Goal: Task Accomplishment & Management: Manage account settings

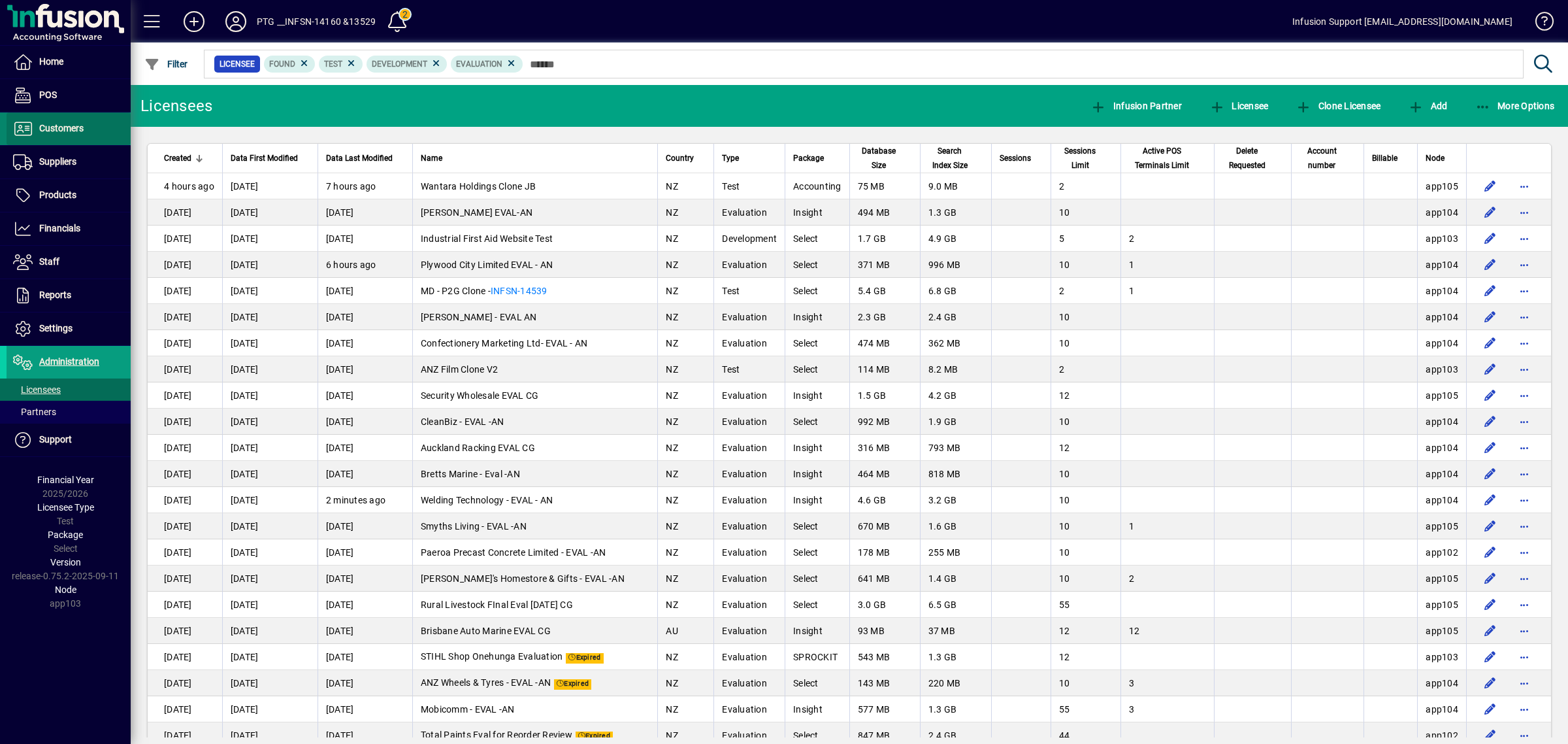
click at [69, 130] on span "Customers" at bounding box center [61, 128] width 44 height 10
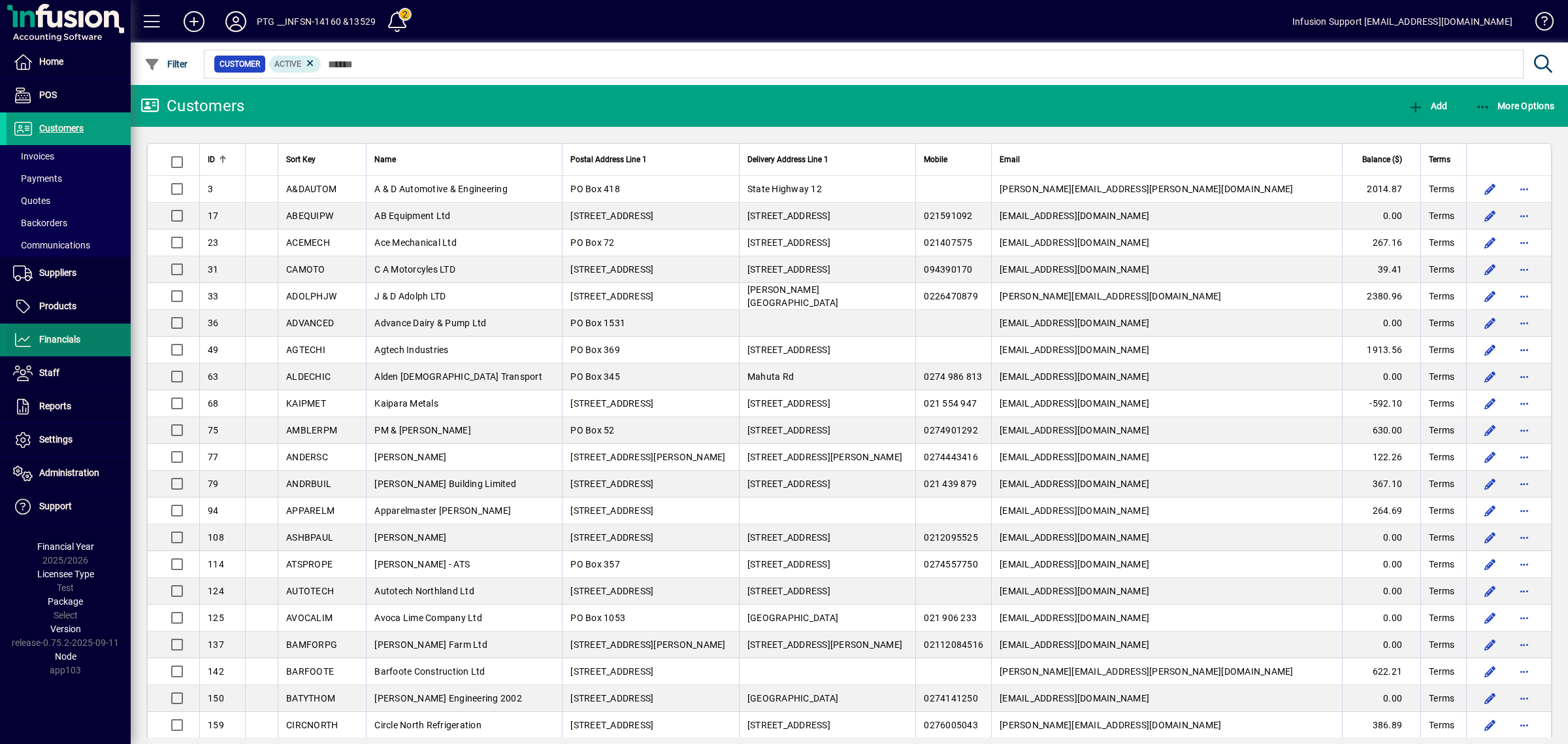
click at [37, 331] on link "Financials" at bounding box center [69, 340] width 124 height 33
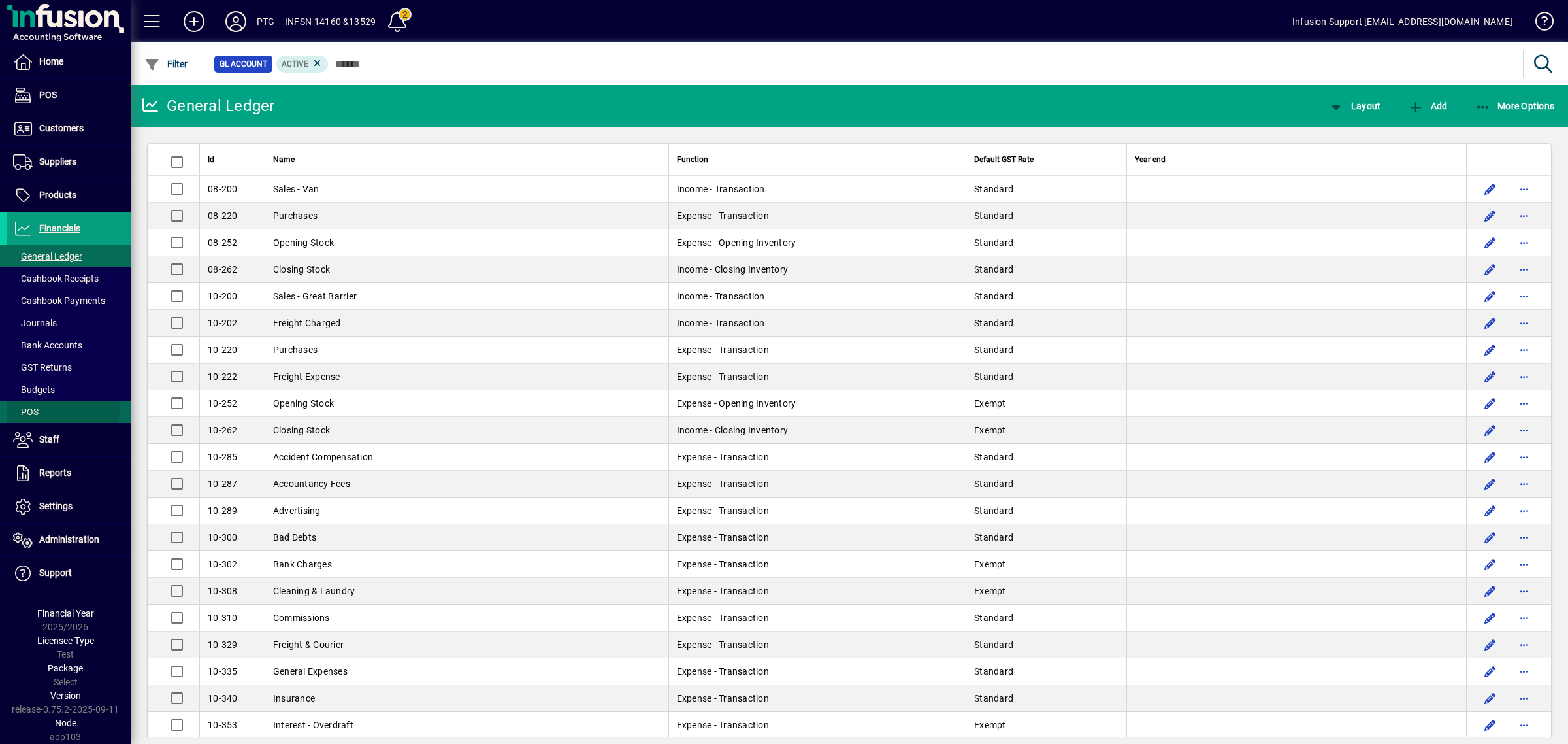
click at [38, 410] on span "POS" at bounding box center [22, 412] width 32 height 13
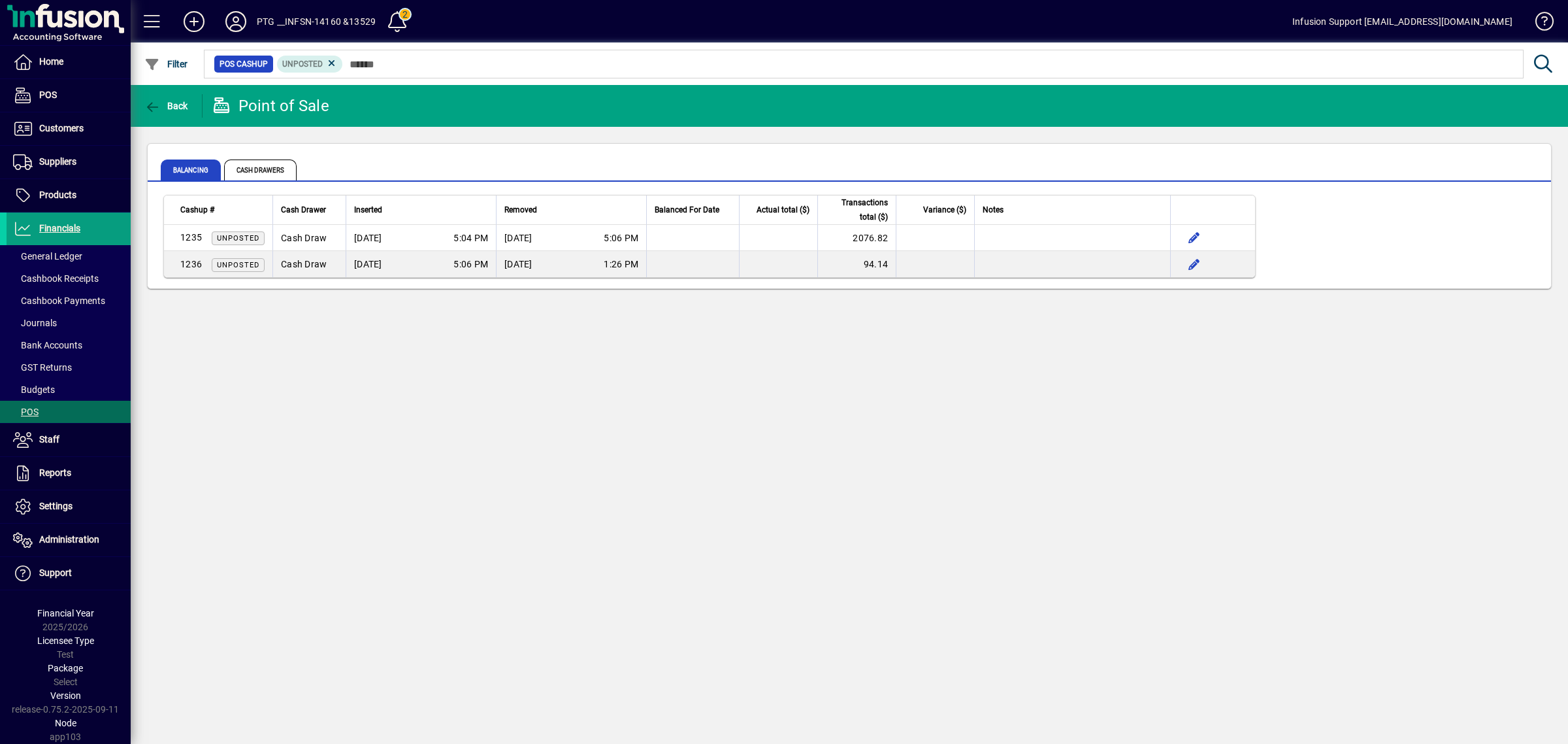
drag, startPoint x: 294, startPoint y: 157, endPoint x: 304, endPoint y: 161, distance: 10.8
click at [294, 159] on span "Cash Drawers" at bounding box center [261, 170] width 76 height 31
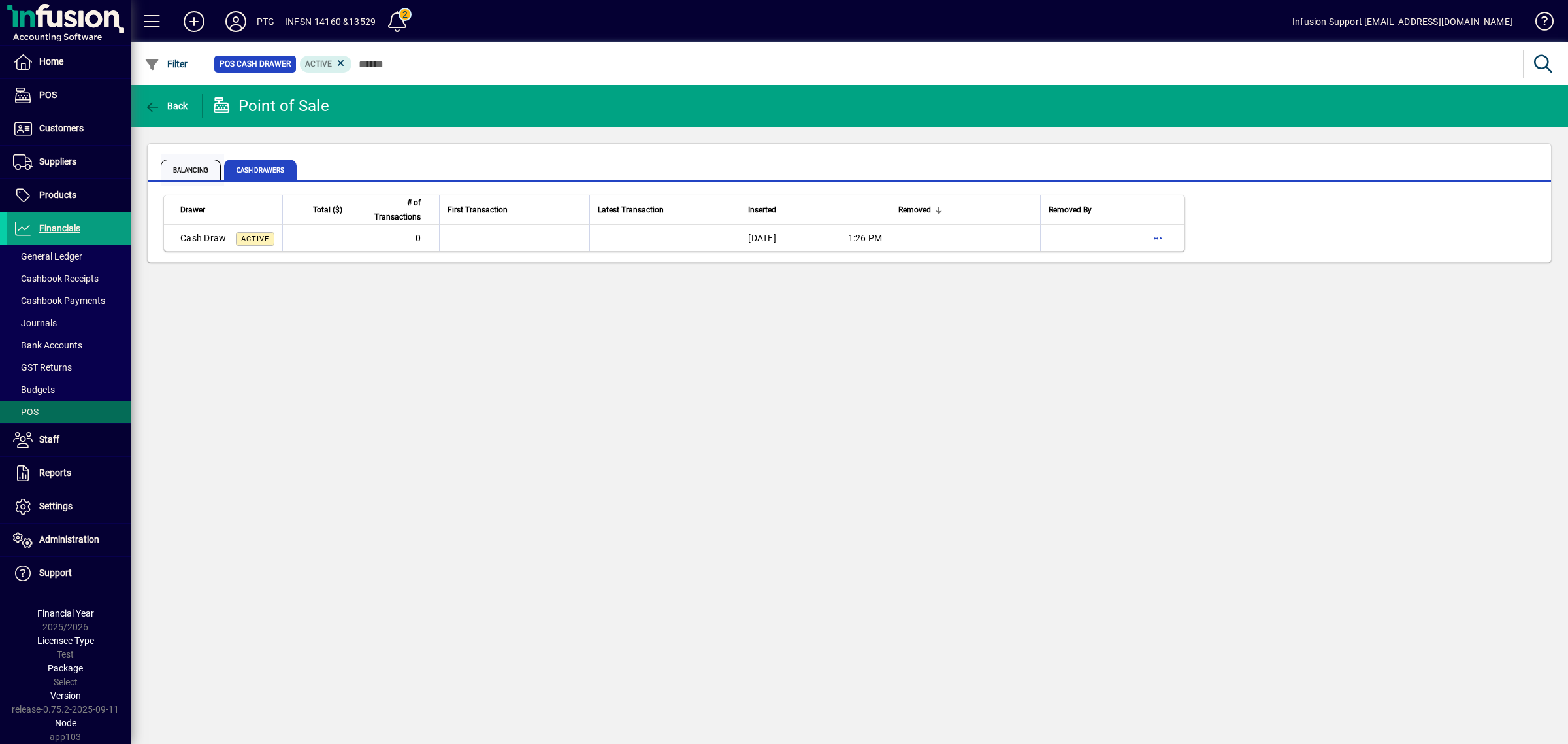
click at [174, 166] on span "Balancing" at bounding box center [191, 170] width 60 height 21
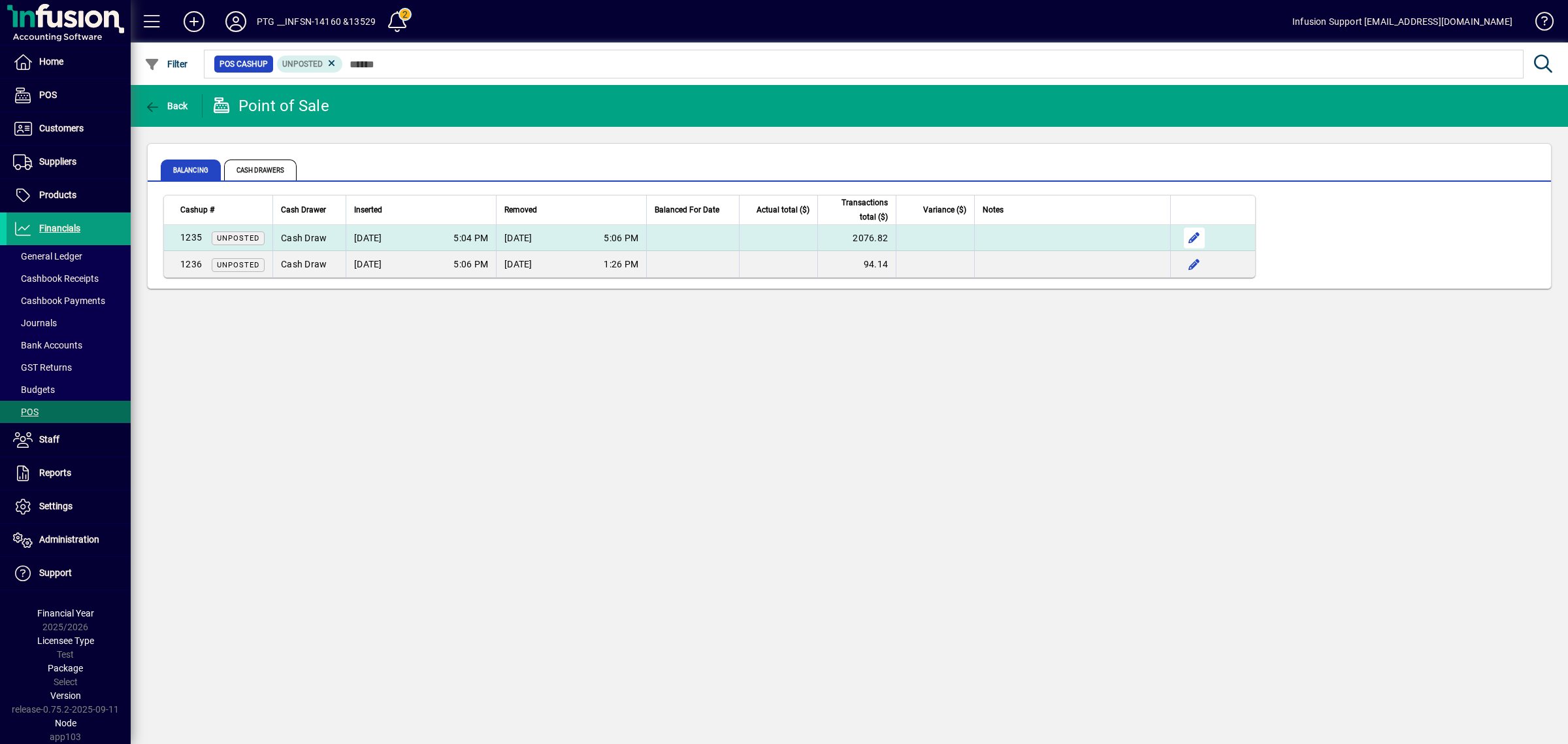
click at [1190, 232] on span "button" at bounding box center [1194, 238] width 31 height 31
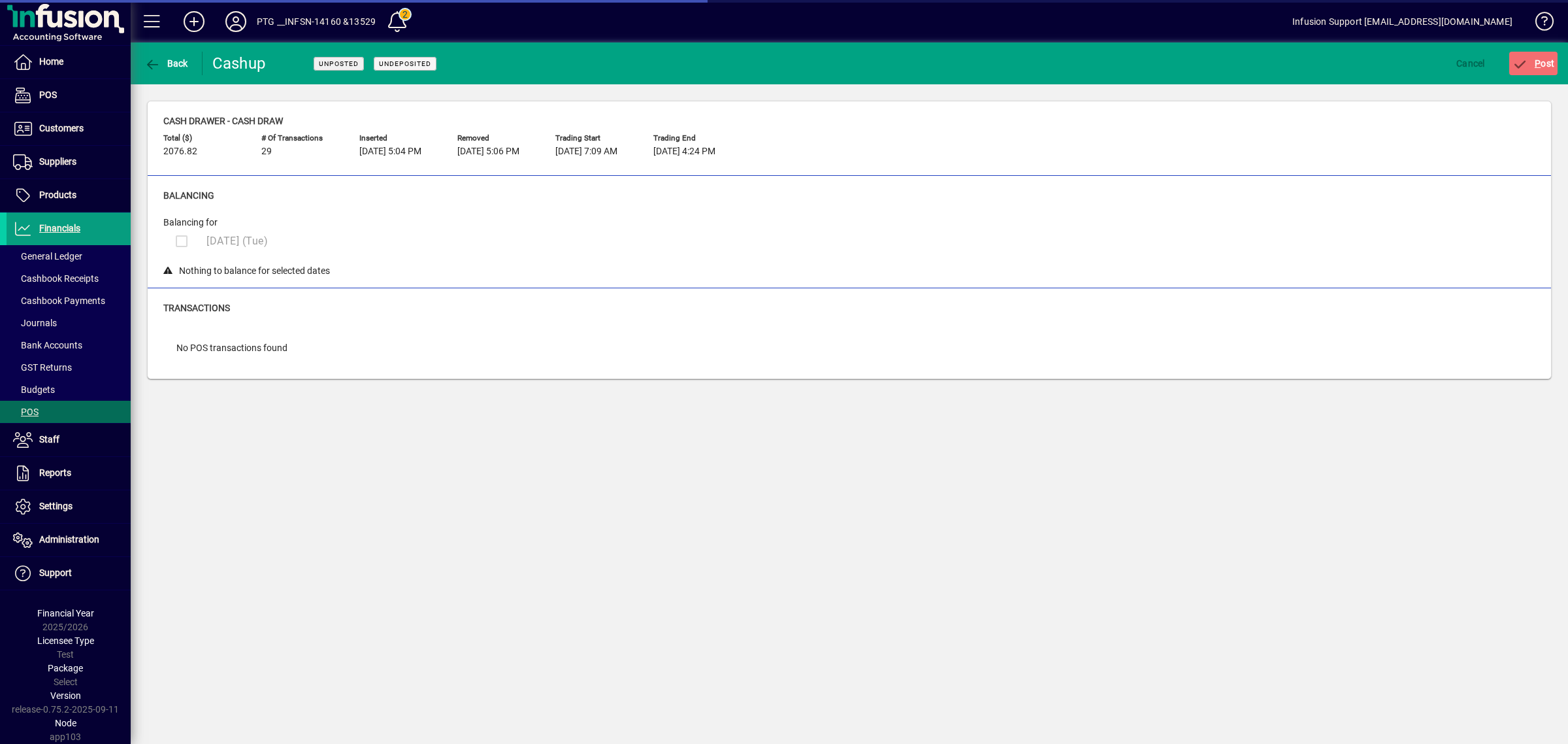
drag, startPoint x: 506, startPoint y: 255, endPoint x: 360, endPoint y: 160, distance: 174.2
click at [494, 245] on div "Balancing for 06/05/2025 (Tue) Nothing to balance for selected dates" at bounding box center [850, 247] width 1372 height 62
click at [176, 64] on span "Back" at bounding box center [166, 64] width 43 height 10
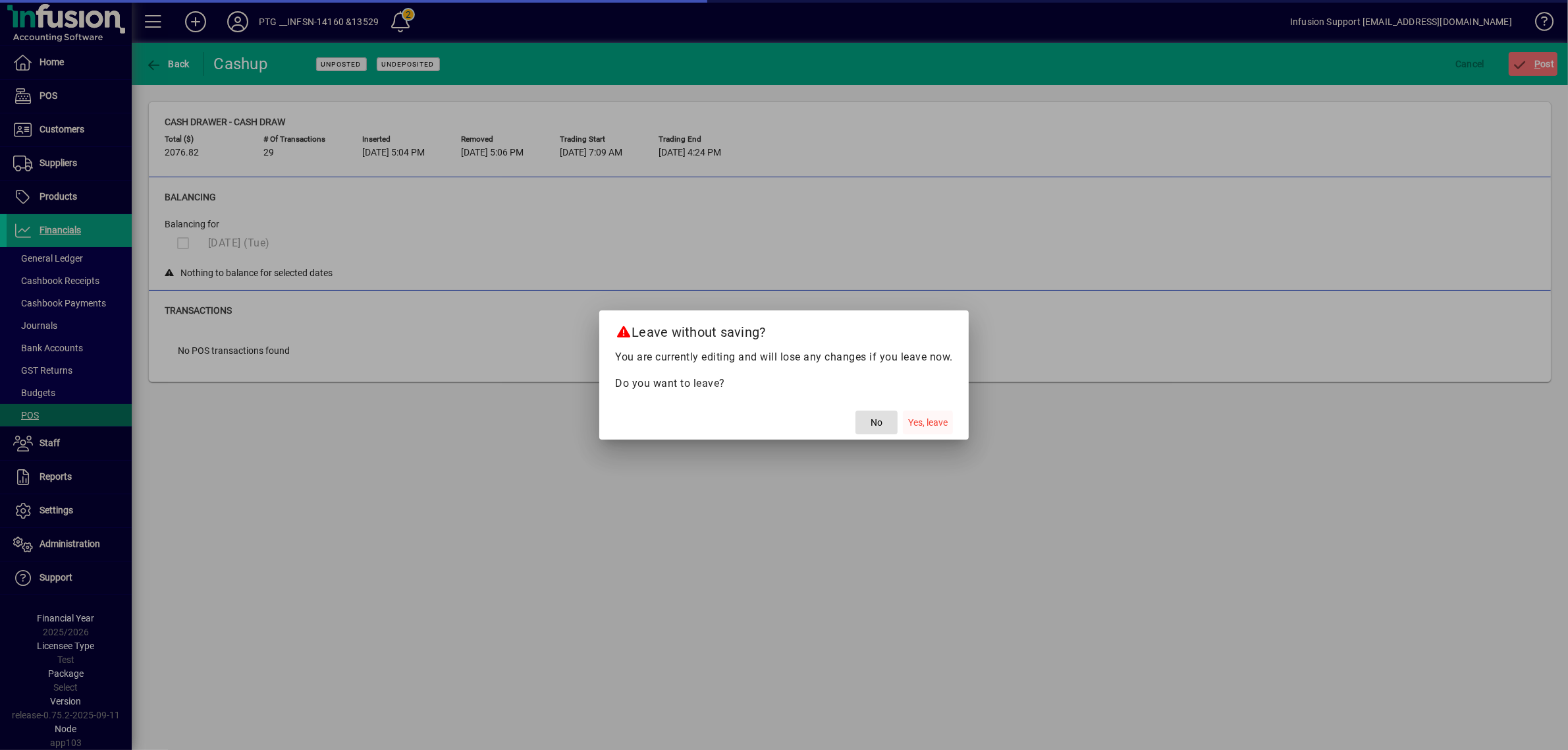
click at [934, 424] on span "Yes, leave" at bounding box center [928, 422] width 39 height 14
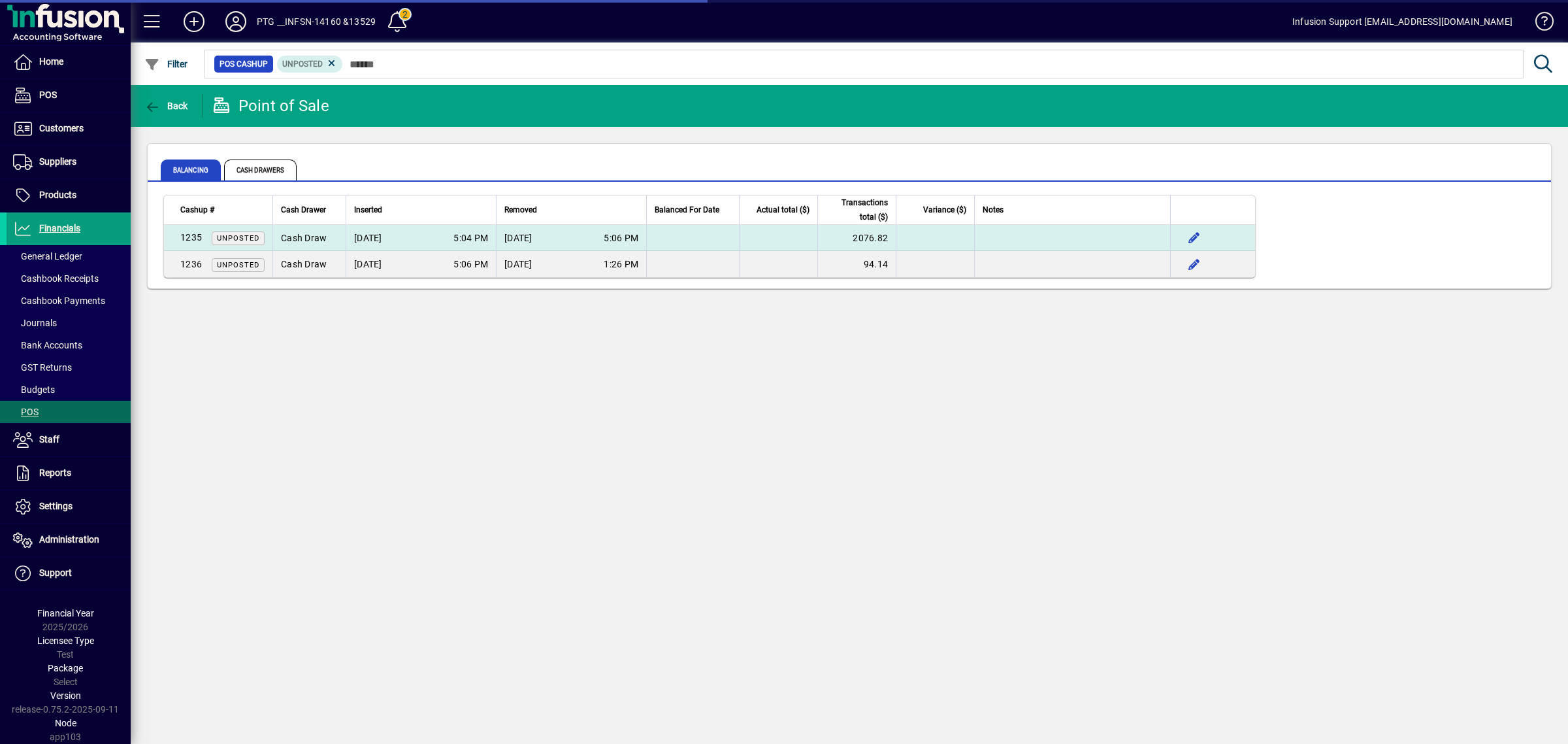
click at [981, 231] on td at bounding box center [1072, 238] width 196 height 26
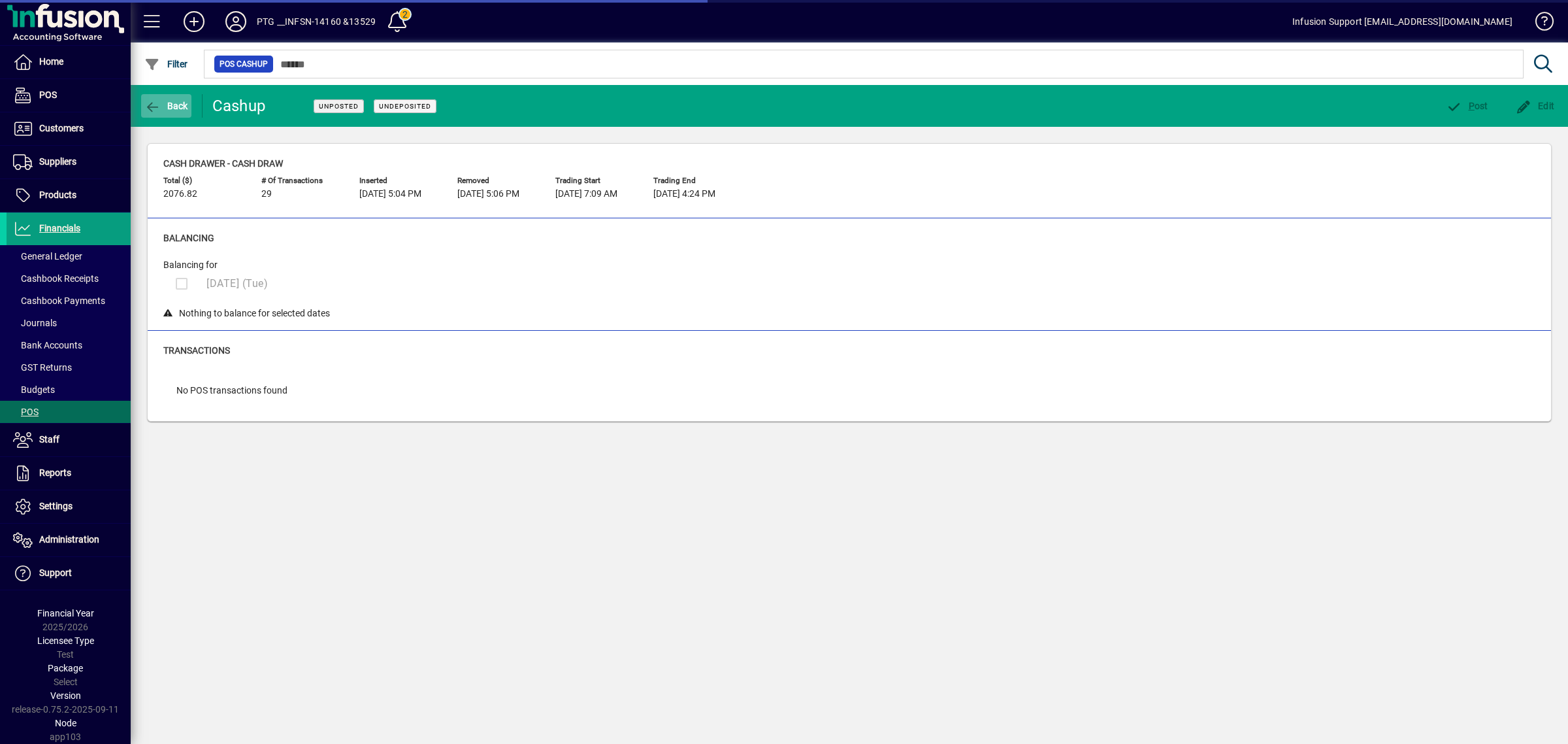
click at [174, 96] on span "button" at bounding box center [166, 106] width 50 height 31
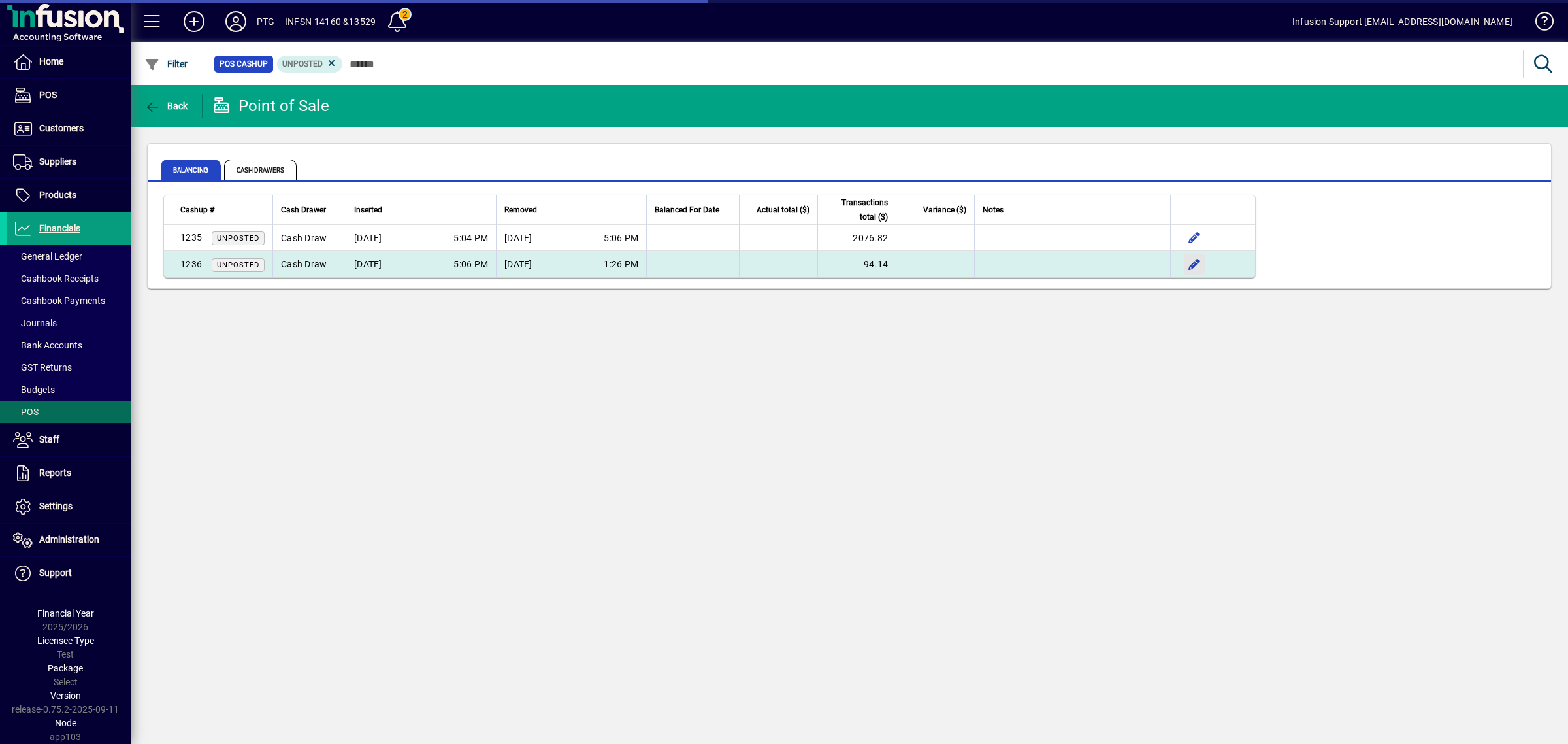
click at [1190, 264] on span "button" at bounding box center [1194, 264] width 31 height 31
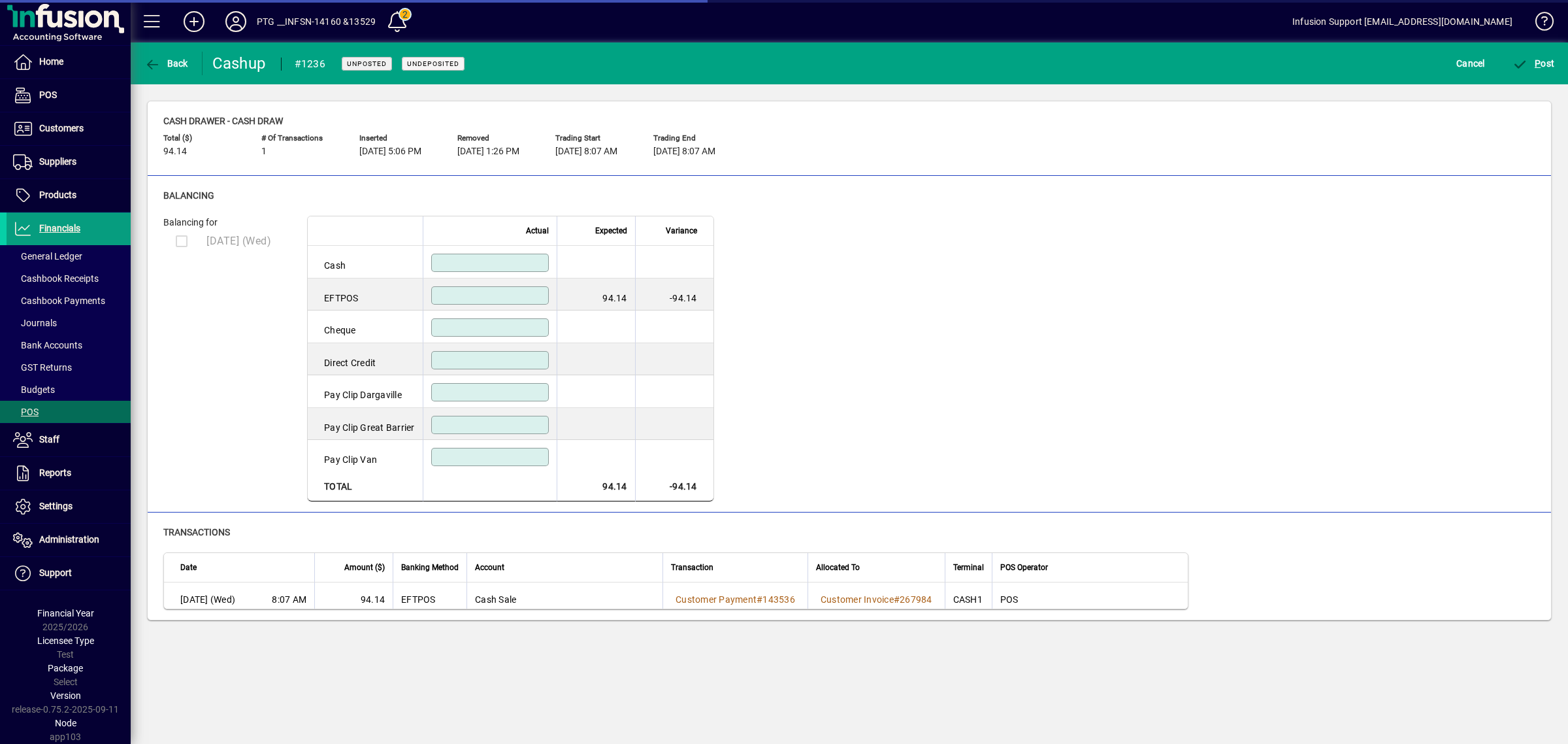
drag, startPoint x: 458, startPoint y: 197, endPoint x: 401, endPoint y: 172, distance: 62.2
click at [435, 184] on div "Balancing Balancing for 07/05/2025 (Wed) Actual Expected Variance Cash EFTPOS 9…" at bounding box center [849, 344] width 1403 height 336
drag, startPoint x: 461, startPoint y: 297, endPoint x: 1386, endPoint y: 281, distance: 925.1
click at [473, 297] on input at bounding box center [491, 295] width 114 height 10
type input "*****"
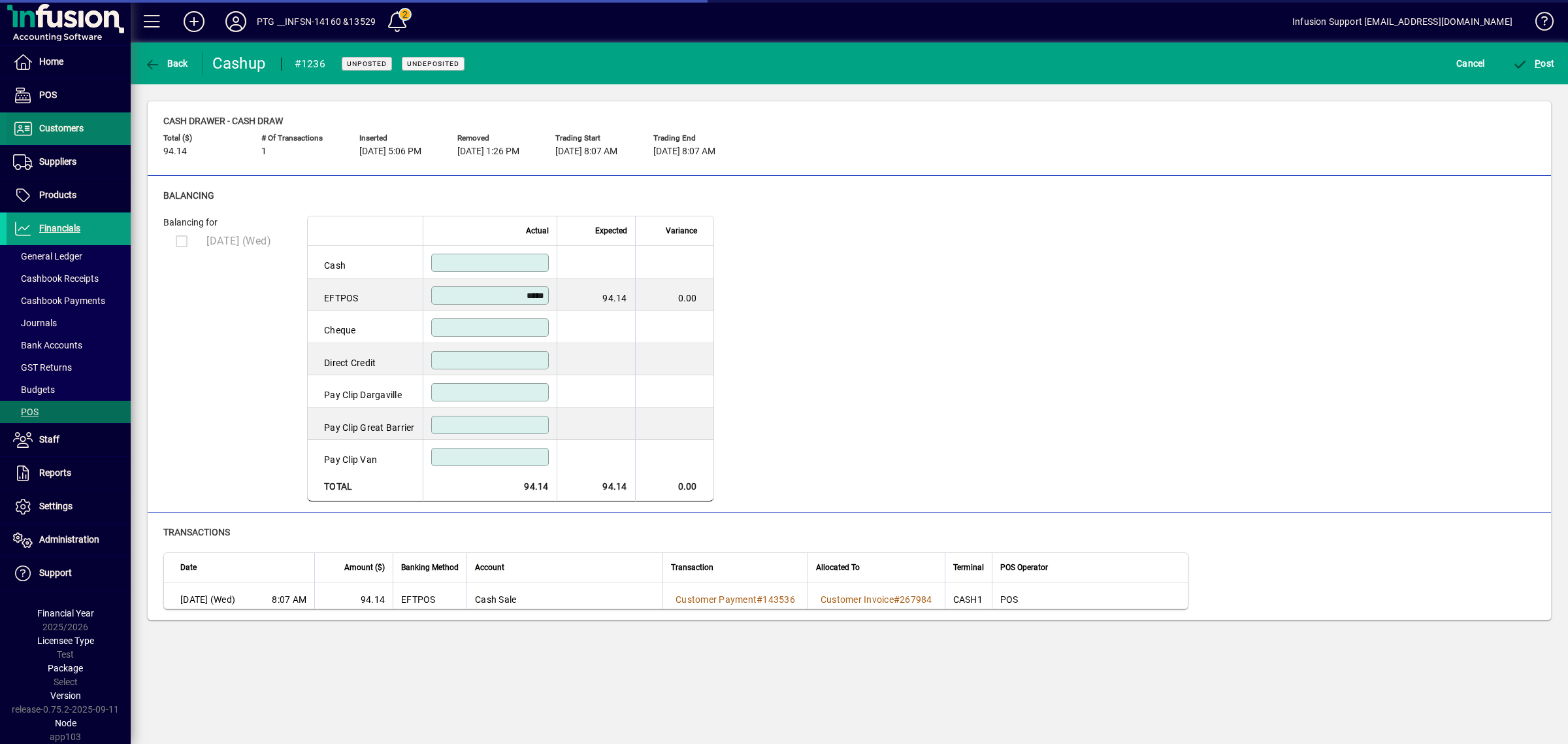
click at [64, 120] on span at bounding box center [69, 129] width 124 height 31
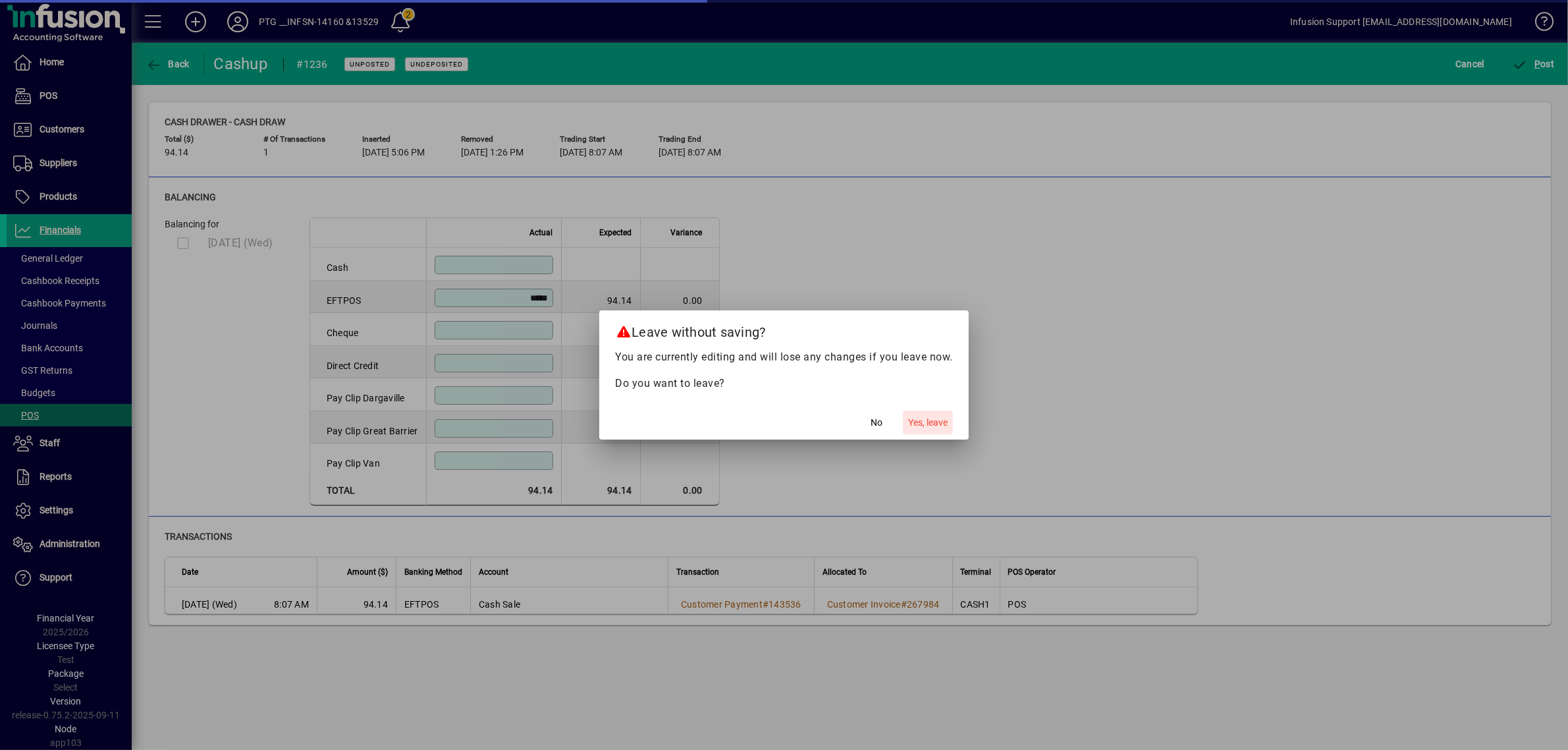
drag, startPoint x: 946, startPoint y: 425, endPoint x: 937, endPoint y: 420, distance: 10.3
click at [942, 423] on span "Yes, leave" at bounding box center [928, 422] width 39 height 14
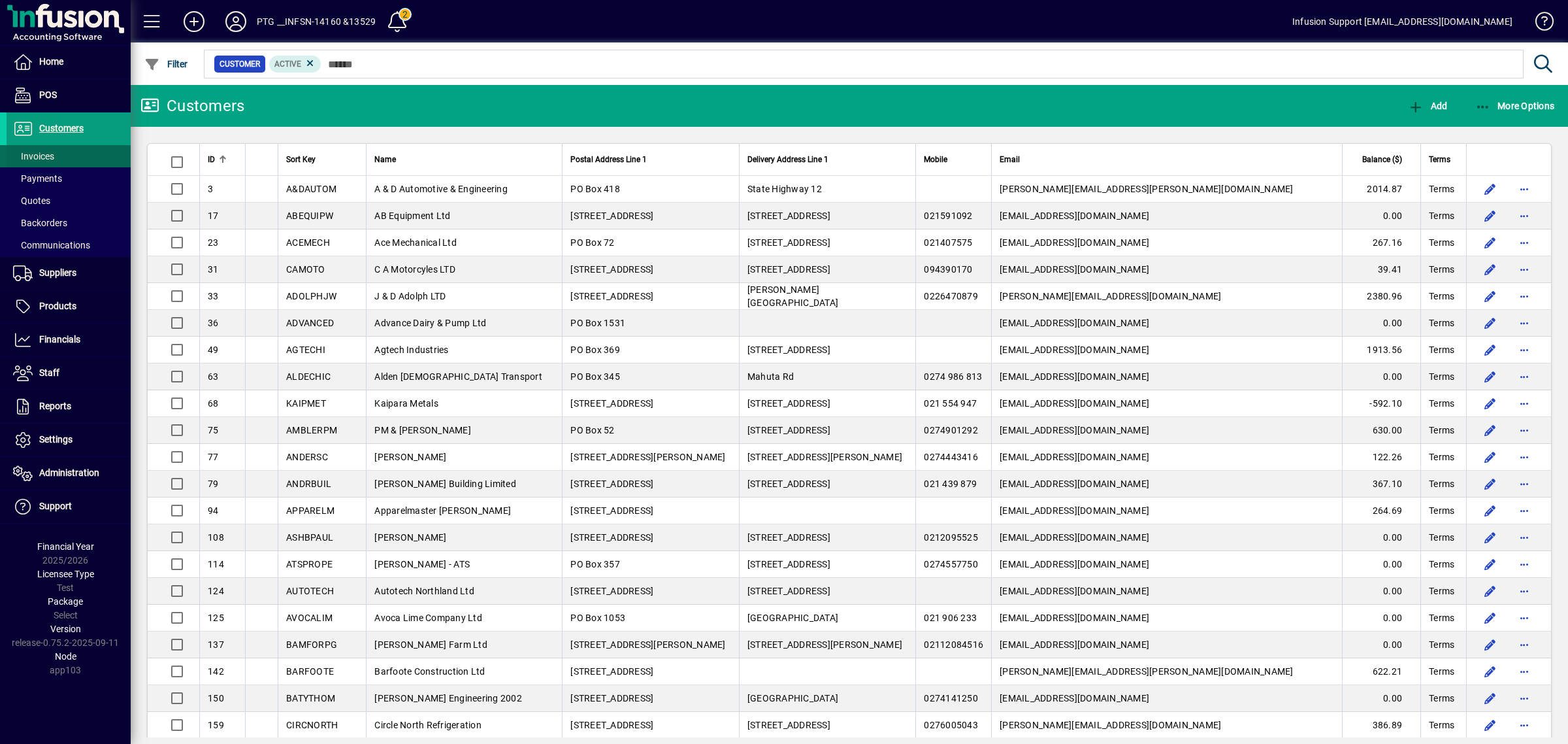
click at [56, 157] on span at bounding box center [69, 157] width 124 height 31
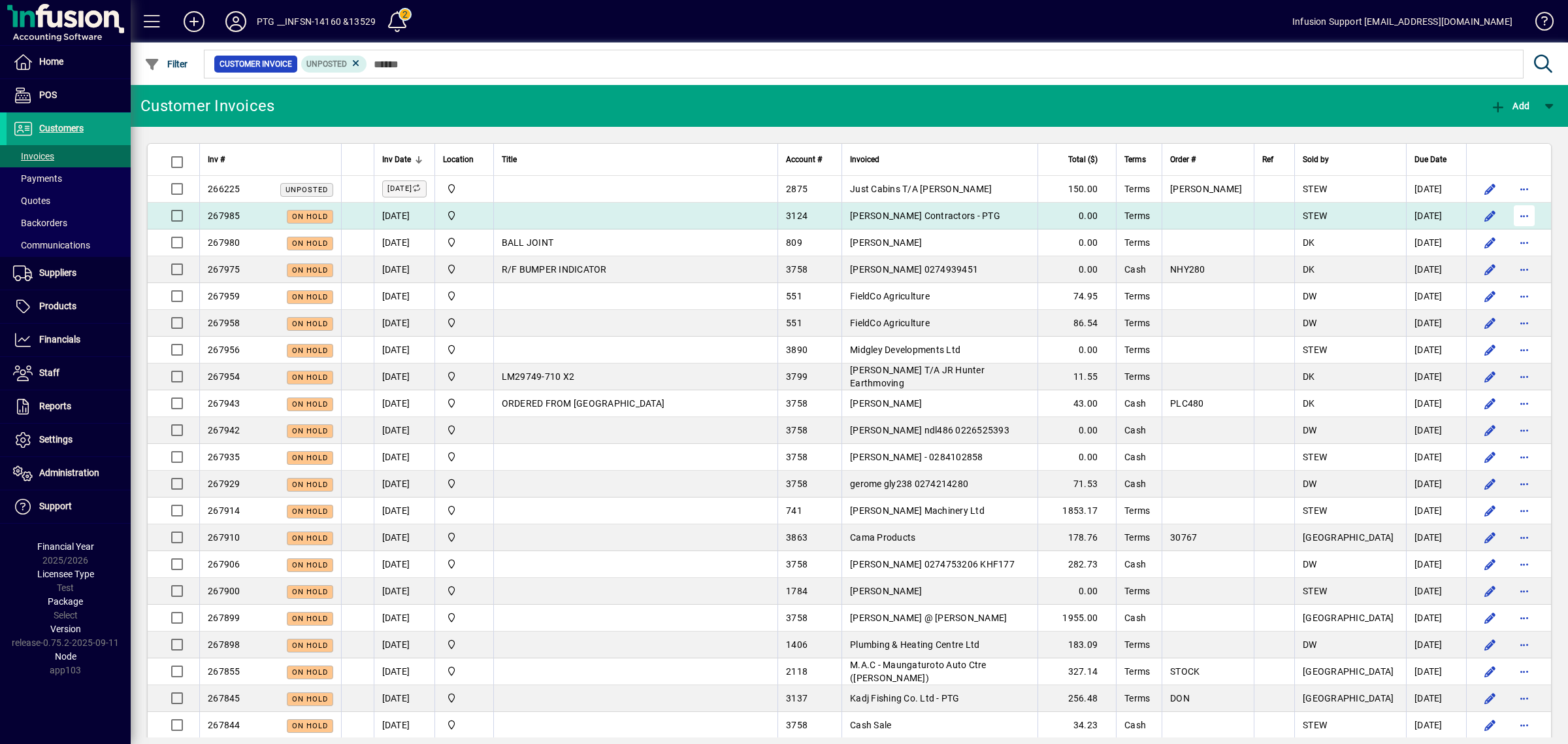
click at [1518, 216] on span "button" at bounding box center [1525, 216] width 31 height 31
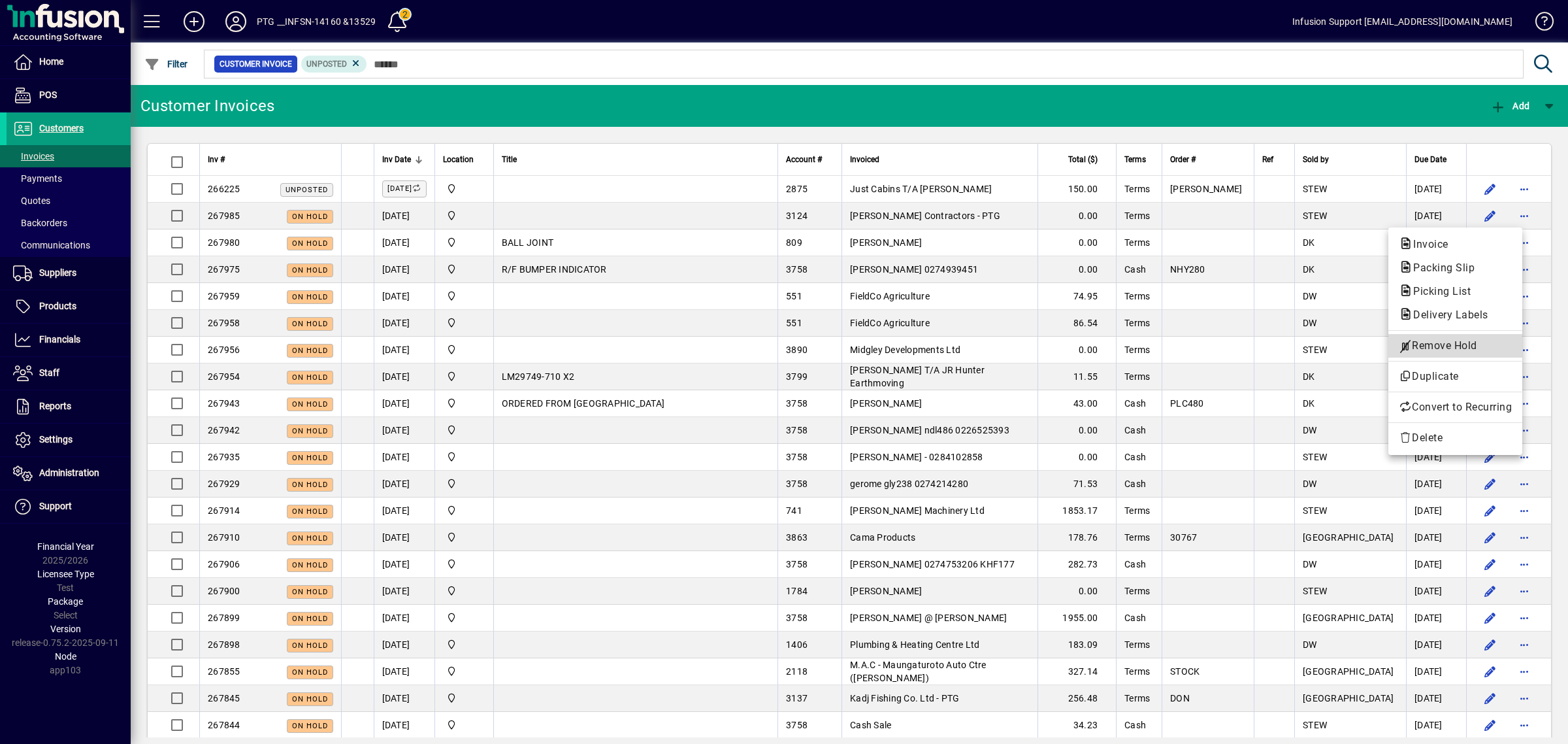
click at [1444, 347] on span "Remove Hold" at bounding box center [1455, 345] width 113 height 16
click at [817, 82] on div at bounding box center [784, 372] width 1568 height 744
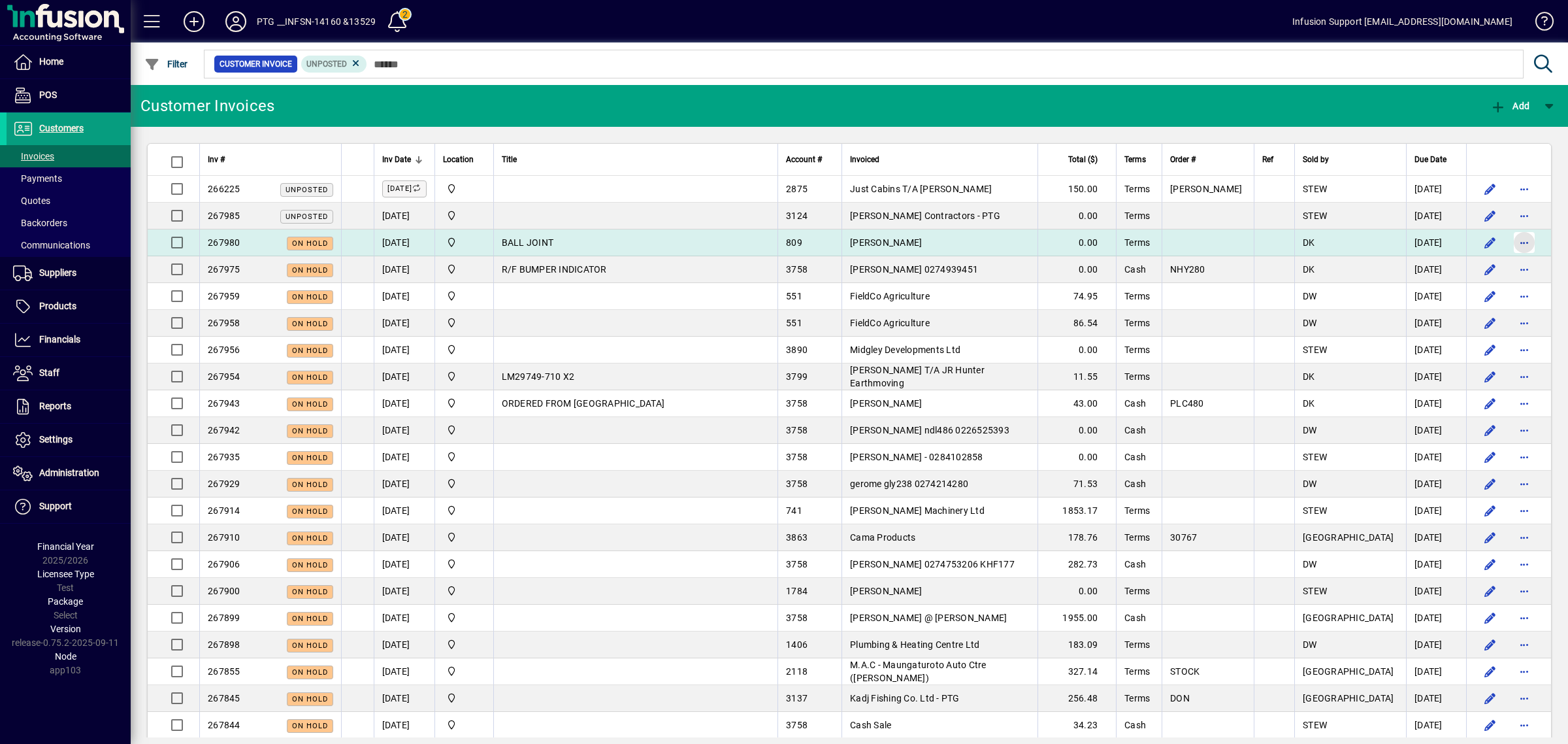
click at [1513, 243] on span "button" at bounding box center [1525, 243] width 31 height 31
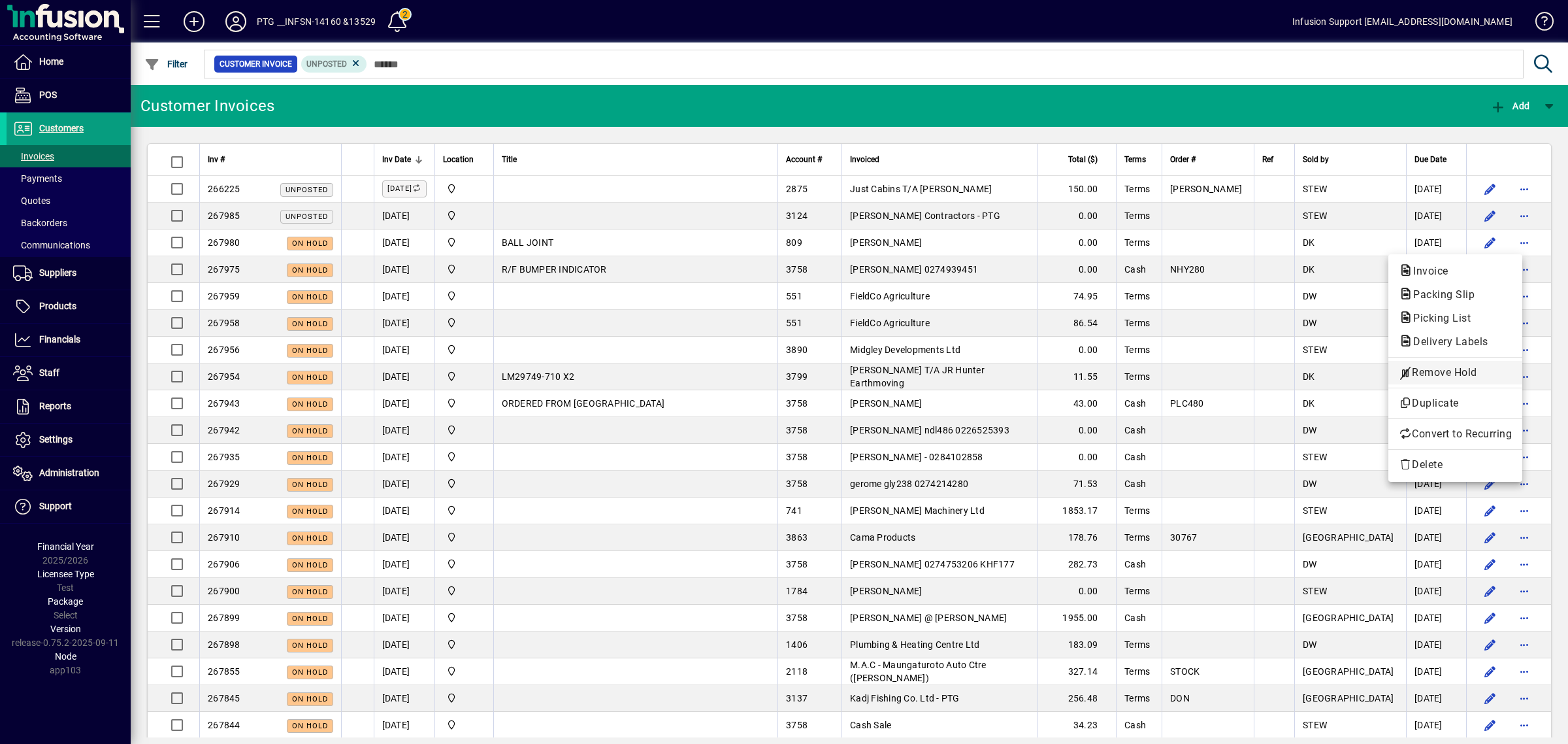
click at [1436, 372] on span "Remove Hold" at bounding box center [1455, 372] width 113 height 16
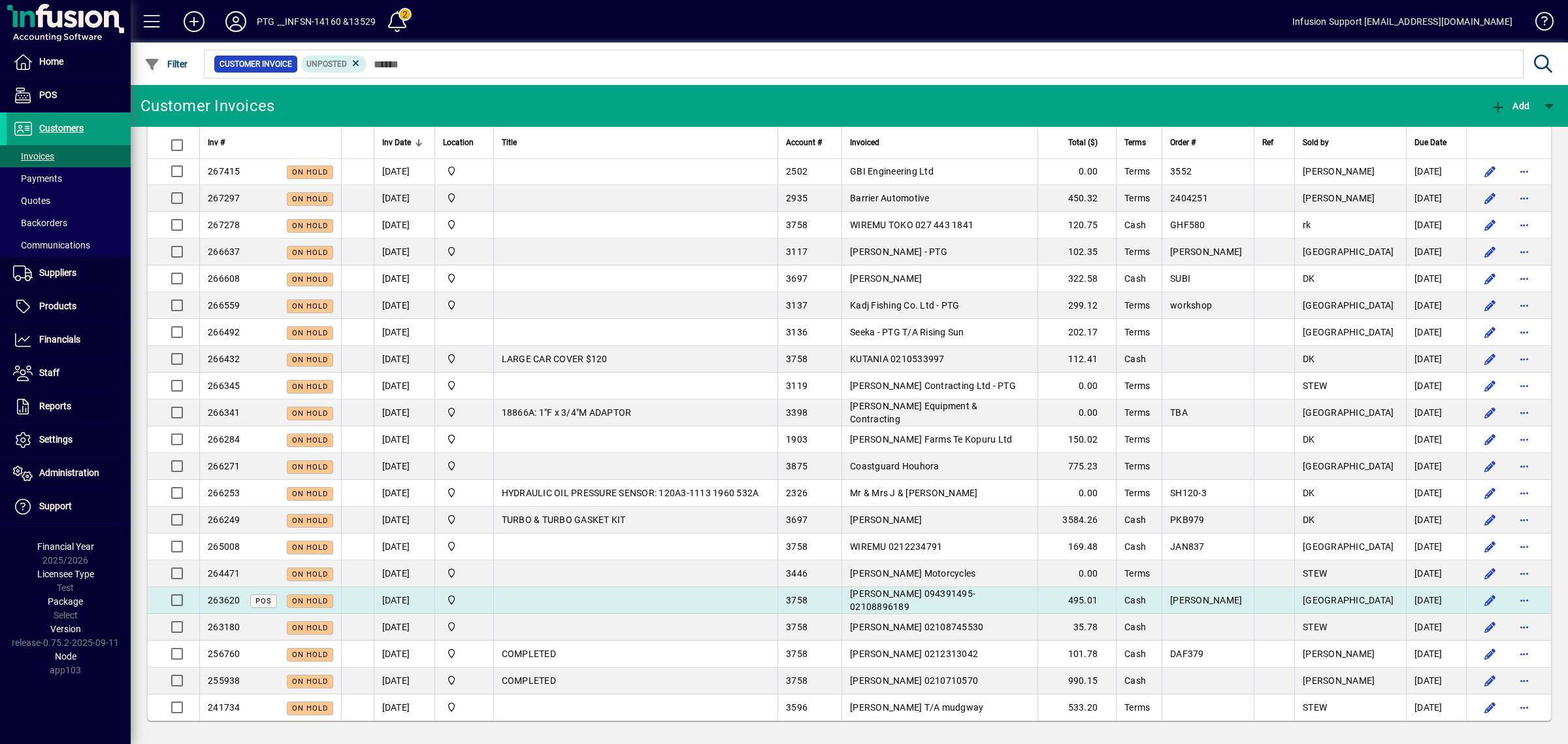
scroll to position [1152, 0]
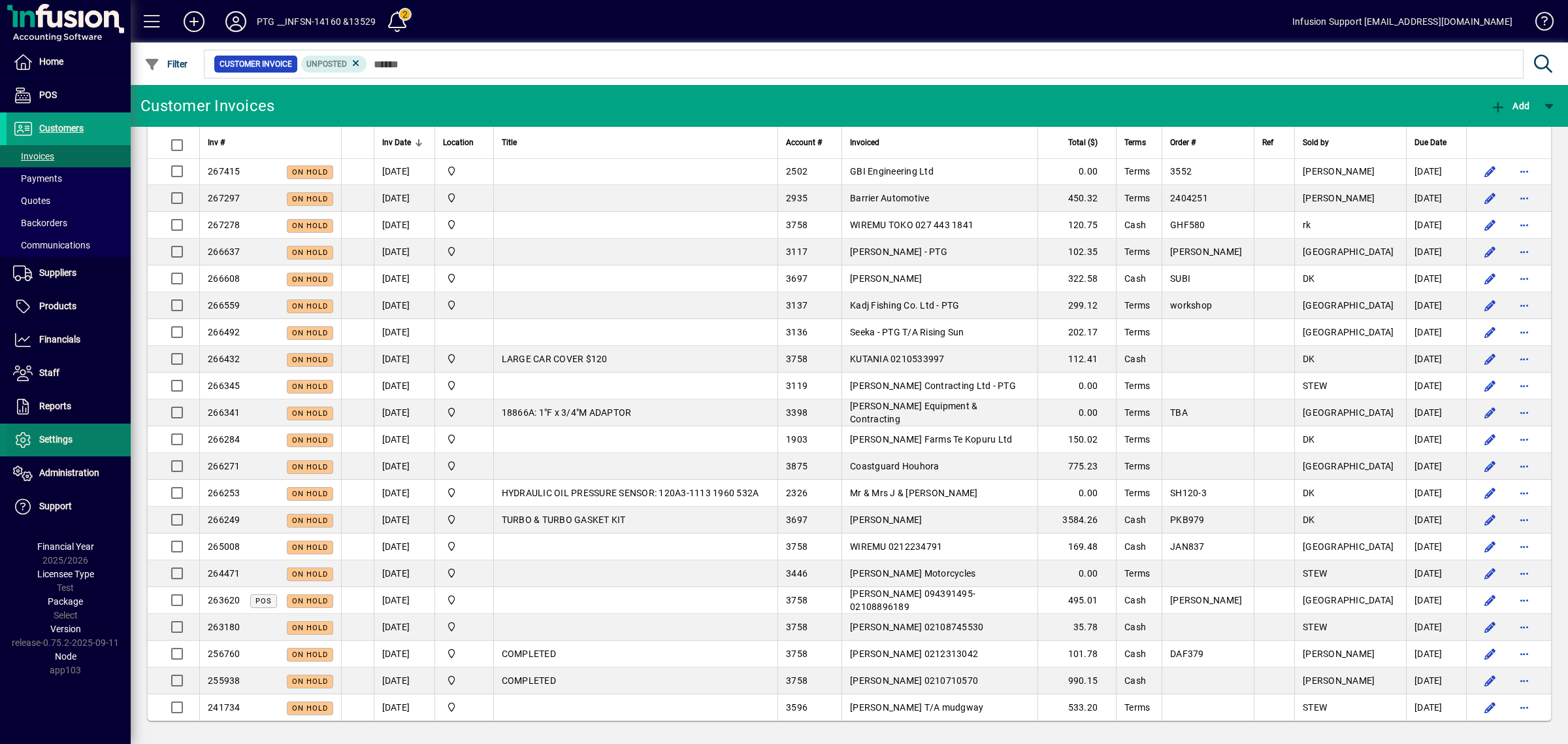
click at [55, 447] on link "Settings" at bounding box center [69, 440] width 124 height 33
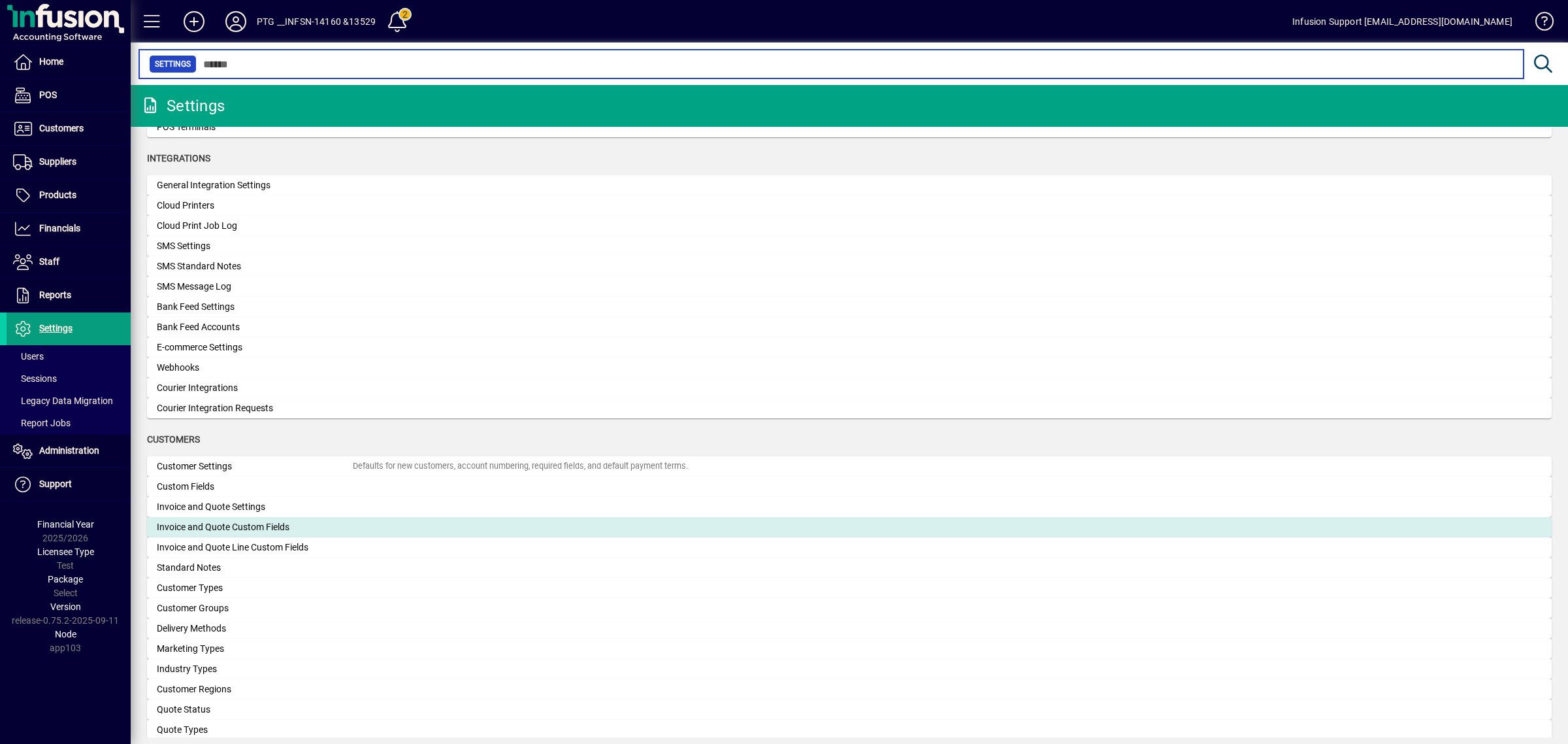
scroll to position [490, 0]
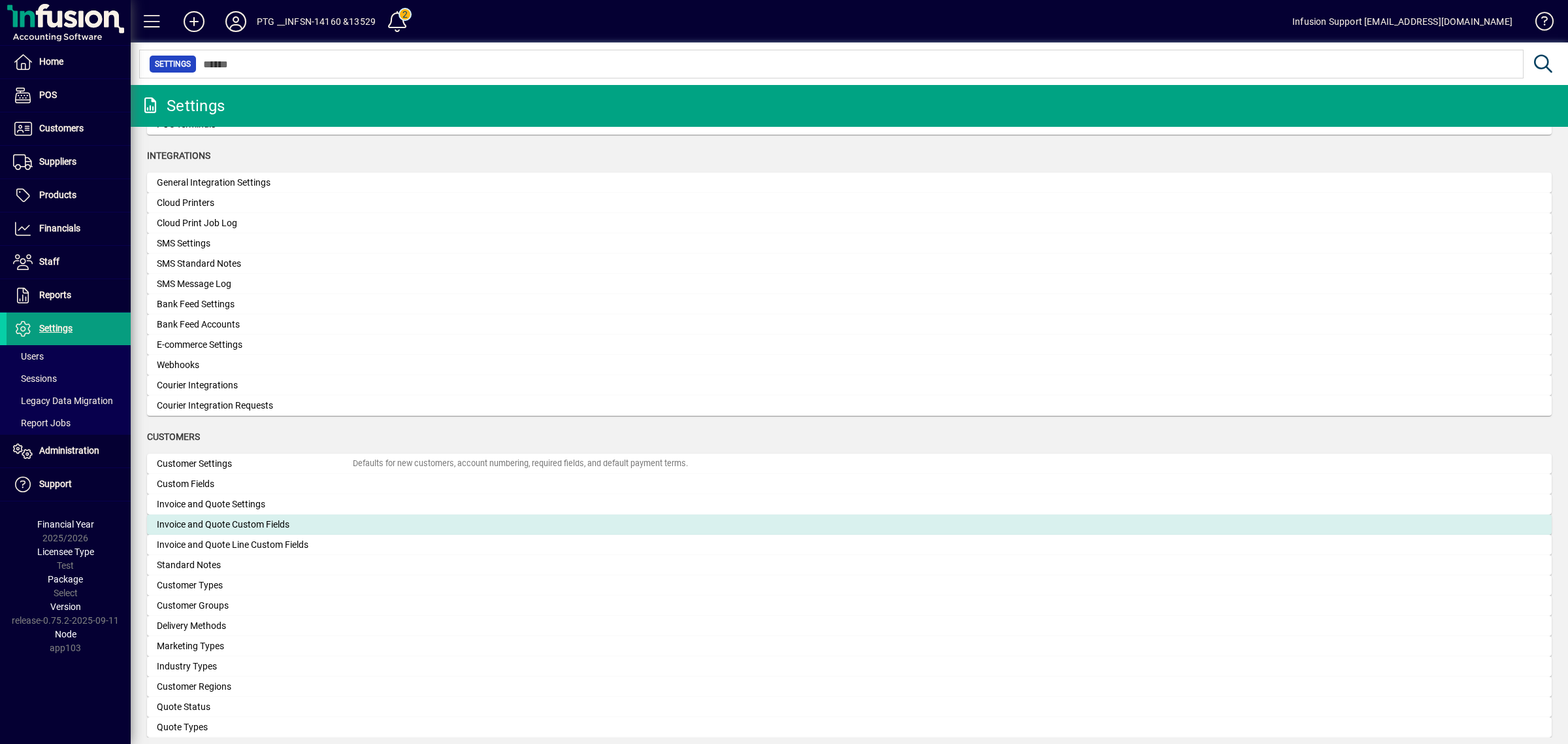
click at [240, 514] on mat-card "Invoice and Quote Custom Fields" at bounding box center [849, 524] width 1405 height 20
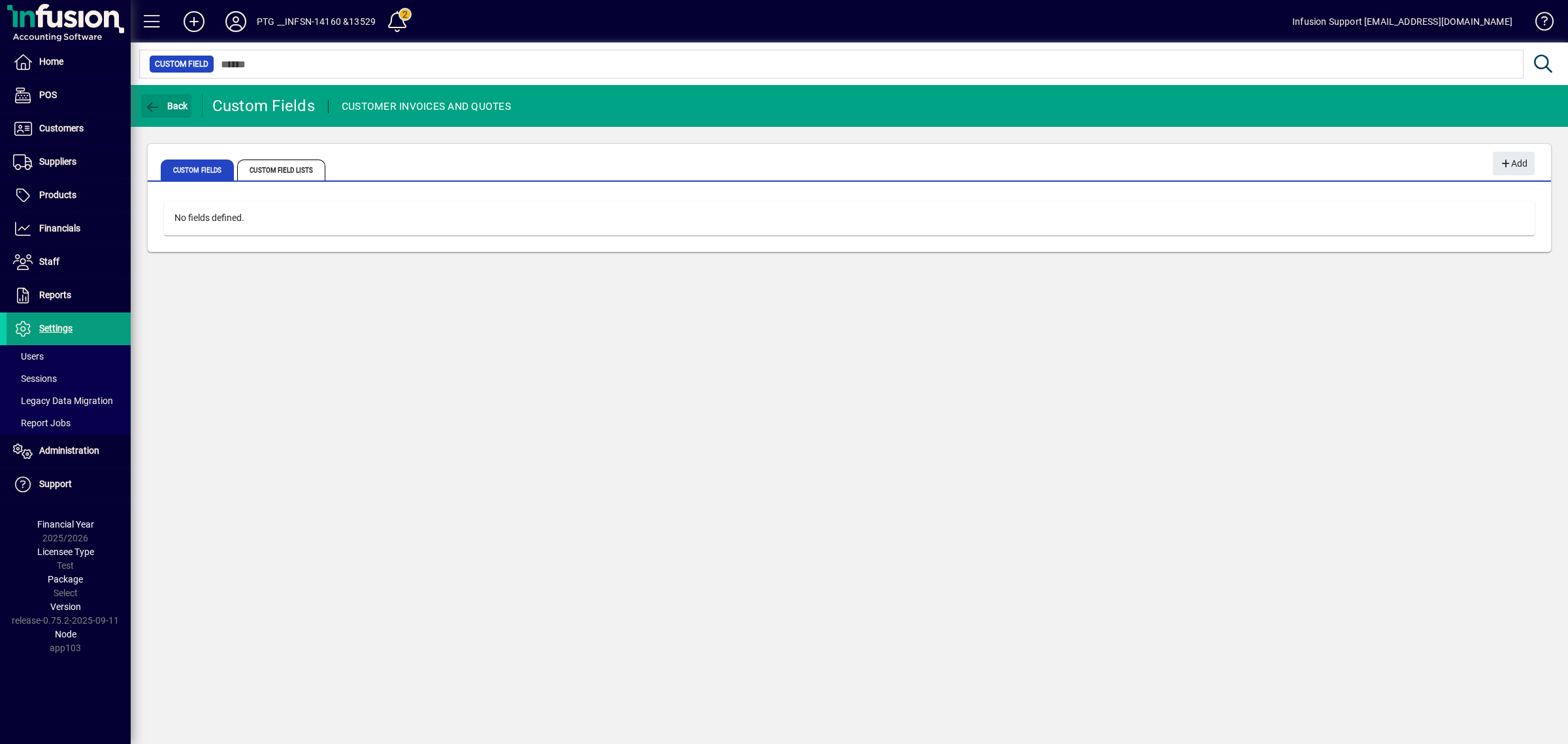
drag, startPoint x: 177, startPoint y: 112, endPoint x: 216, endPoint y: 208, distance: 103.6
click at [178, 115] on span "button" at bounding box center [166, 106] width 50 height 31
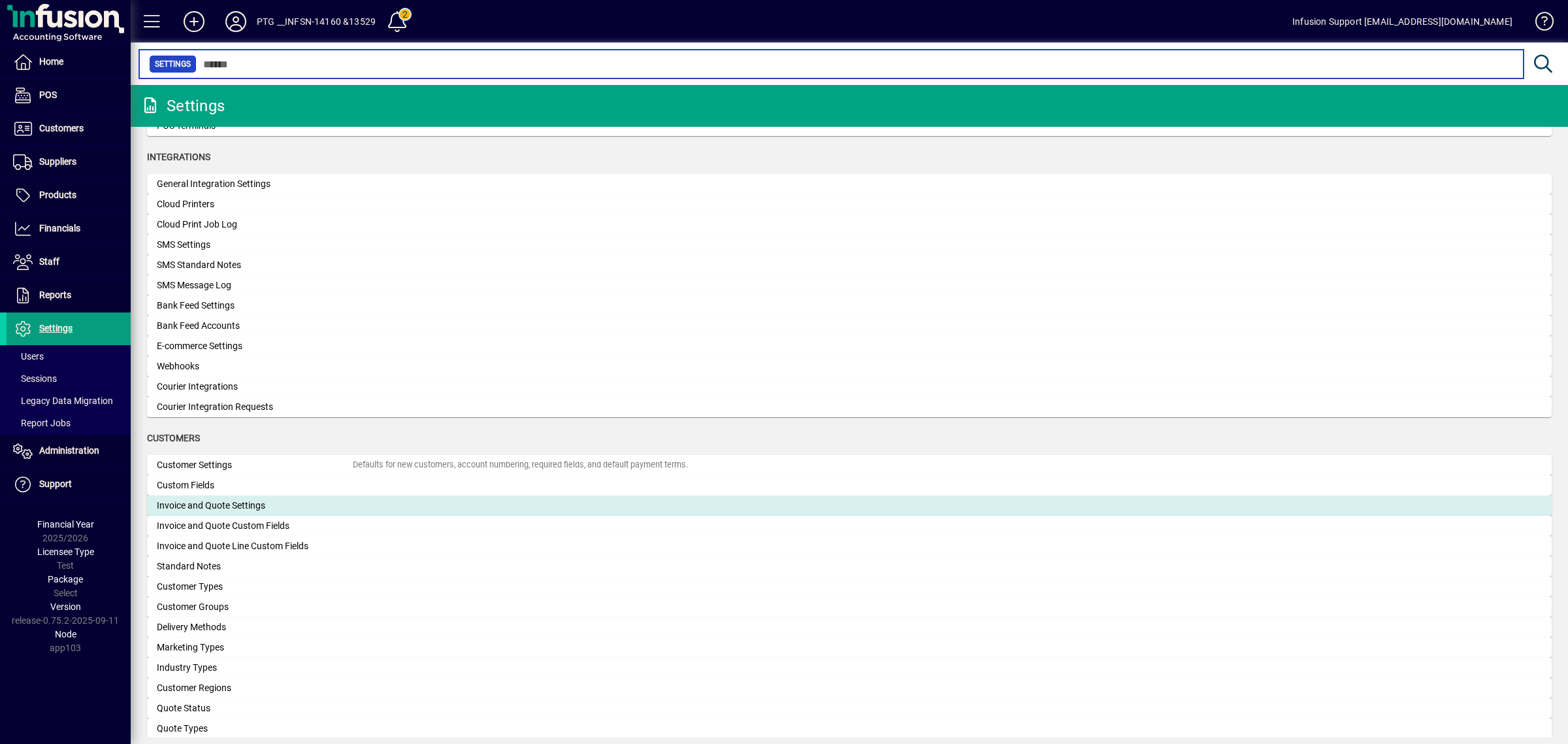
scroll to position [490, 0]
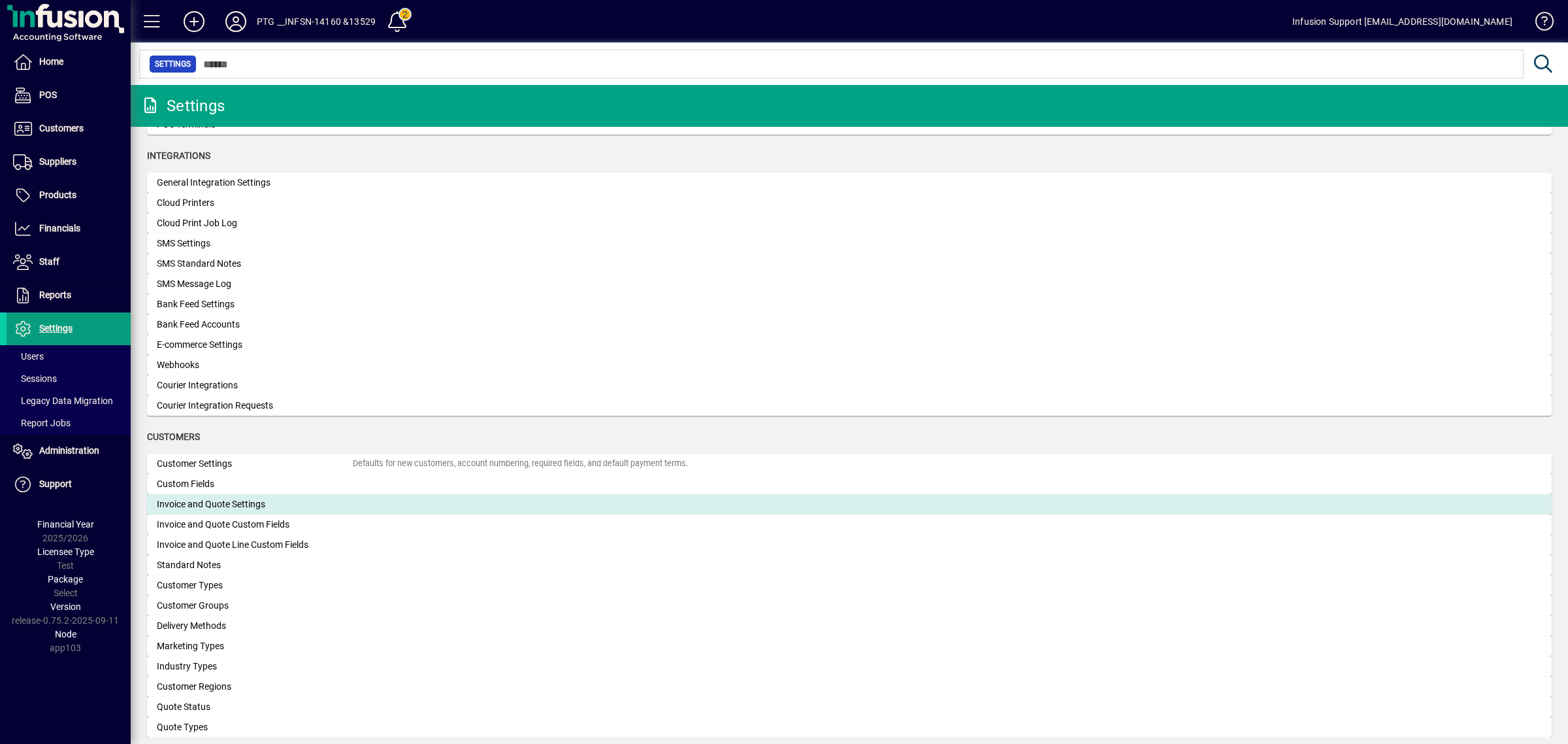
click at [213, 503] on div "Invoice and Quote Settings" at bounding box center [255, 504] width 196 height 13
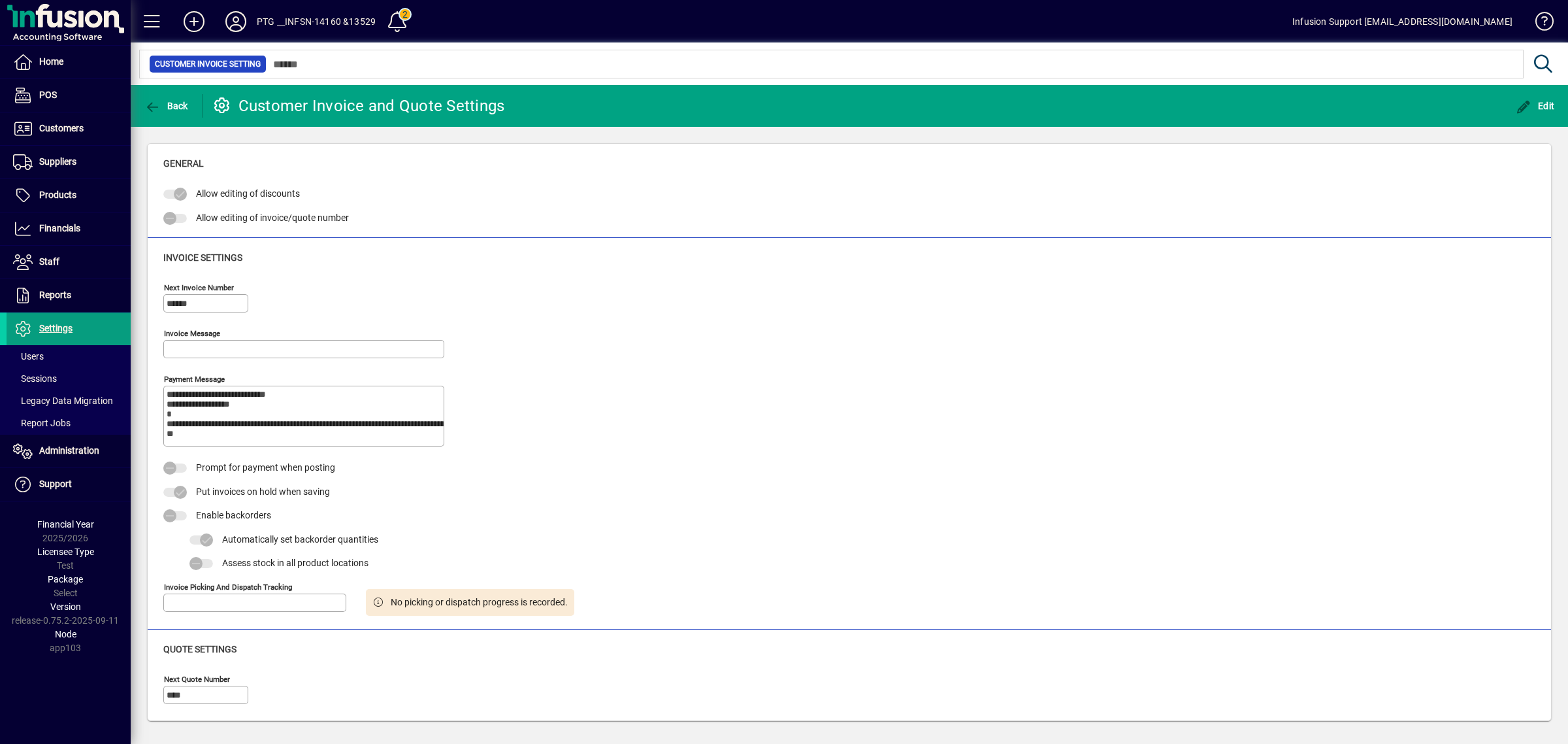
type input "****"
type input "**********"
drag, startPoint x: 1543, startPoint y: 100, endPoint x: 1446, endPoint y: 109, distance: 97.4
click at [1542, 100] on span "Edit" at bounding box center [1535, 106] width 39 height 10
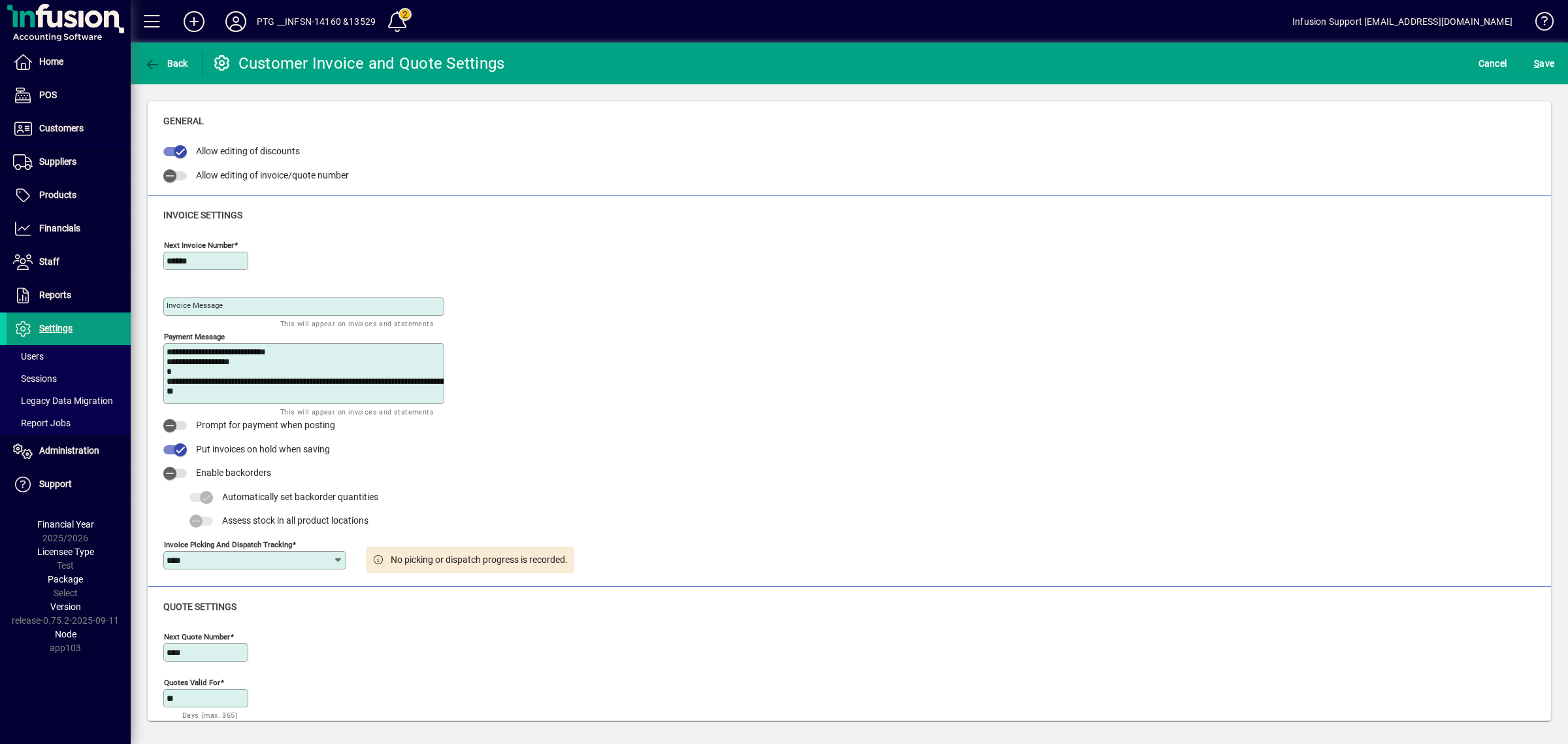
click at [217, 560] on input "****" at bounding box center [249, 560] width 166 height 10
click at [203, 635] on div "Basic Picking & Dispatch" at bounding box center [242, 638] width 137 height 13
type input "**********"
click at [1541, 54] on span "S ave" at bounding box center [1544, 64] width 20 height 21
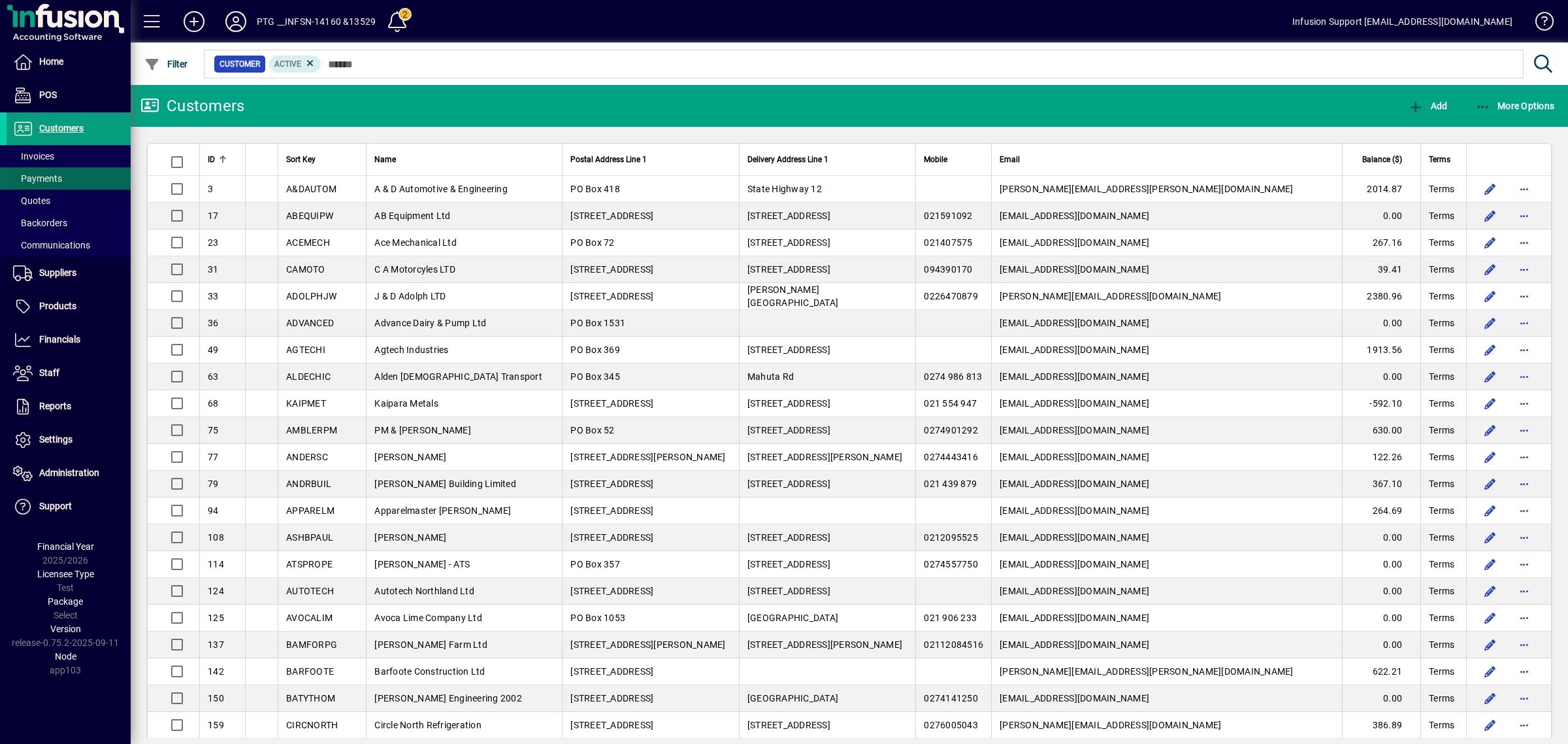
click at [84, 163] on span at bounding box center [69, 178] width 124 height 31
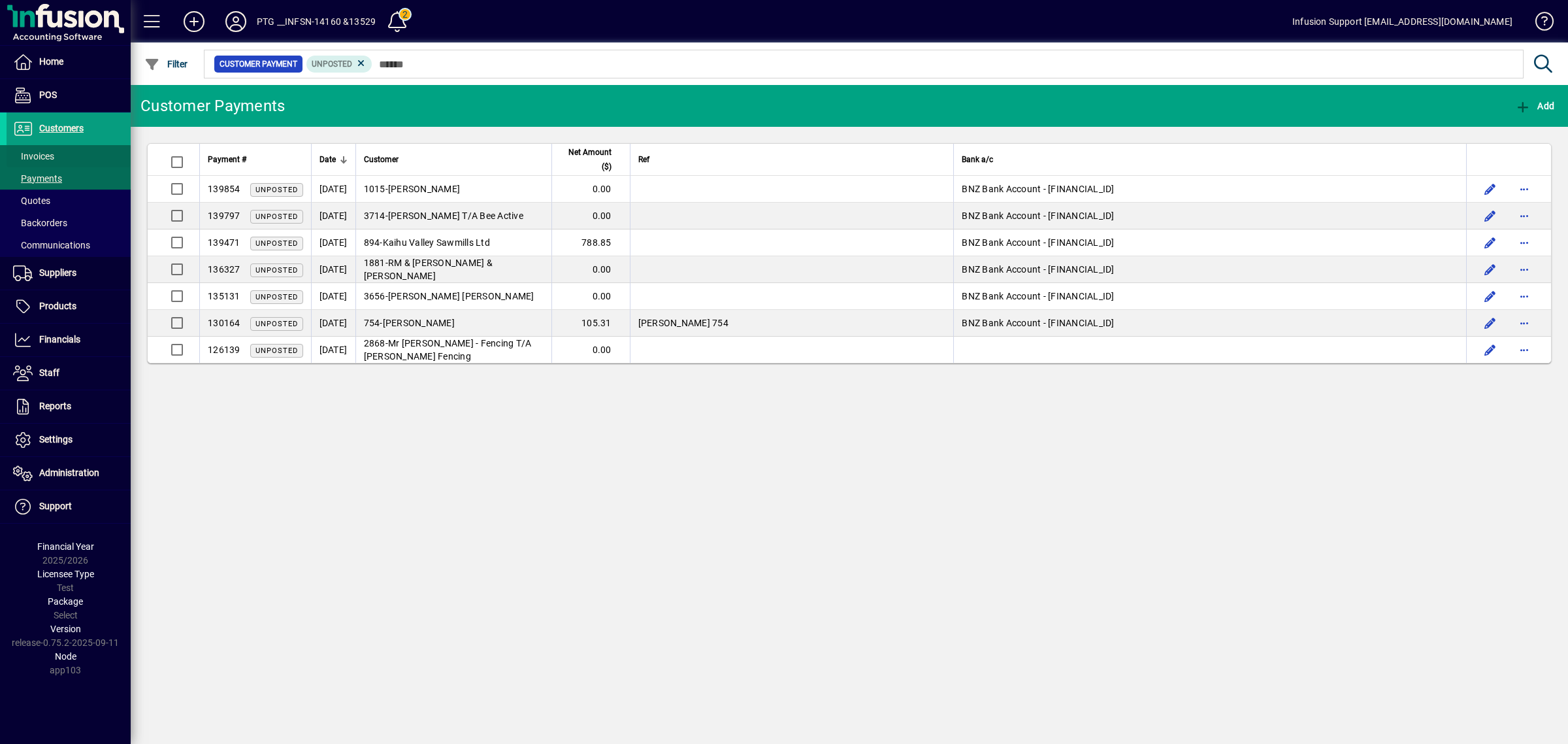
click at [93, 154] on span at bounding box center [69, 157] width 124 height 31
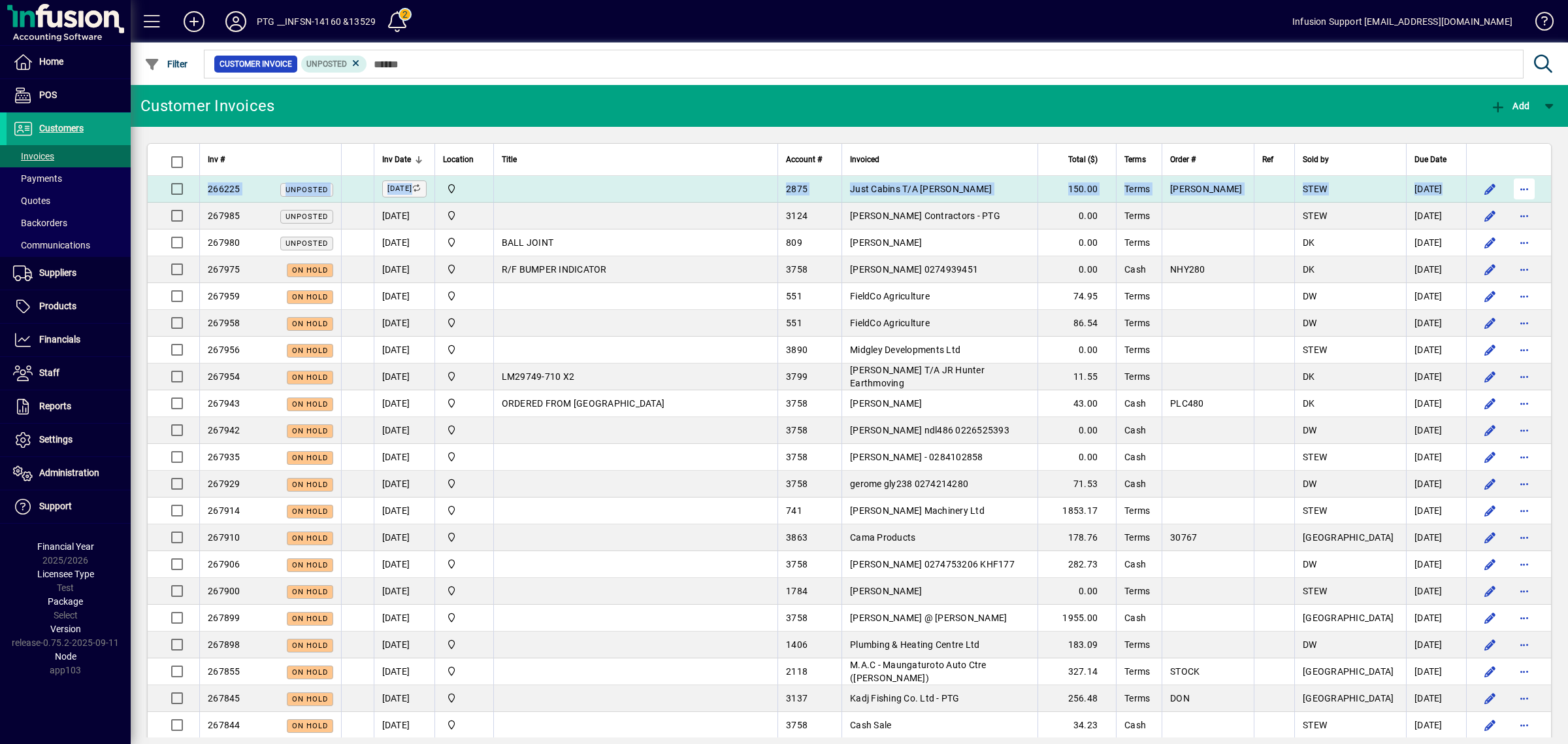
click at [1517, 188] on span "button" at bounding box center [1525, 189] width 31 height 31
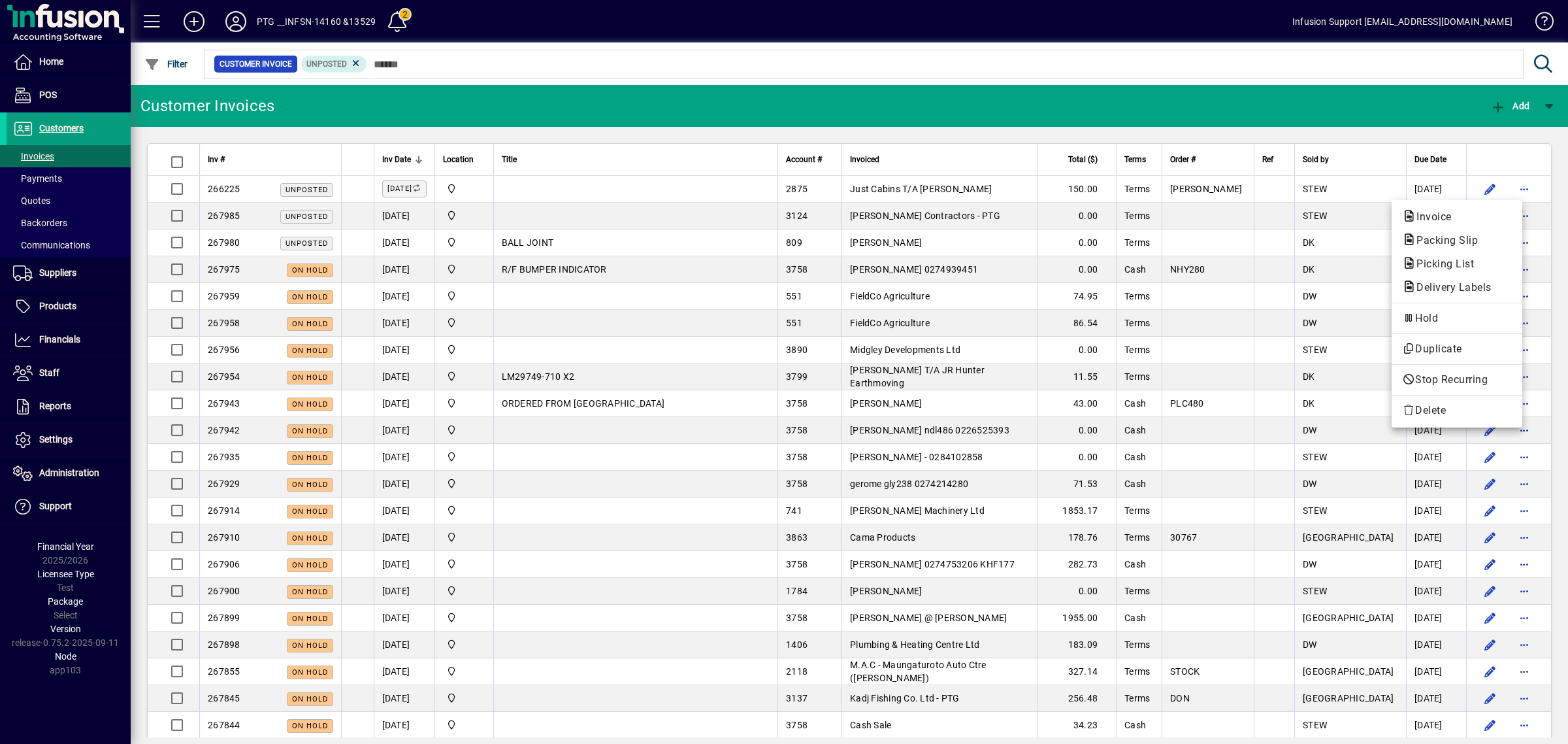
click at [1121, 103] on div at bounding box center [784, 372] width 1568 height 744
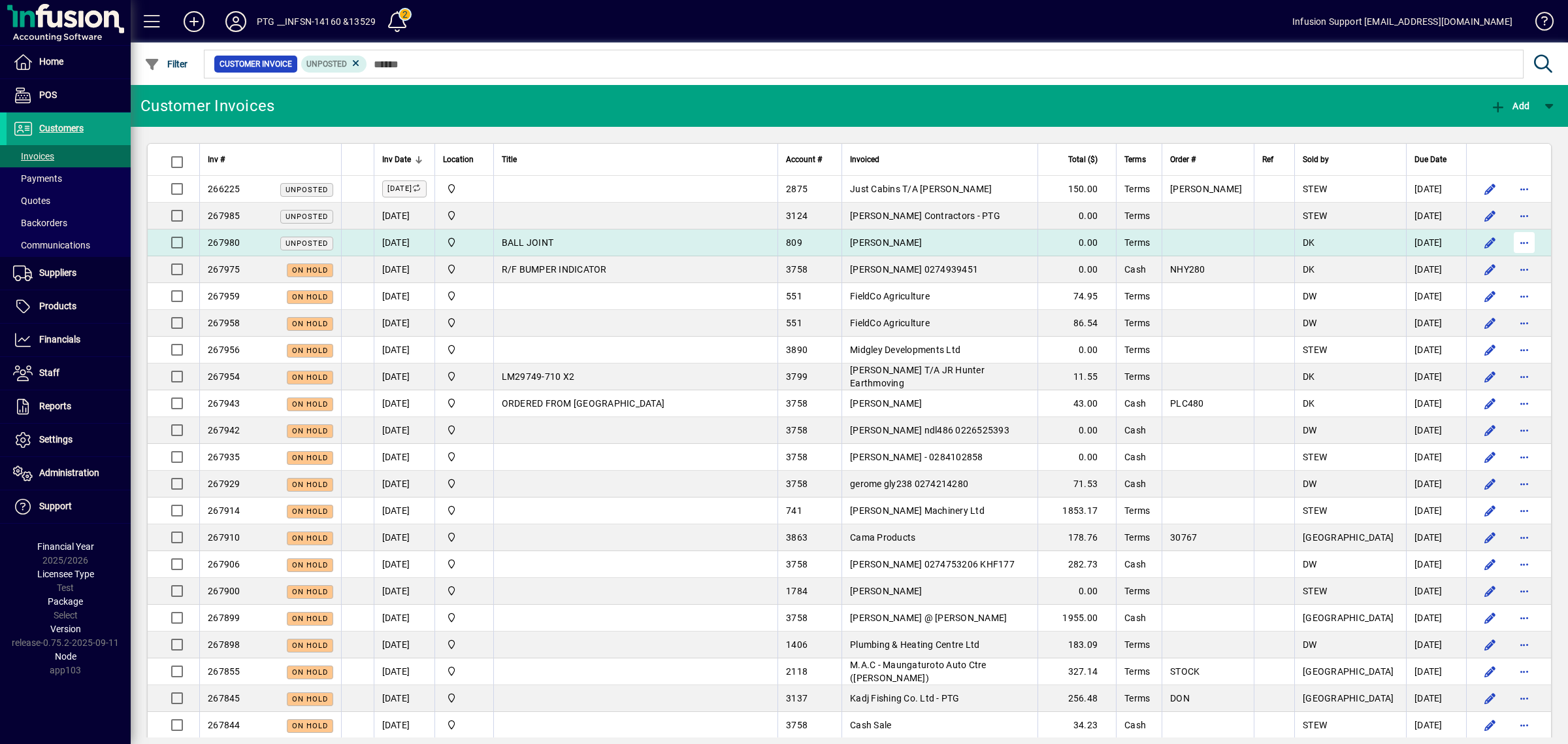
click at [1513, 234] on span "button" at bounding box center [1525, 243] width 31 height 31
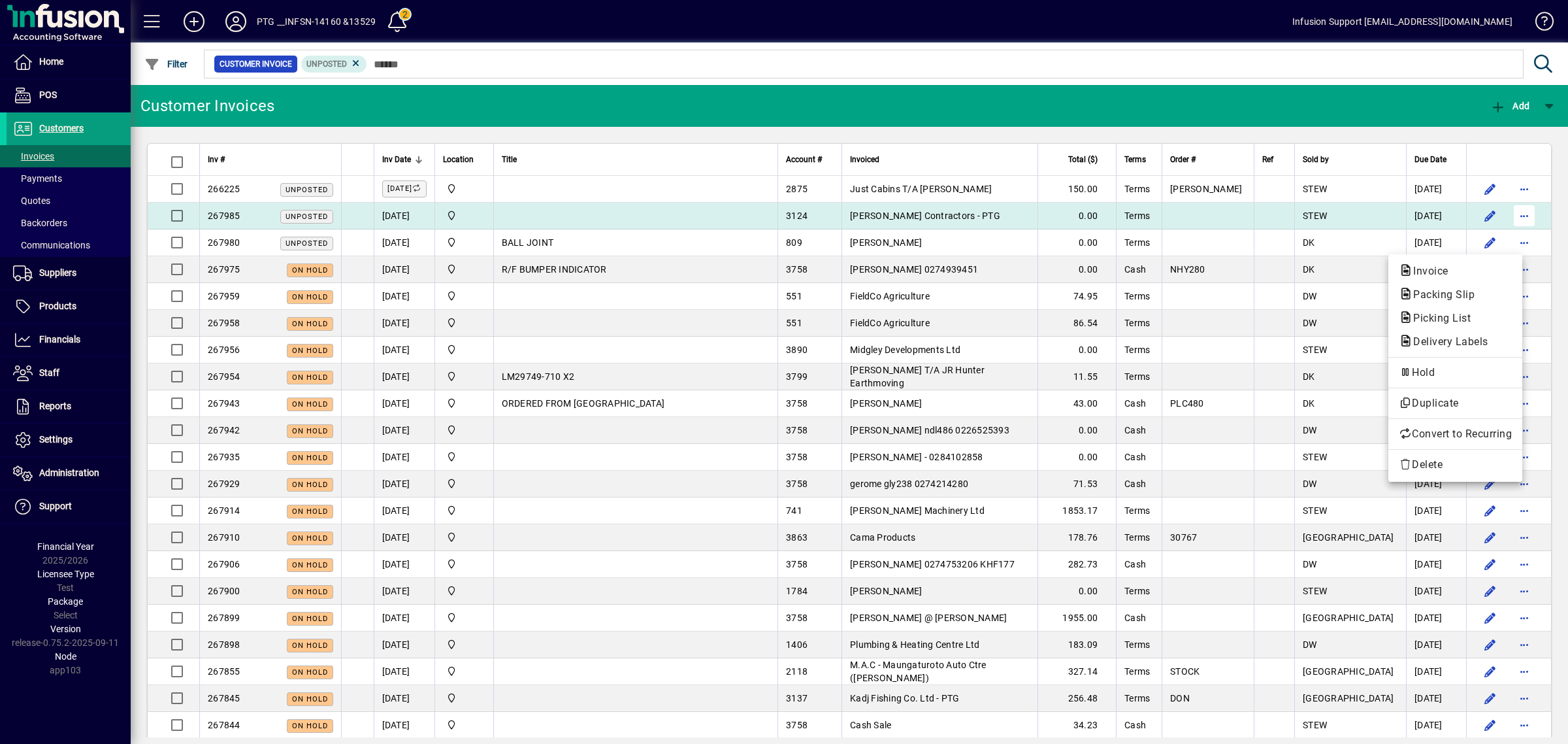
click at [1515, 212] on div at bounding box center [784, 372] width 1568 height 744
click at [1511, 214] on span "button" at bounding box center [1525, 216] width 31 height 31
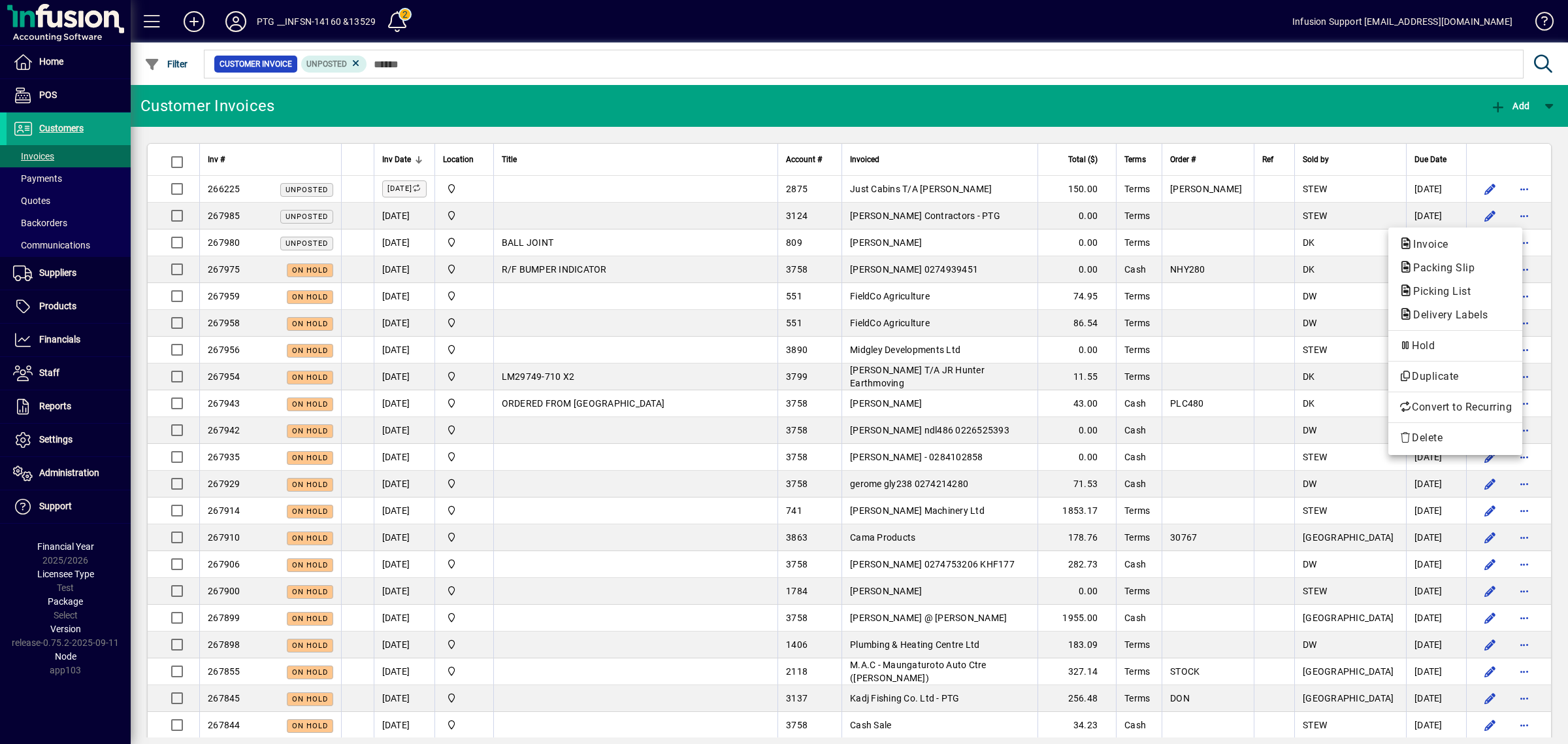
click at [972, 105] on div at bounding box center [784, 372] width 1568 height 744
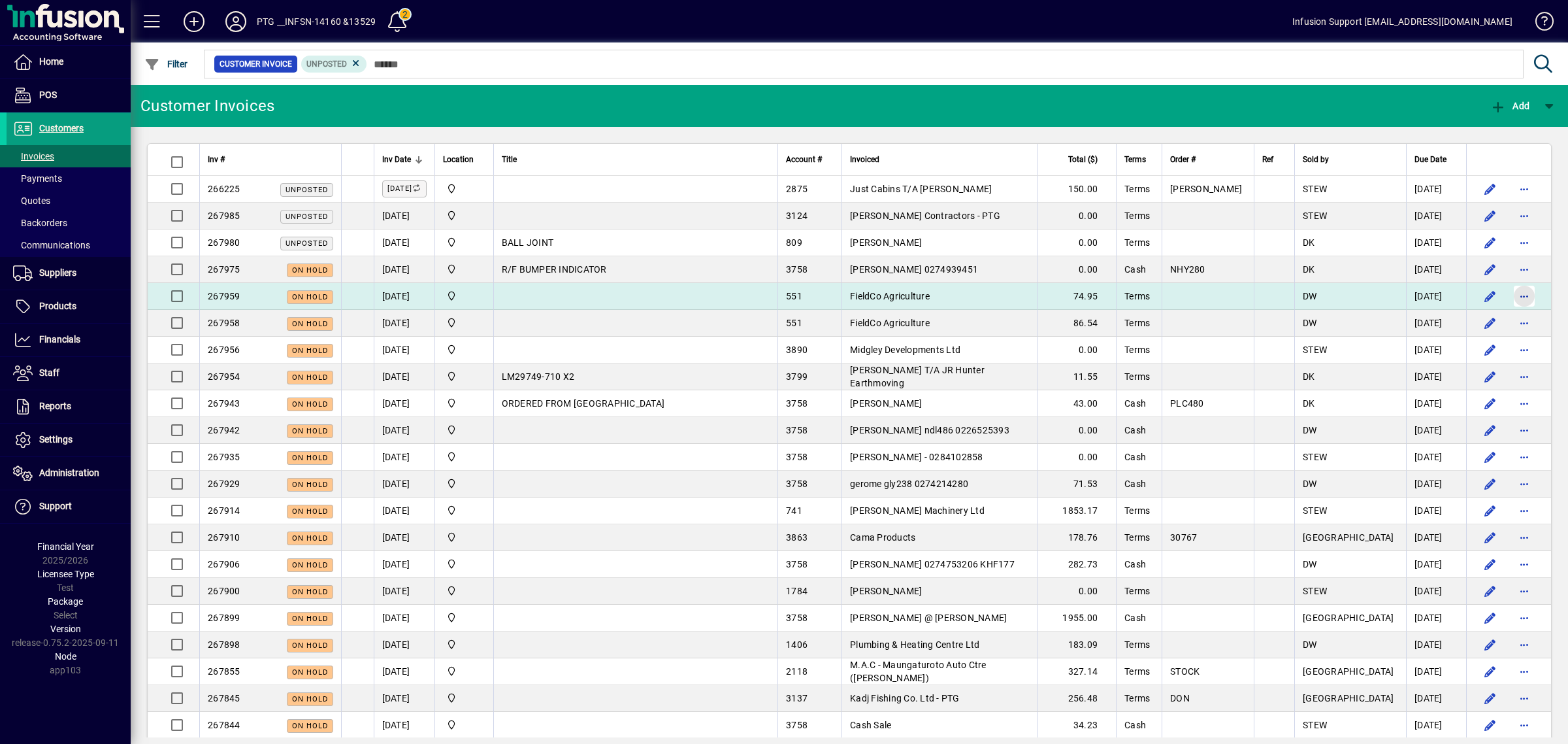
click at [1509, 292] on span "button" at bounding box center [1525, 296] width 31 height 31
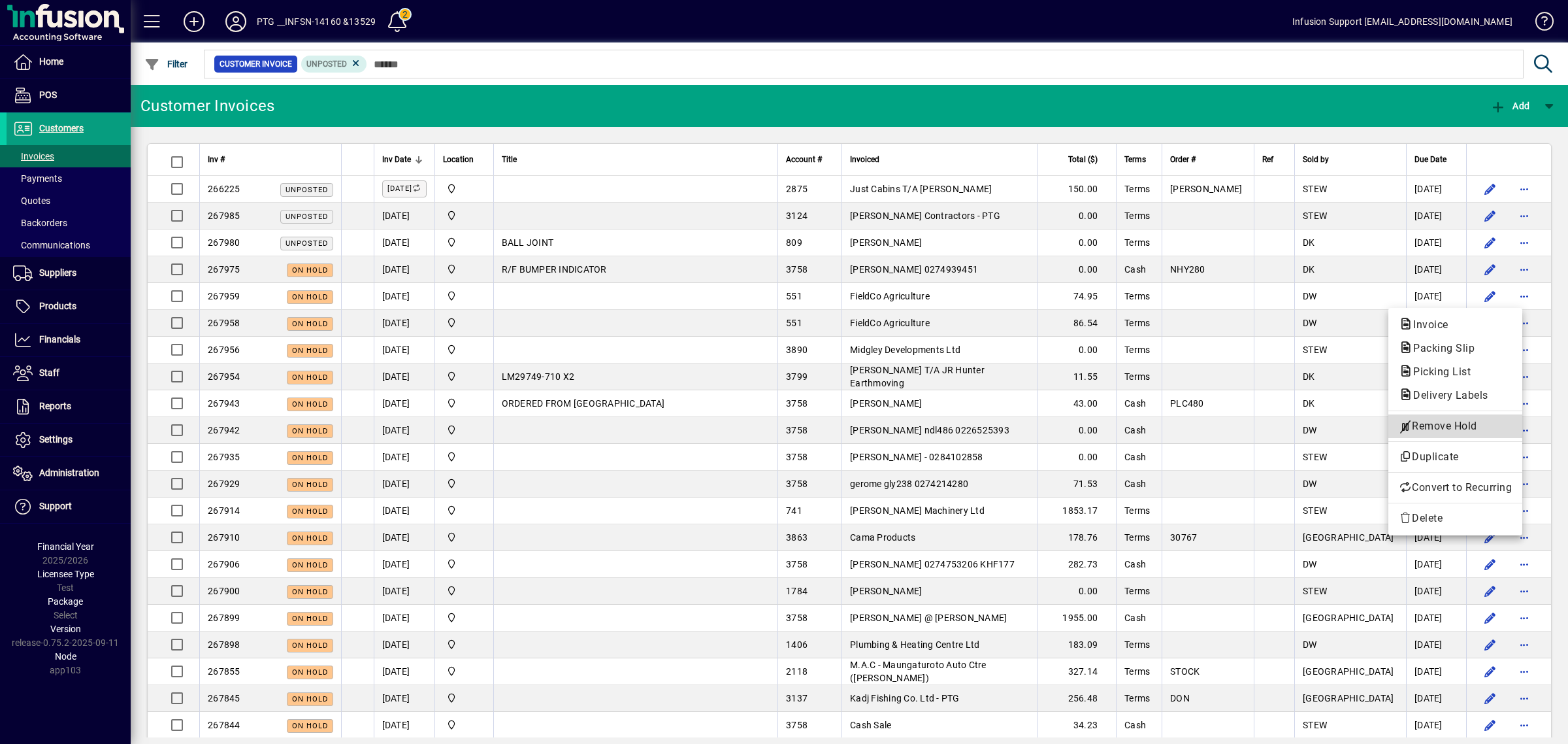
click at [1431, 426] on span "Remove Hold" at bounding box center [1455, 426] width 113 height 16
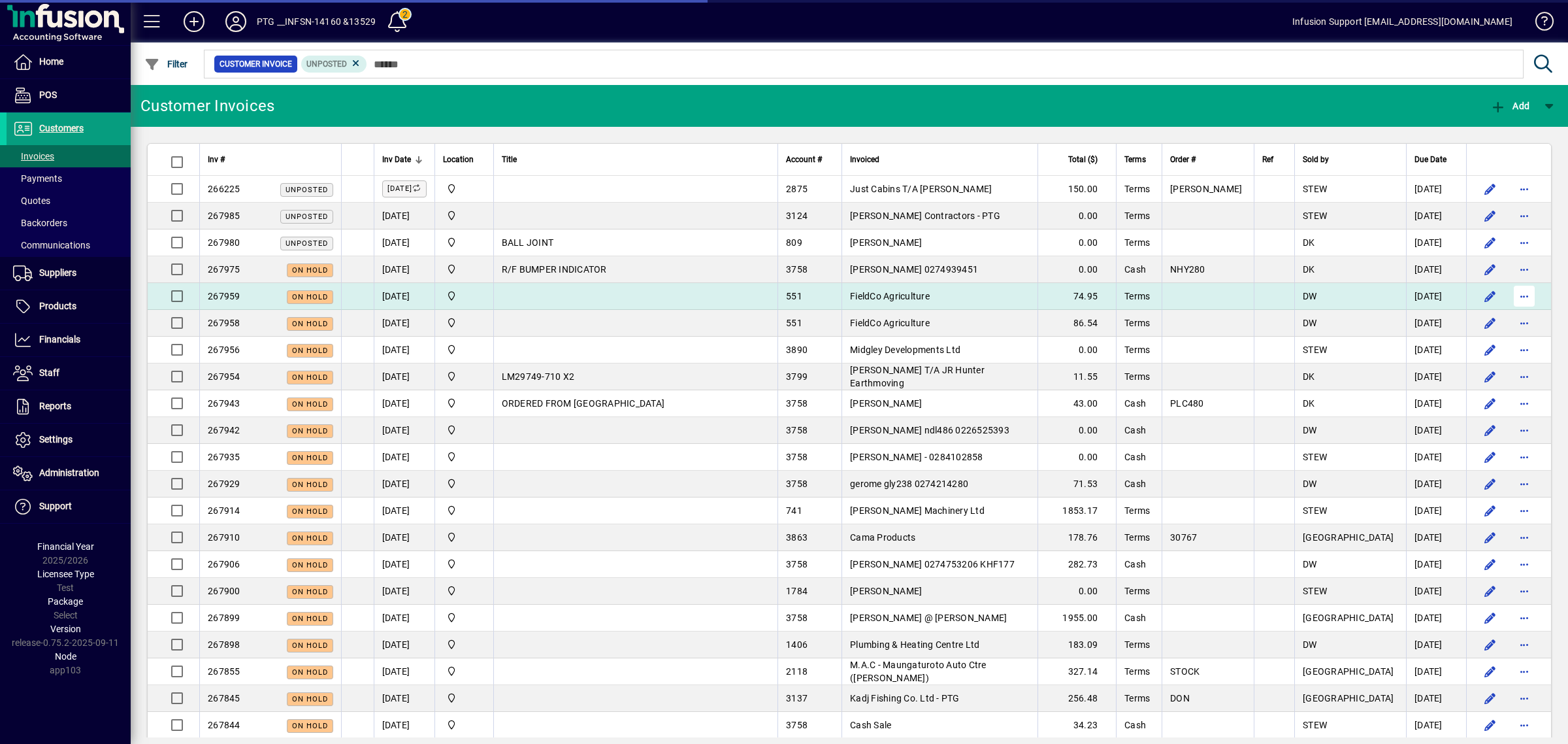
click at [1510, 294] on span "button" at bounding box center [1525, 296] width 31 height 31
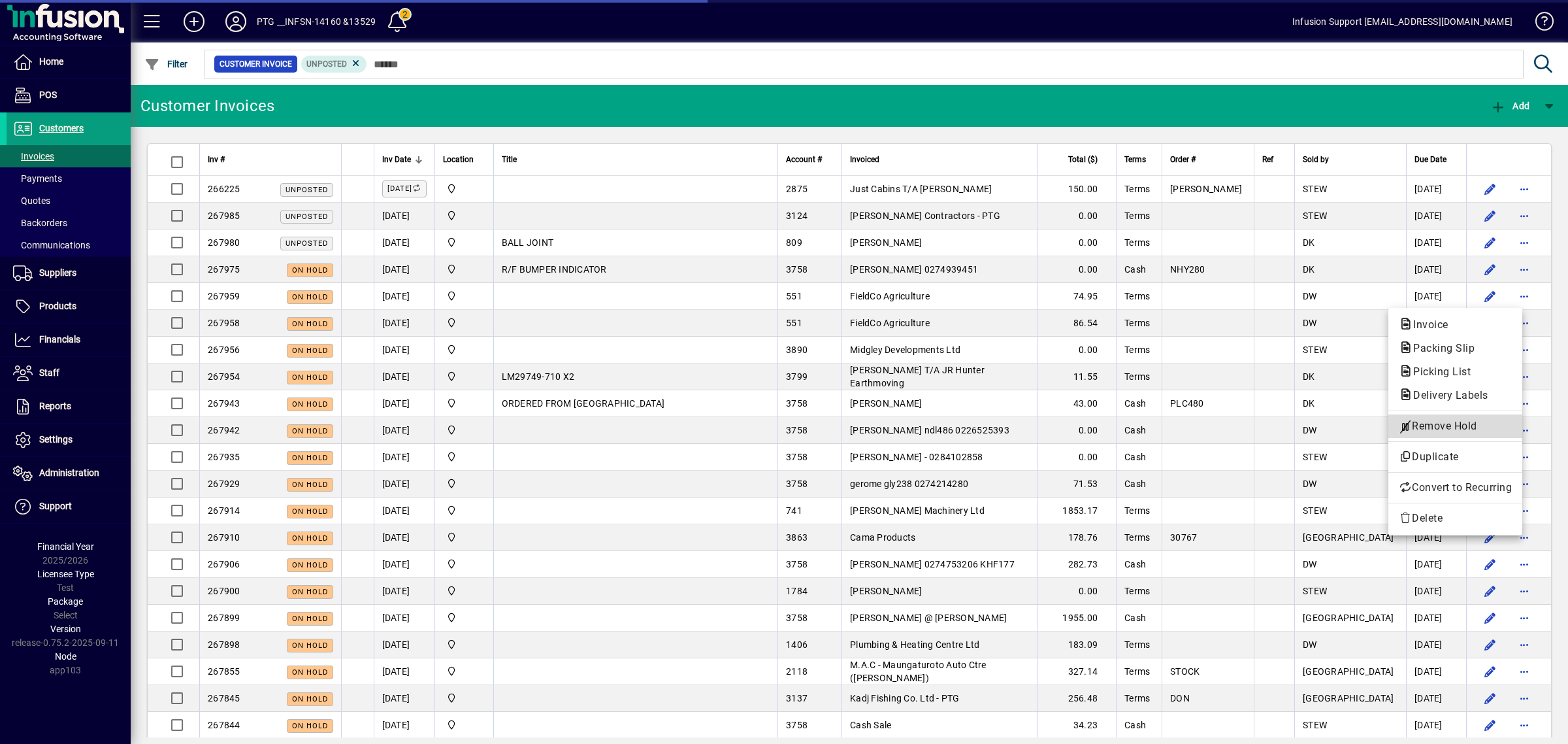
click at [1429, 423] on span "Remove Hold" at bounding box center [1455, 426] width 113 height 16
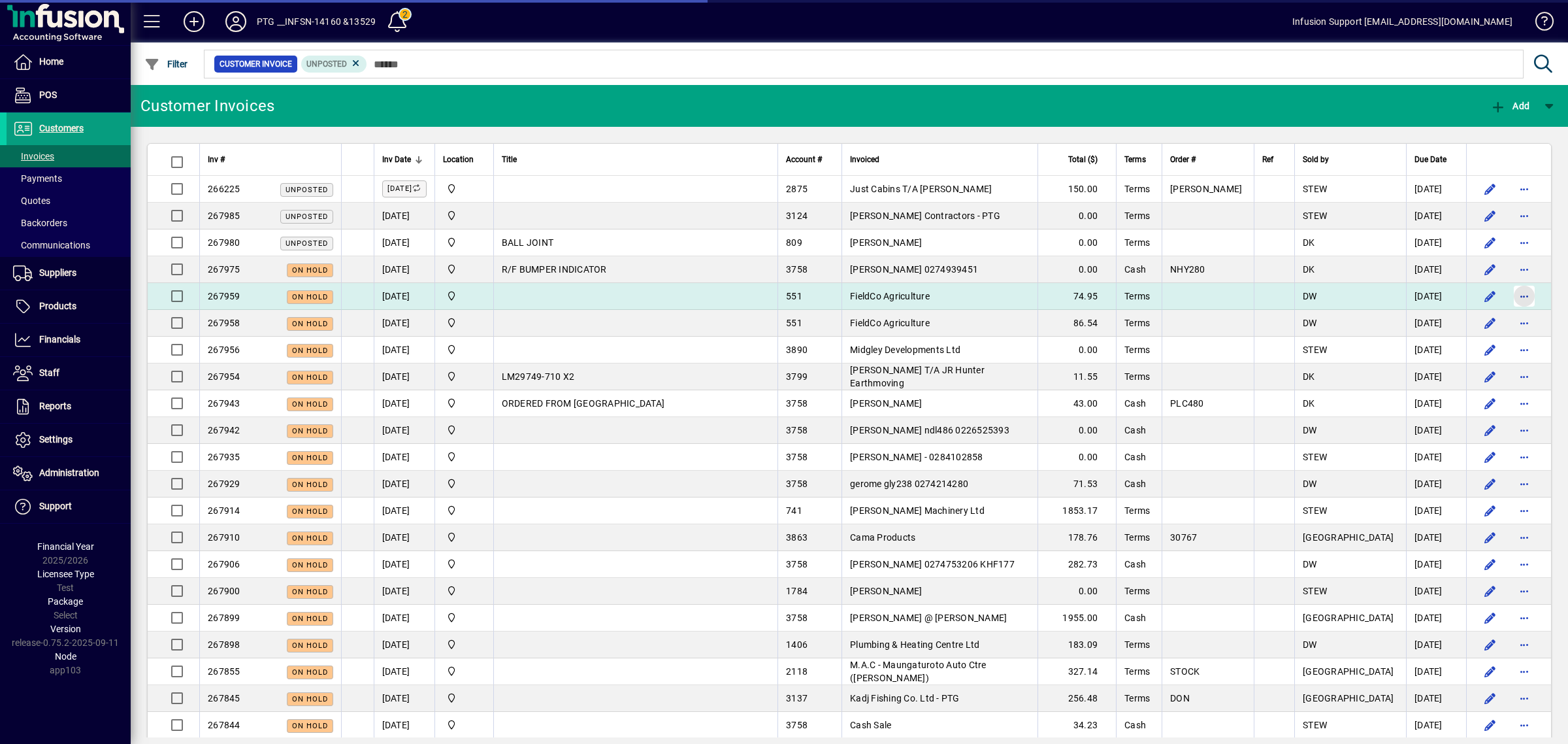
click at [1517, 294] on span "button" at bounding box center [1525, 296] width 31 height 31
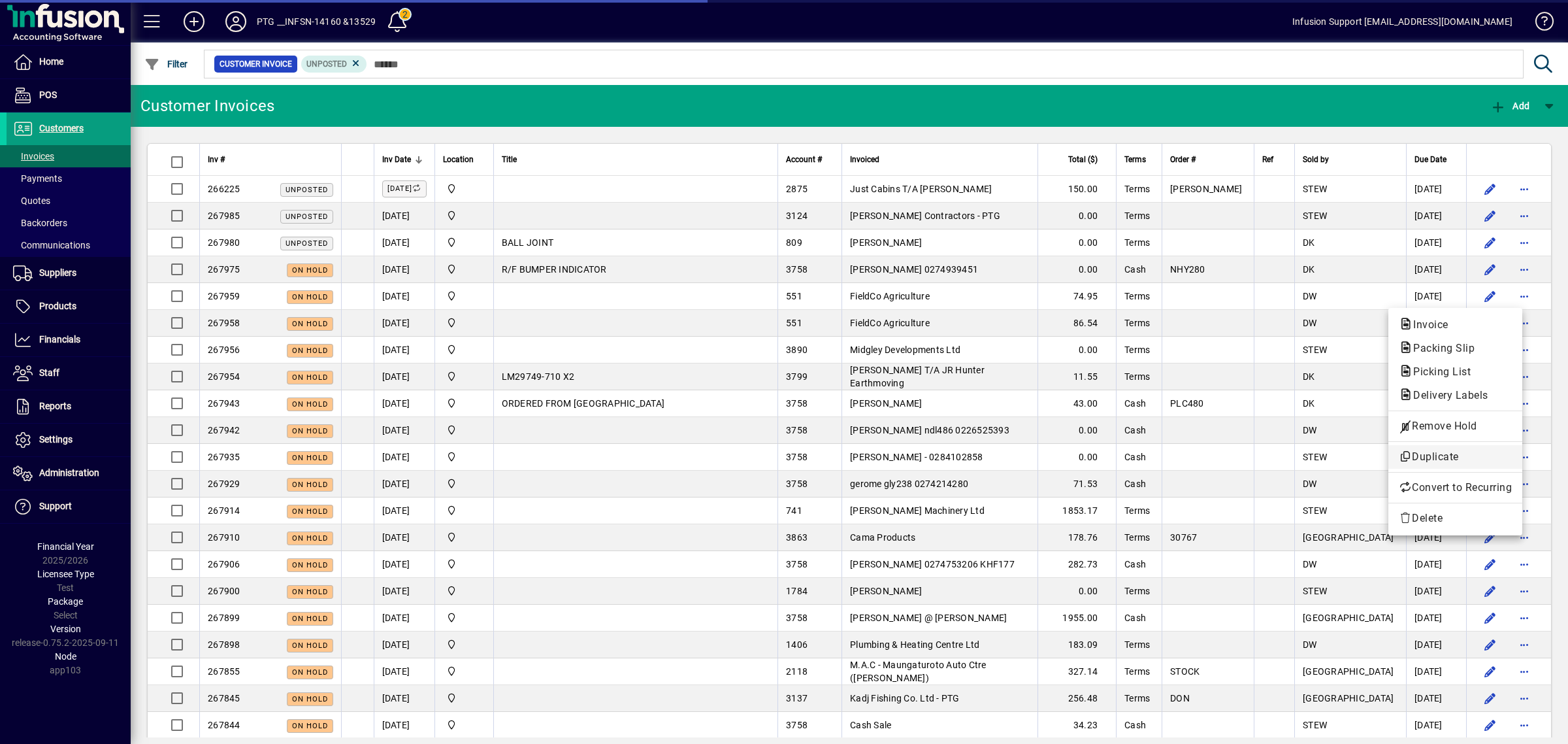
click at [1429, 450] on span "Duplicate" at bounding box center [1455, 456] width 113 height 16
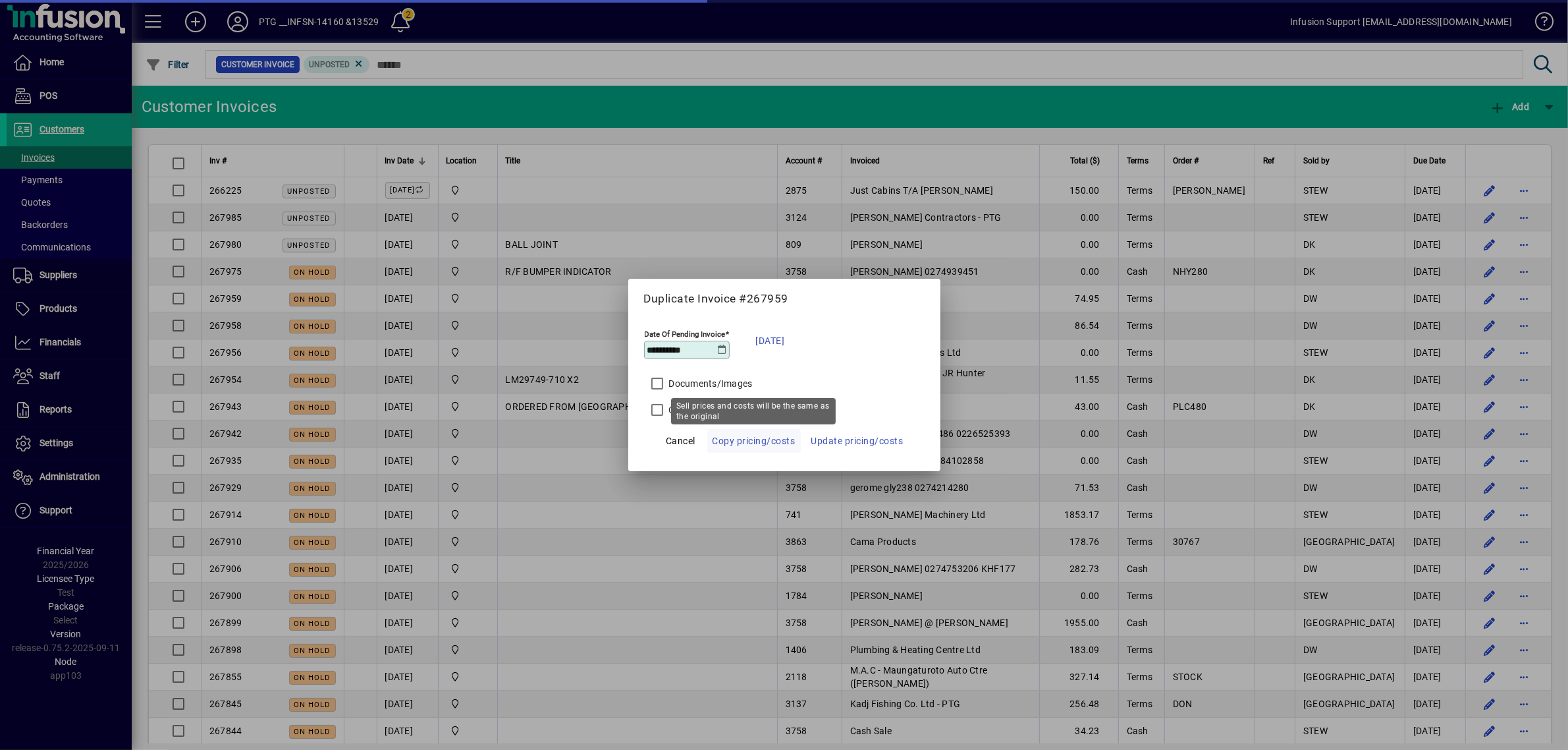
click at [754, 437] on span "Copy pricing/costs" at bounding box center [754, 440] width 83 height 16
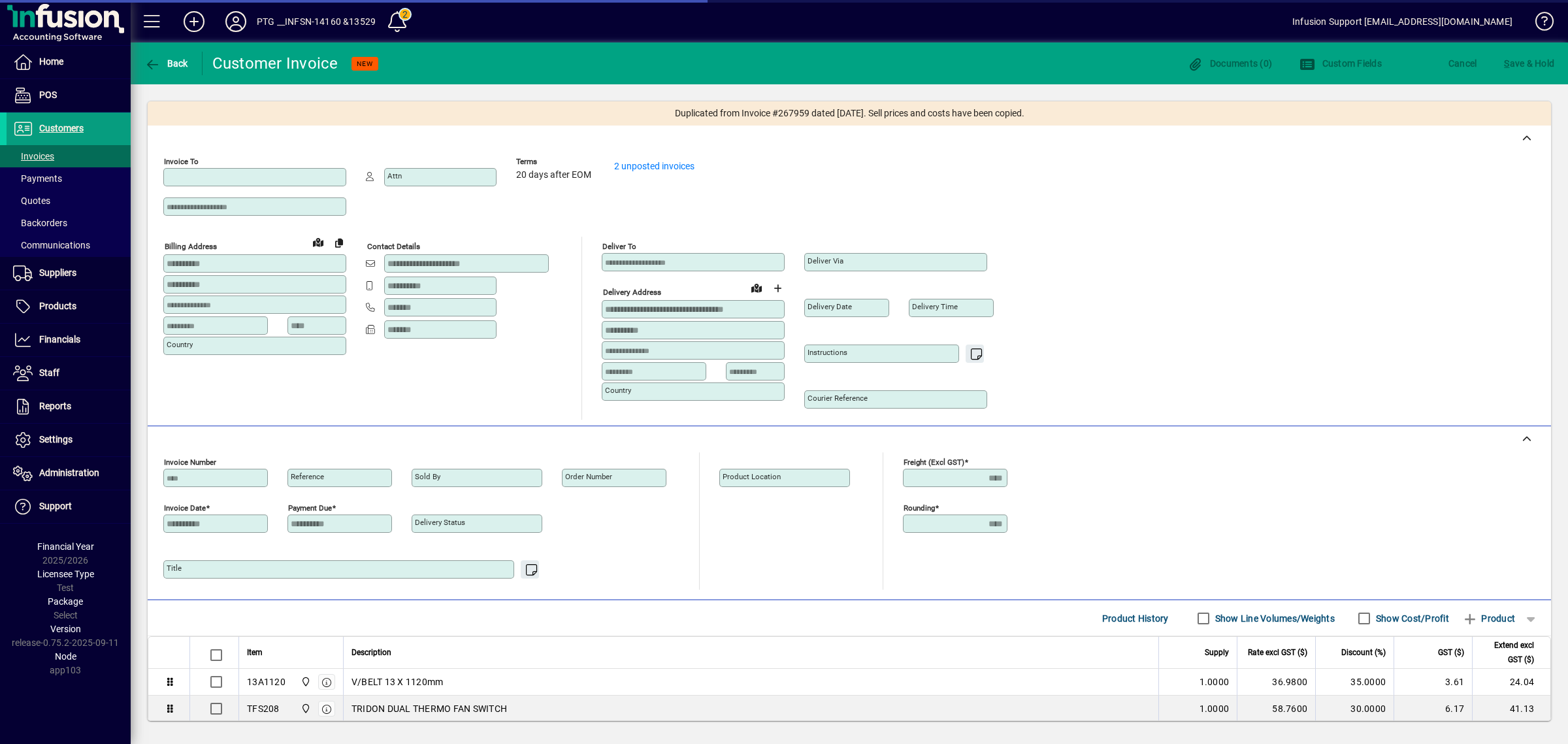
type input "**********"
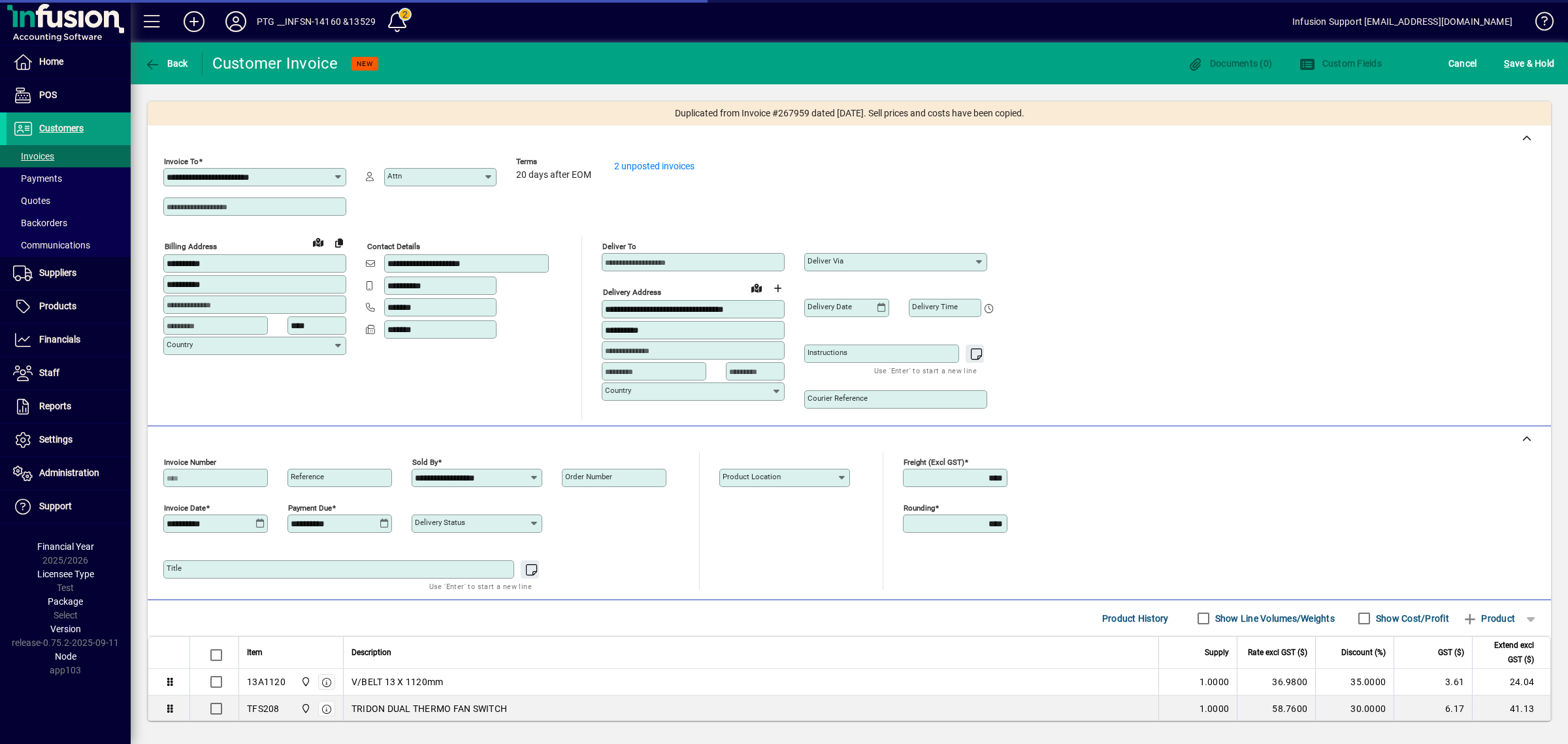
type input "**********"
click at [1522, 67] on span "S ave & Hold" at bounding box center [1529, 64] width 50 height 21
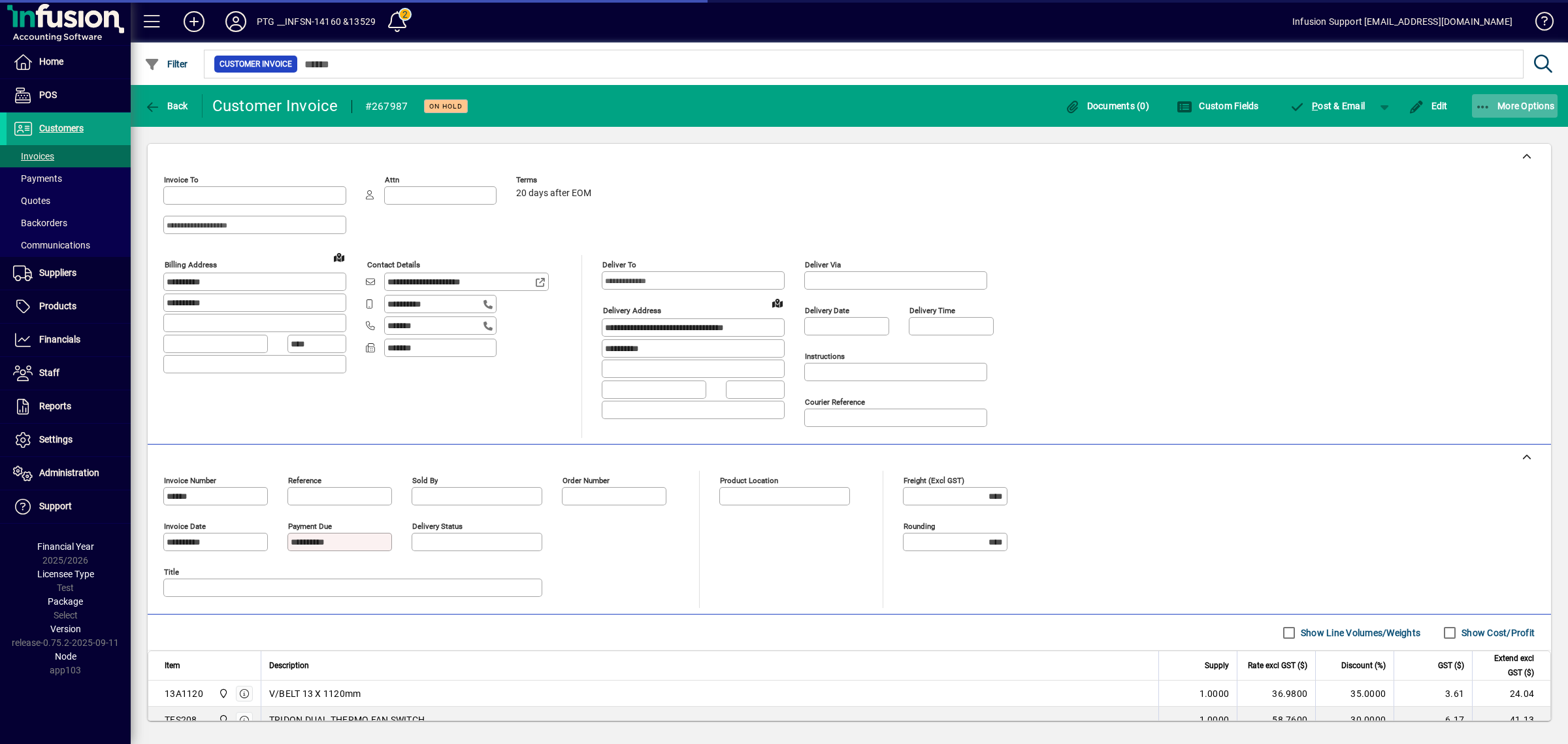
type input "**********"
click at [1519, 101] on span "More Options" at bounding box center [1515, 106] width 79 height 10
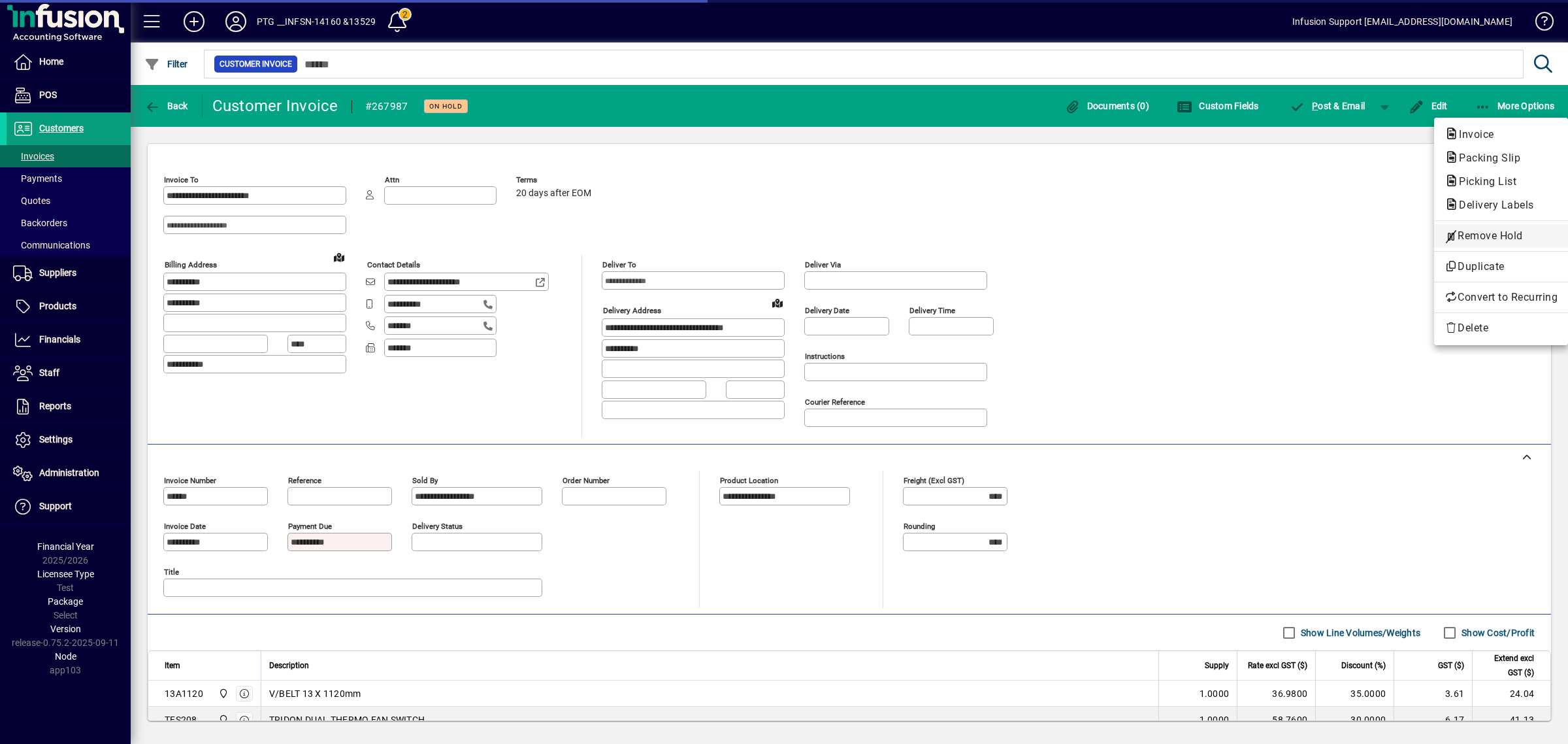
click at [1490, 232] on span "Remove Hold" at bounding box center [1501, 235] width 113 height 16
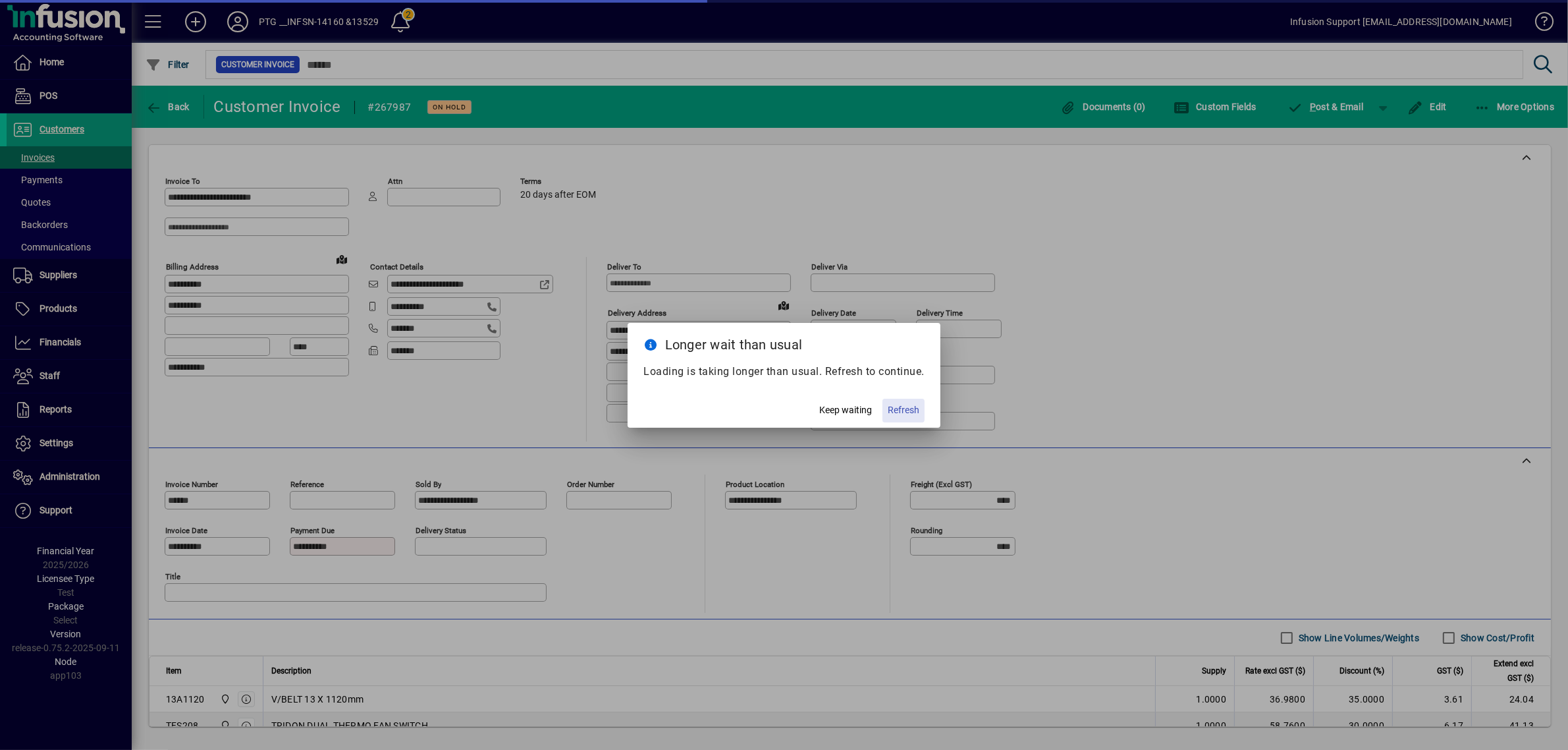
click at [894, 407] on span "Refresh" at bounding box center [904, 410] width 32 height 14
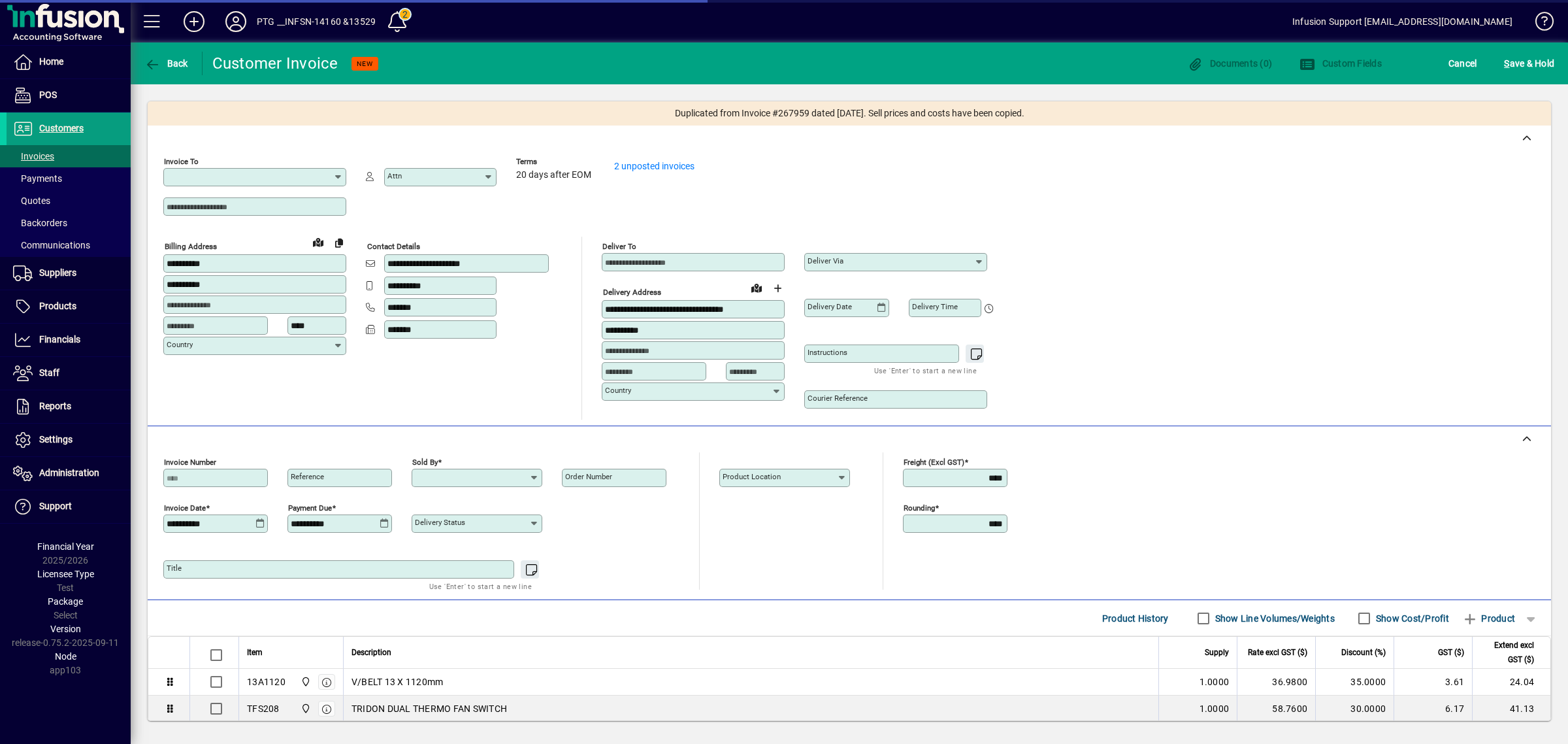
type input "**********"
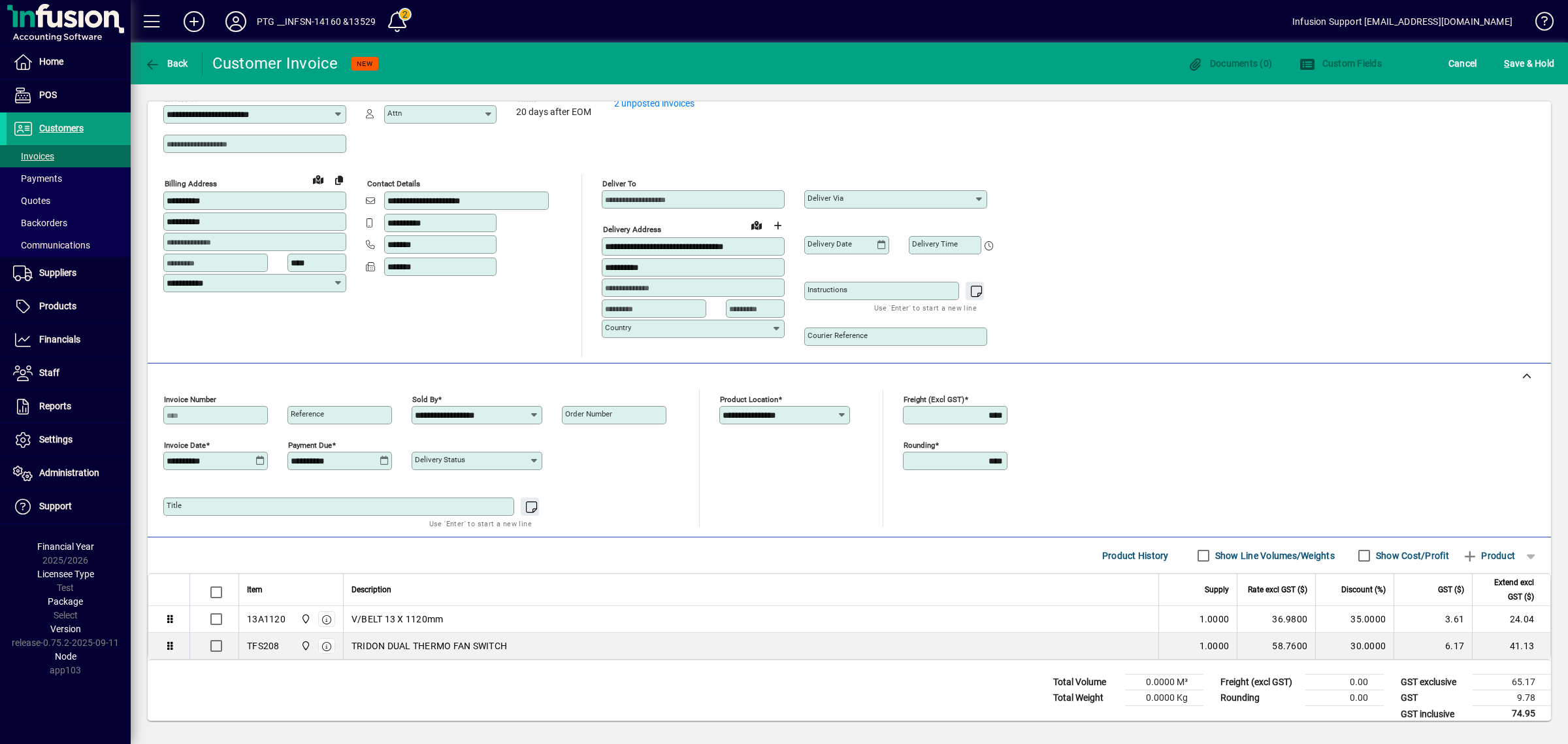
scroll to position [82, 0]
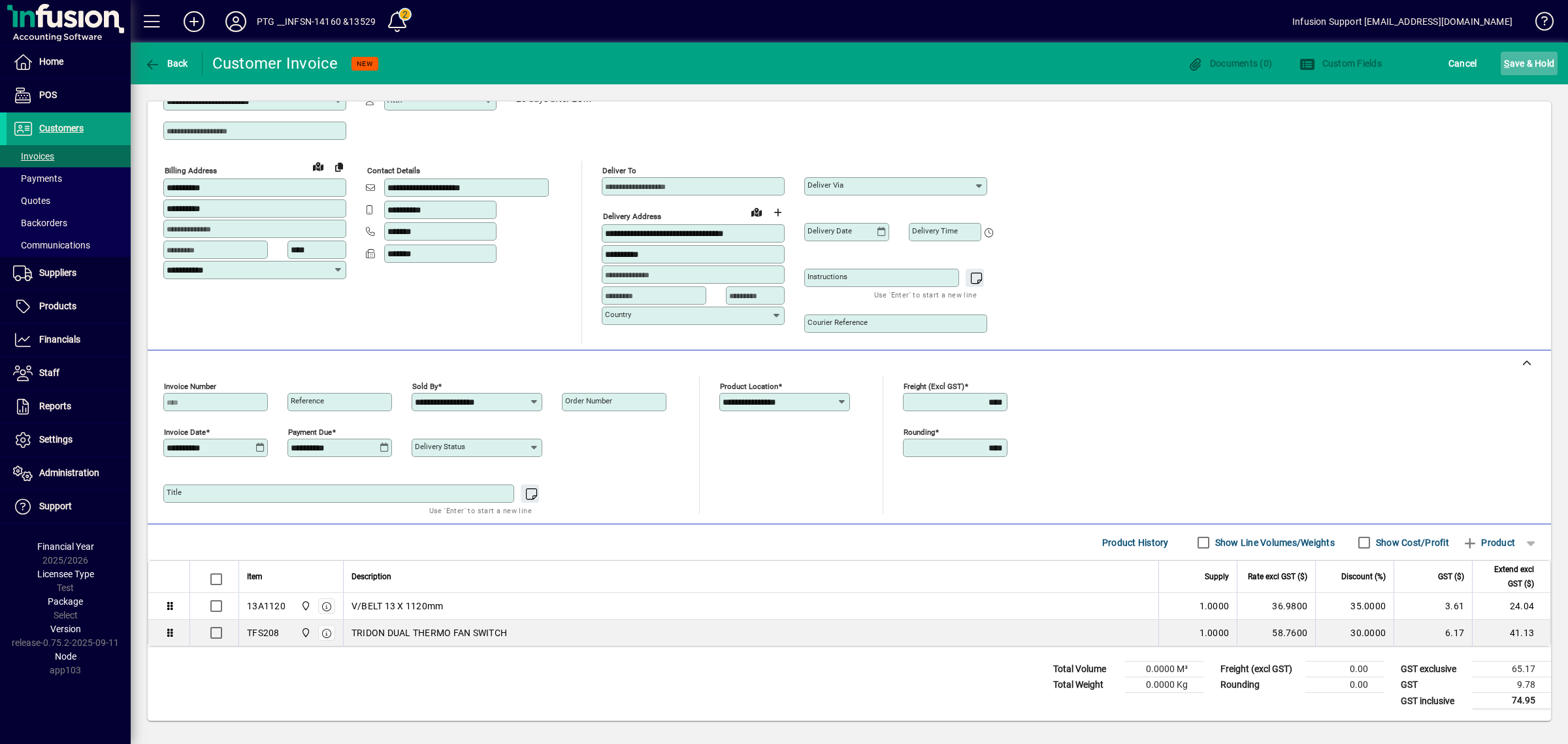
click at [1516, 63] on span "S ave & Hold" at bounding box center [1529, 64] width 50 height 21
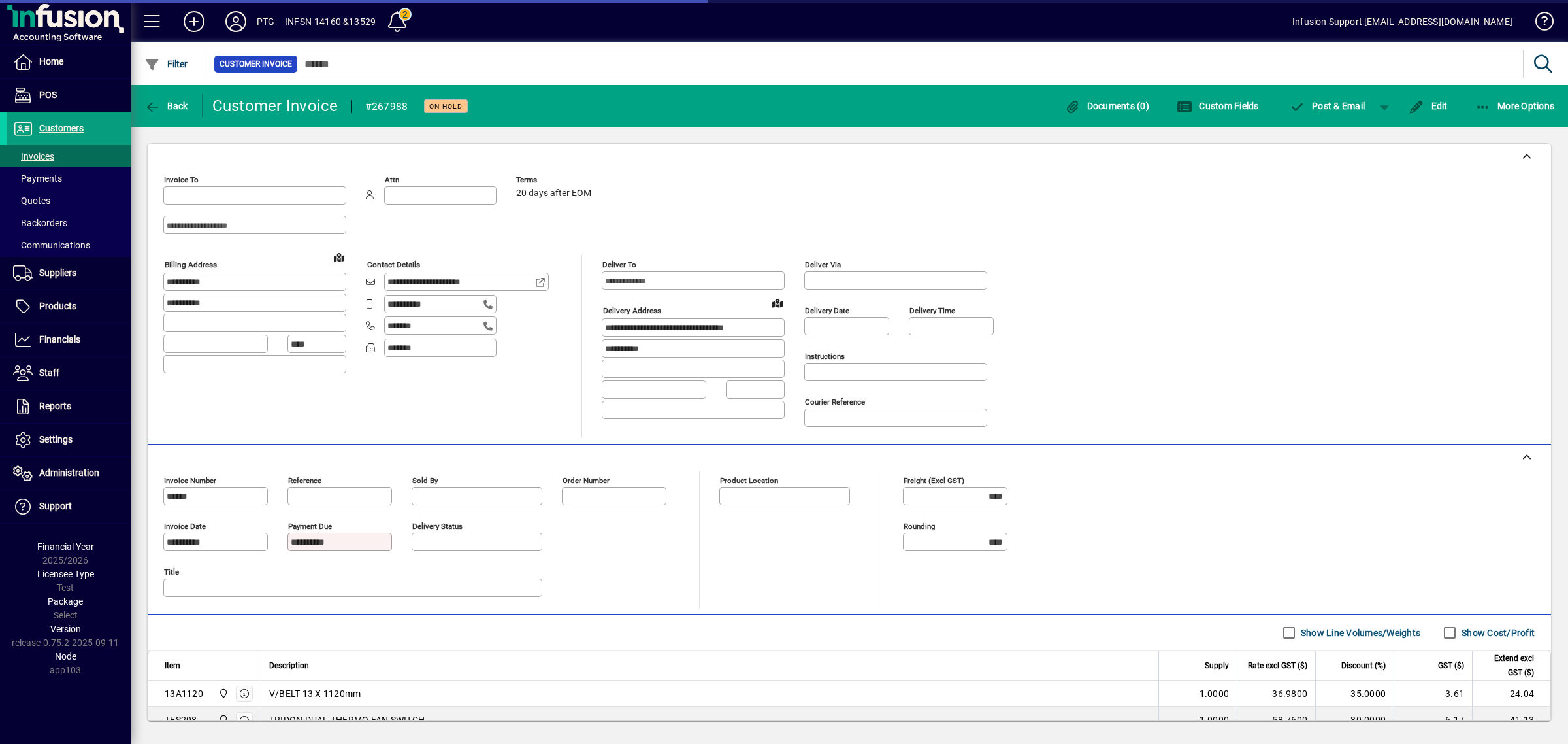
type input "**********"
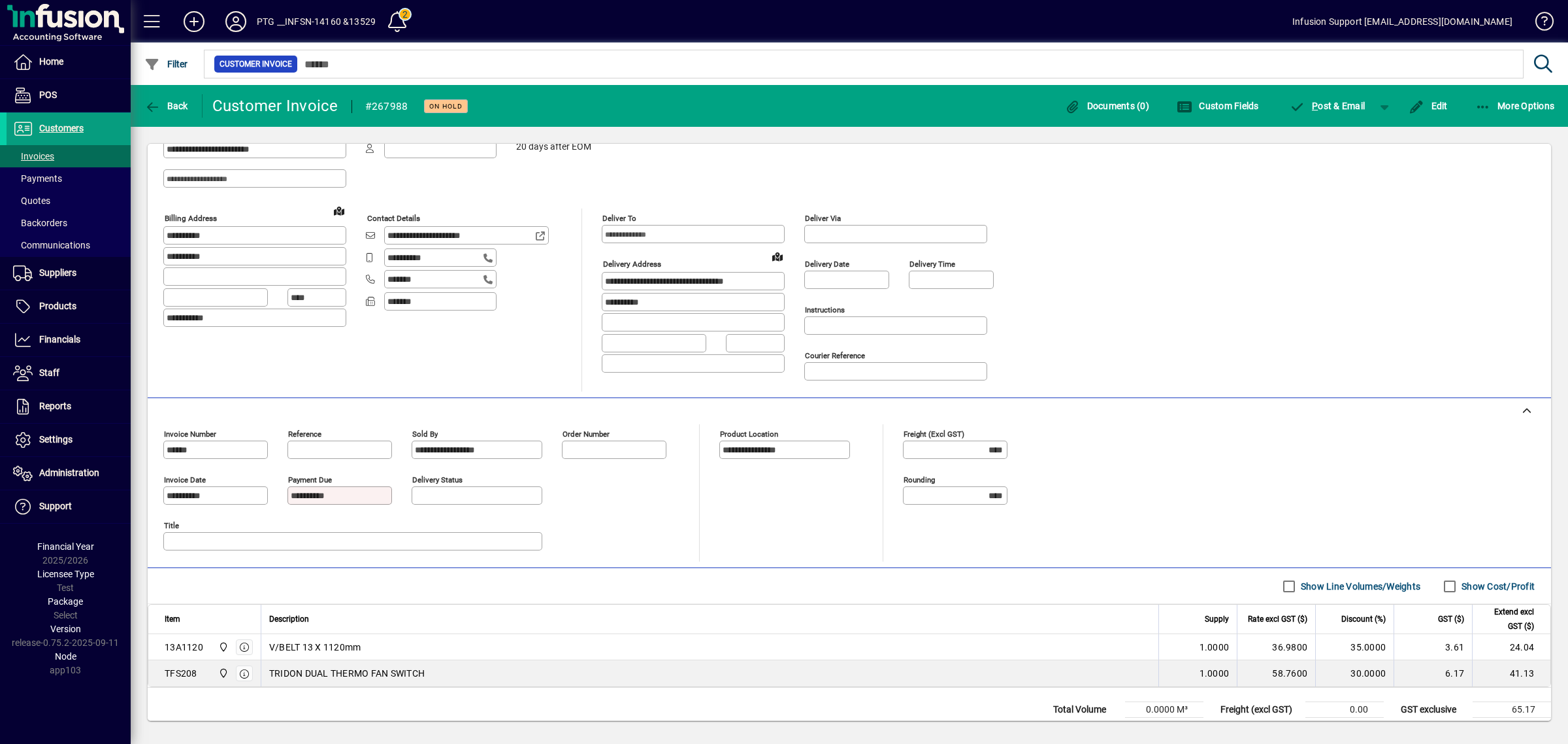
scroll to position [92, 0]
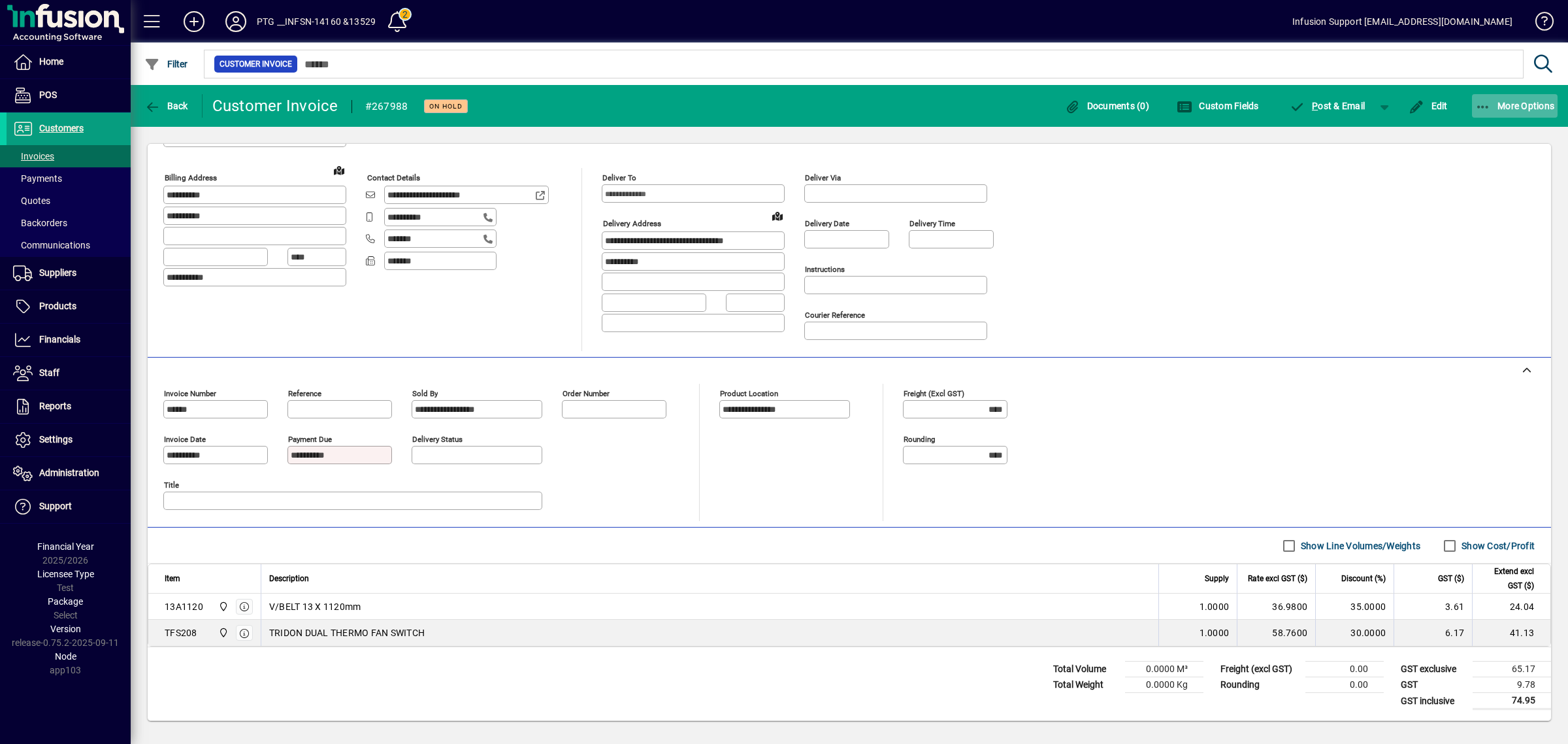
click at [1494, 97] on span "button" at bounding box center [1515, 106] width 86 height 31
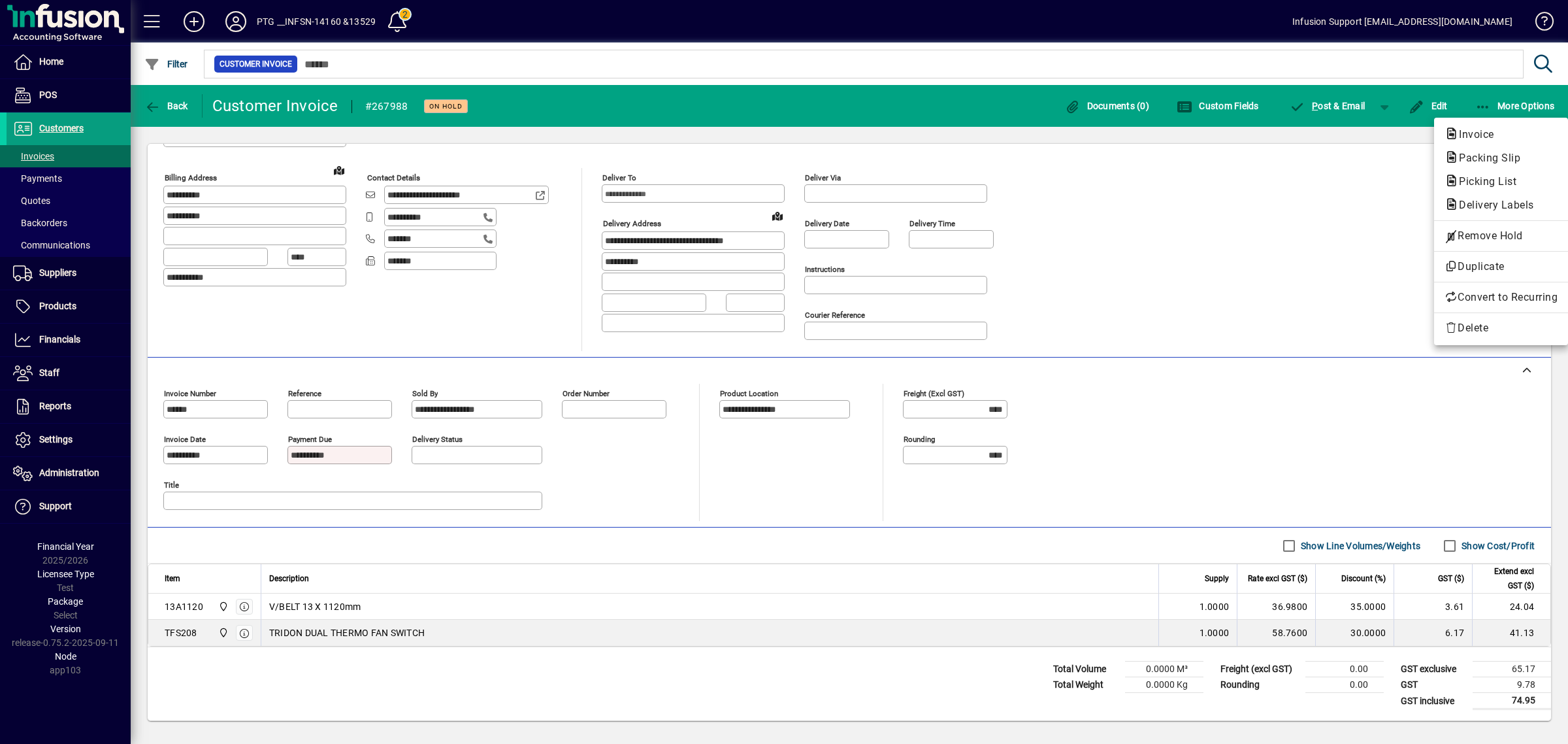
drag, startPoint x: 1252, startPoint y: 260, endPoint x: 1252, endPoint y: 247, distance: 13.0
click at [1252, 253] on div at bounding box center [784, 372] width 1568 height 744
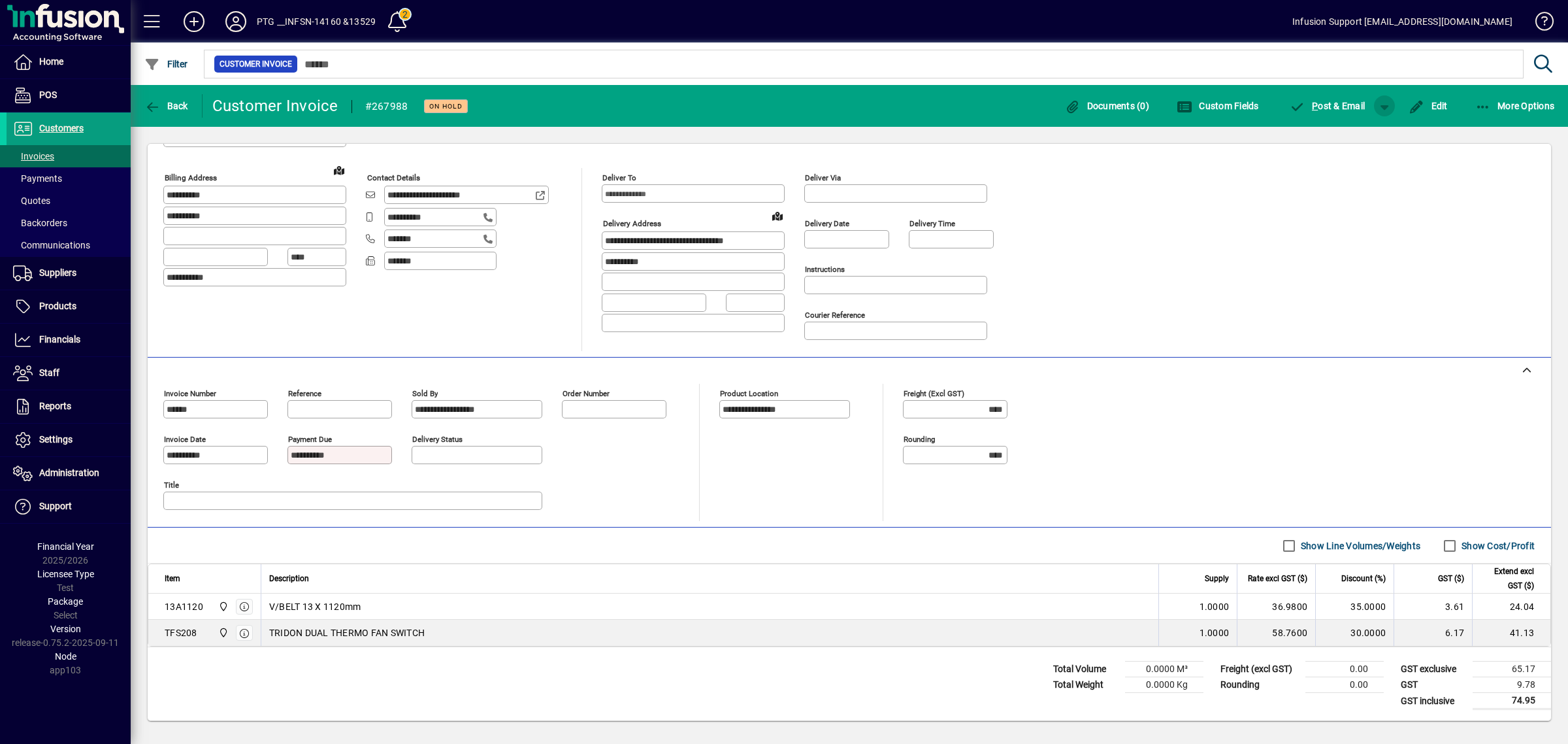
click at [1387, 102] on span "button" at bounding box center [1384, 106] width 31 height 31
click at [1360, 134] on span "P ost" at bounding box center [1344, 133] width 46 height 10
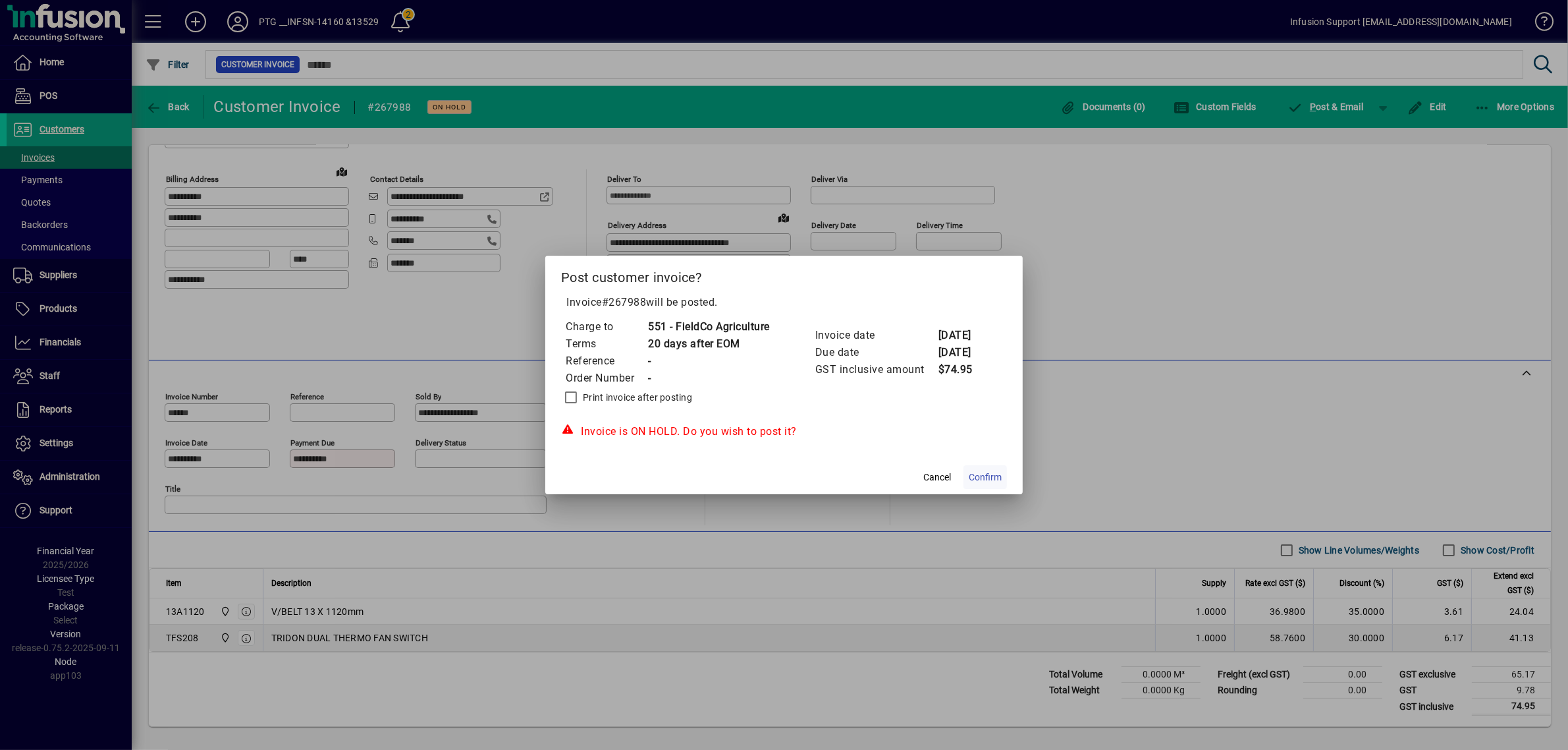
click at [997, 478] on span "Confirm" at bounding box center [985, 477] width 33 height 14
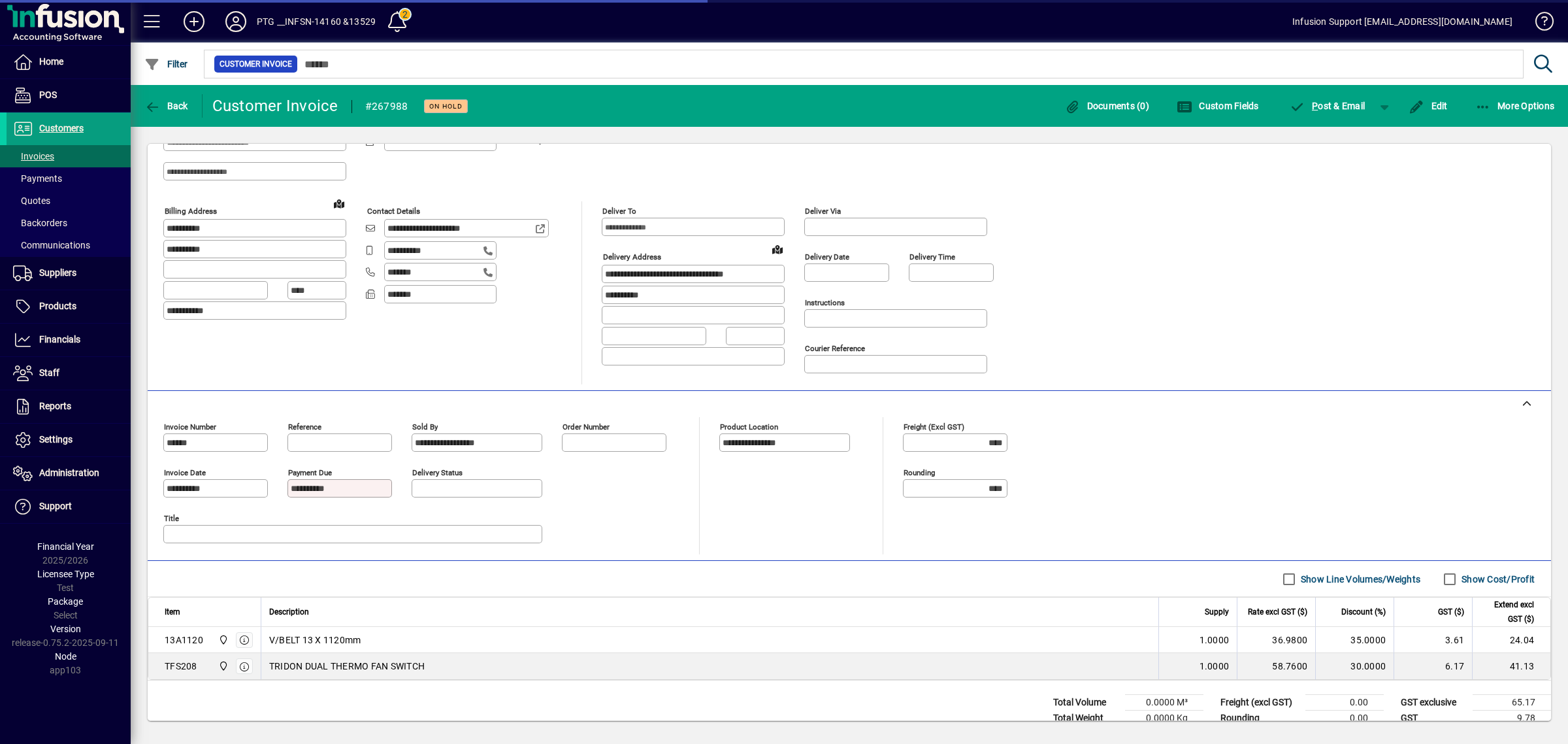
scroll to position [0, 0]
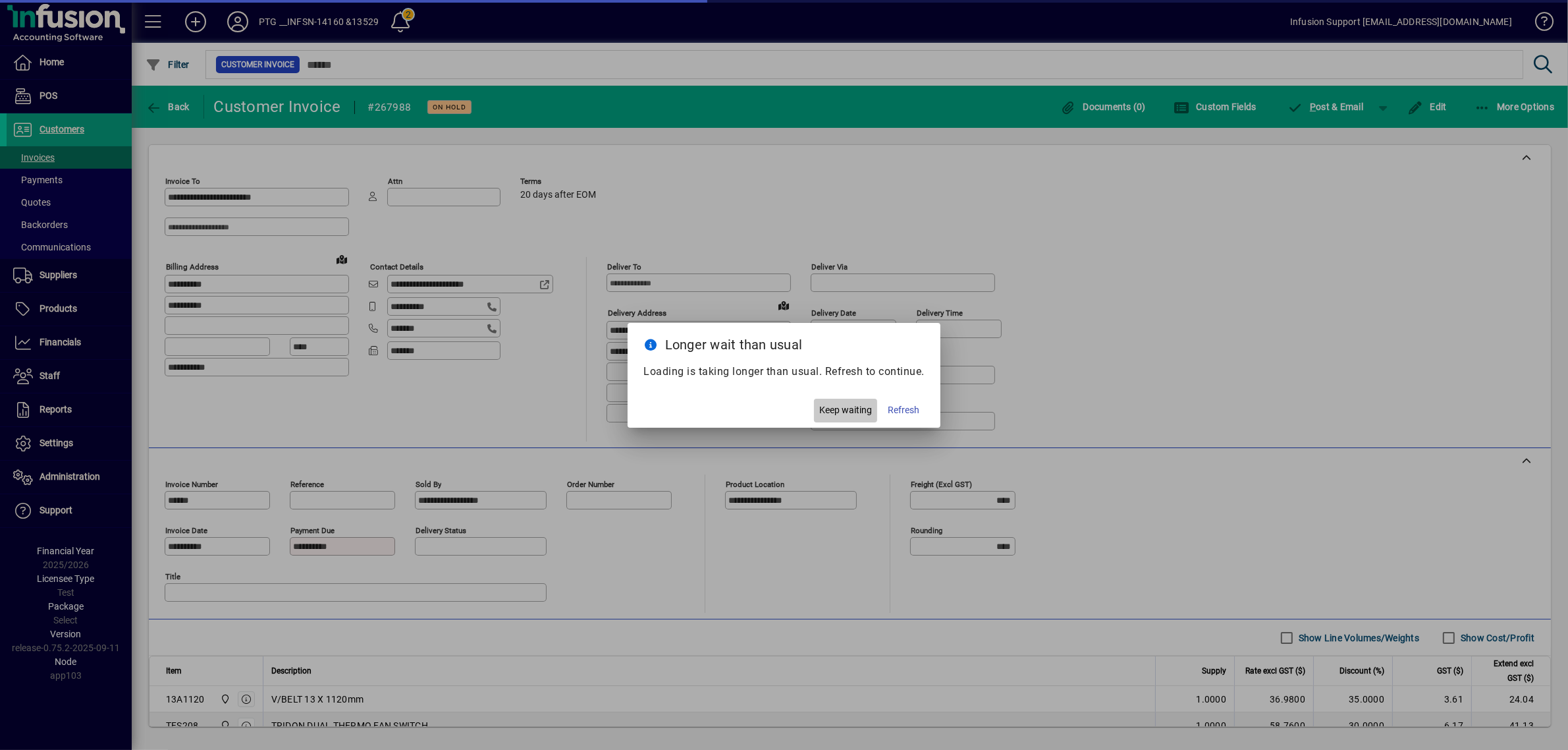
click at [830, 410] on span "Keep waiting" at bounding box center [846, 410] width 53 height 14
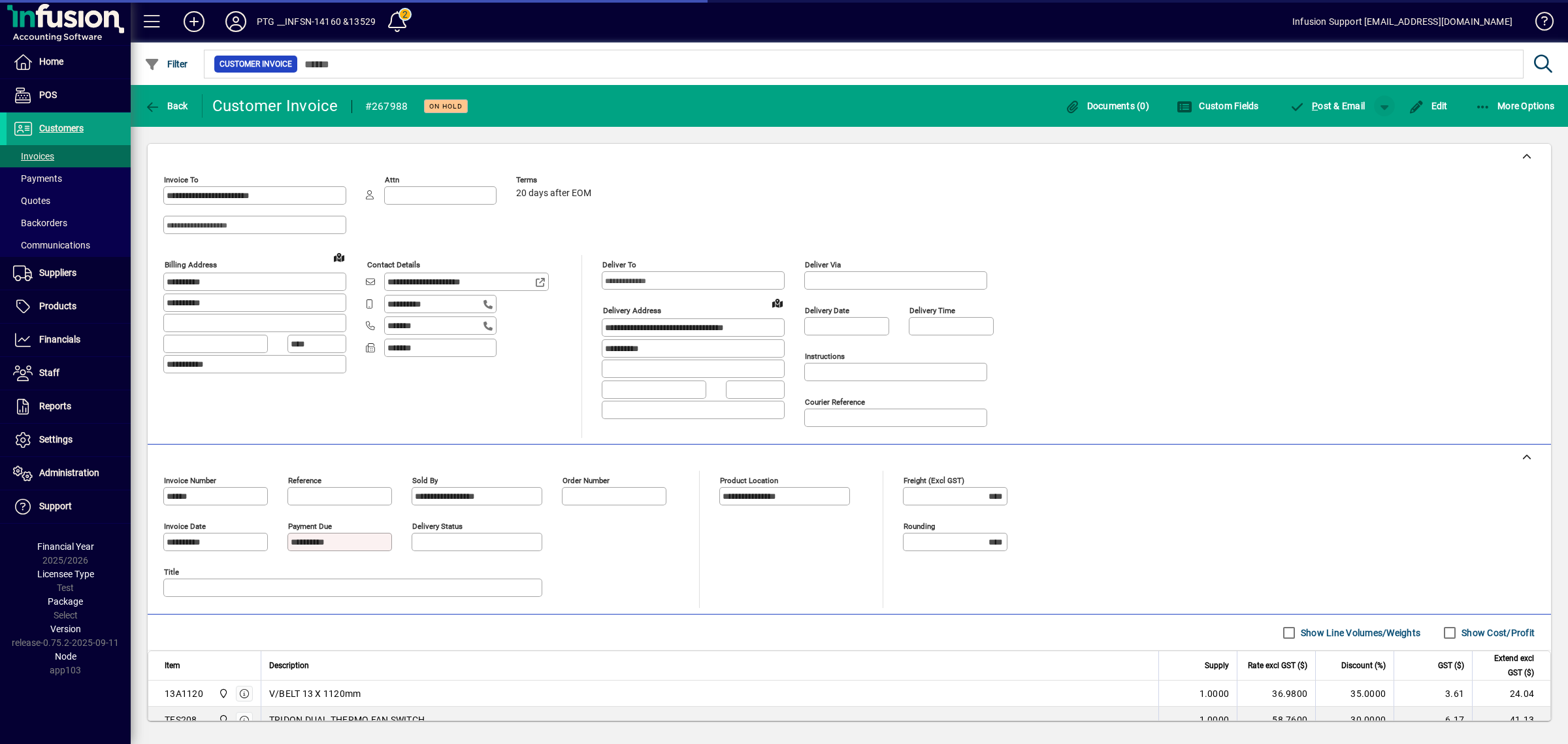
click at [1383, 105] on span "button" at bounding box center [1384, 106] width 31 height 31
click at [1364, 138] on span "button" at bounding box center [1351, 133] width 67 height 31
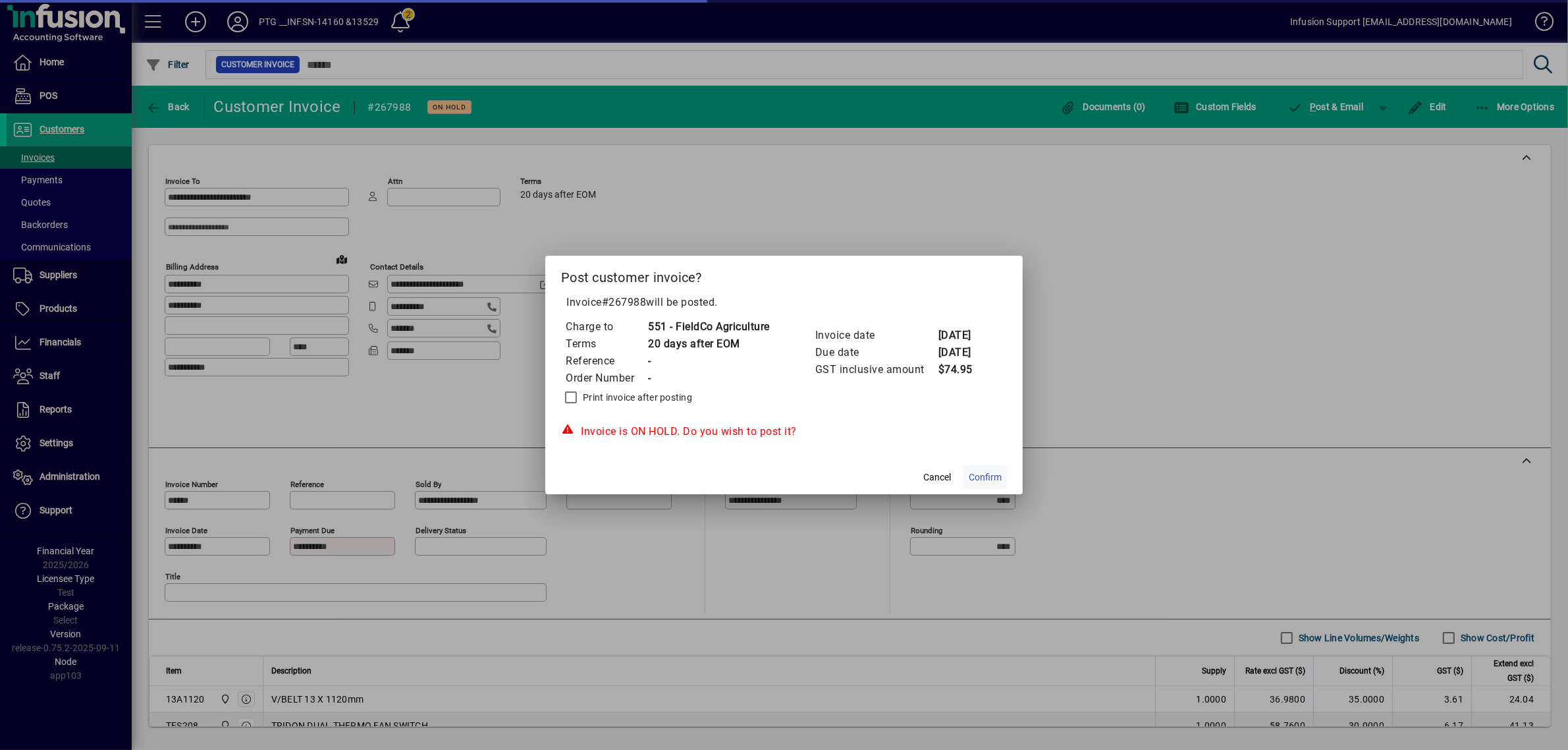
click at [989, 482] on span "Confirm" at bounding box center [985, 477] width 33 height 14
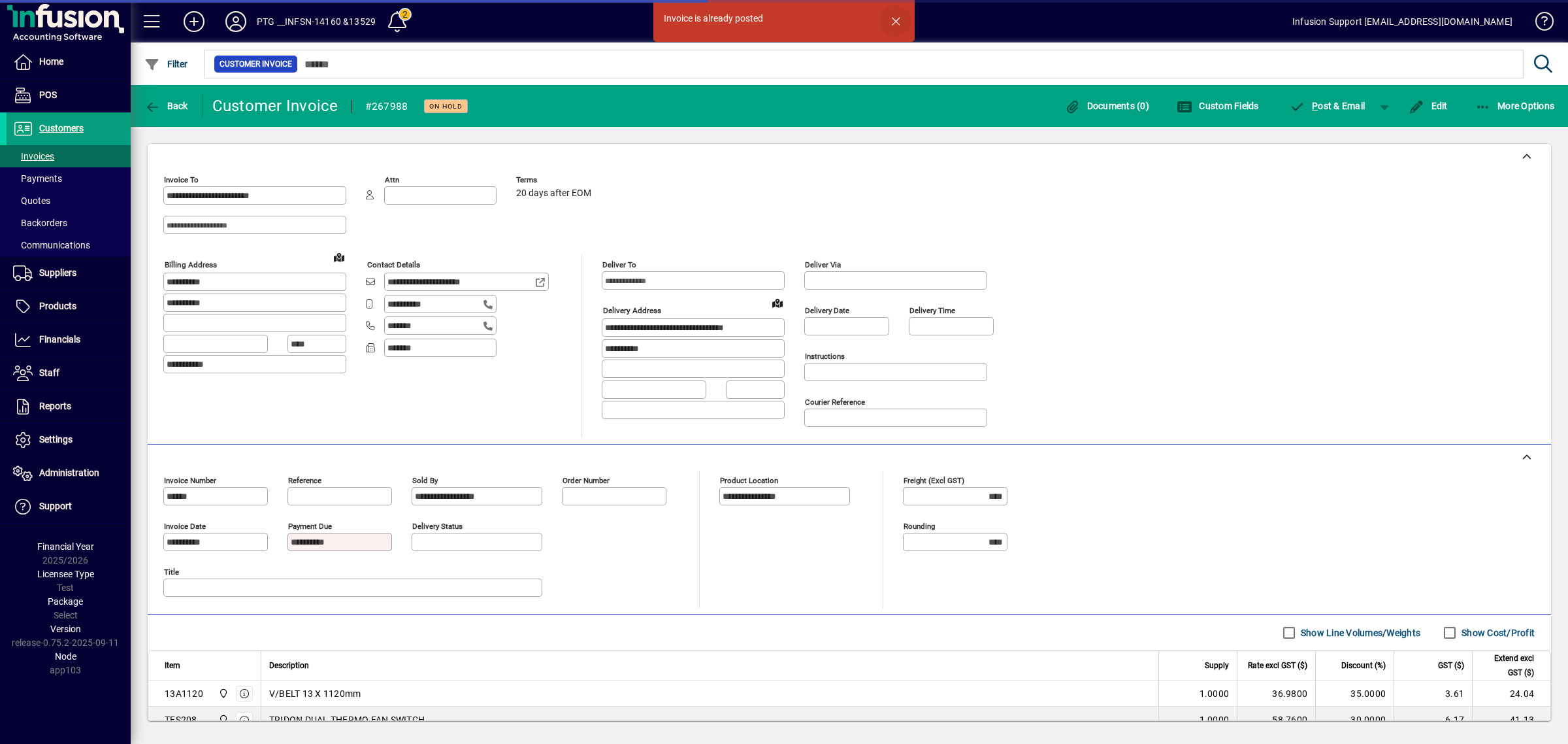
click at [891, 16] on span "button" at bounding box center [896, 21] width 31 height 31
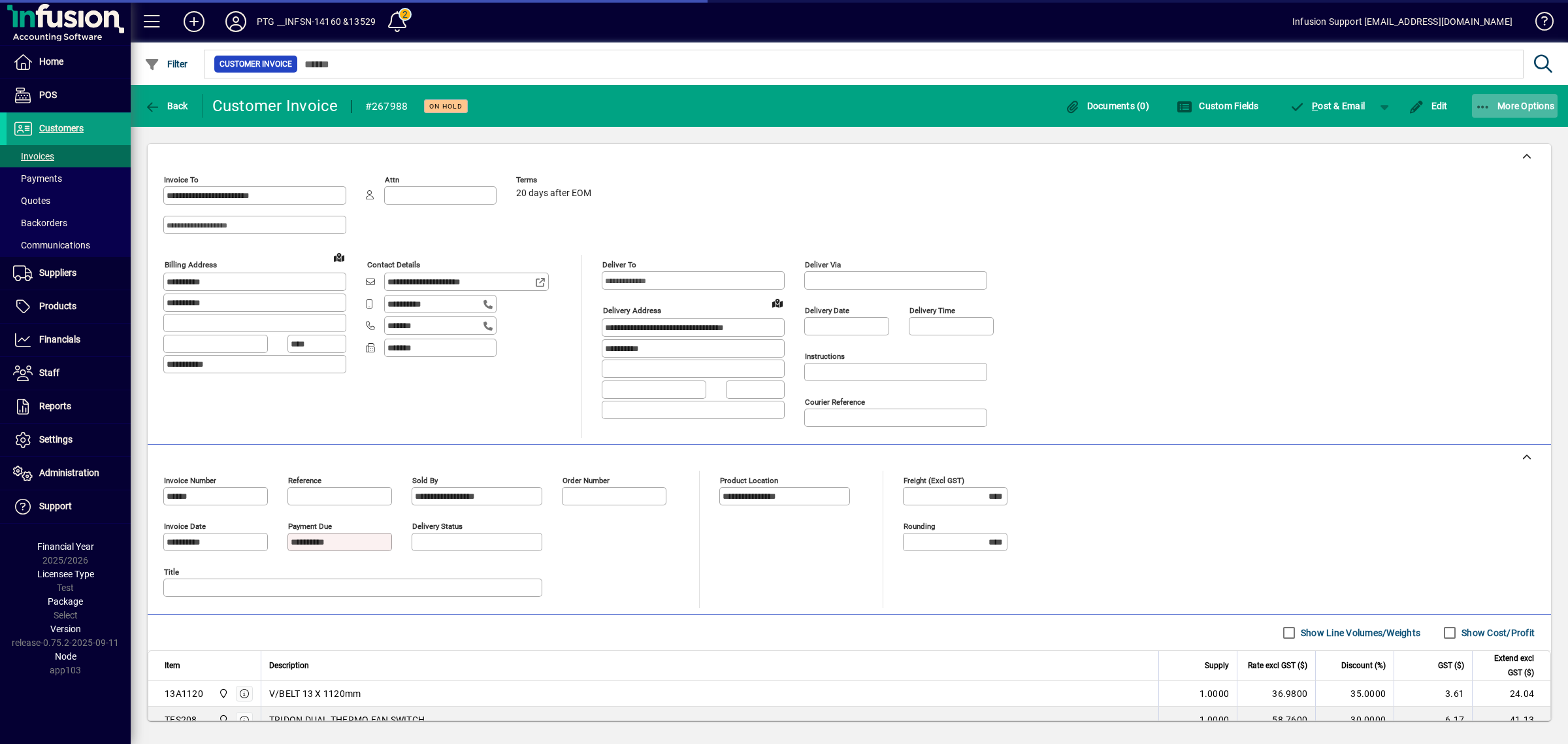
click at [1514, 106] on span "More Options" at bounding box center [1515, 106] width 79 height 10
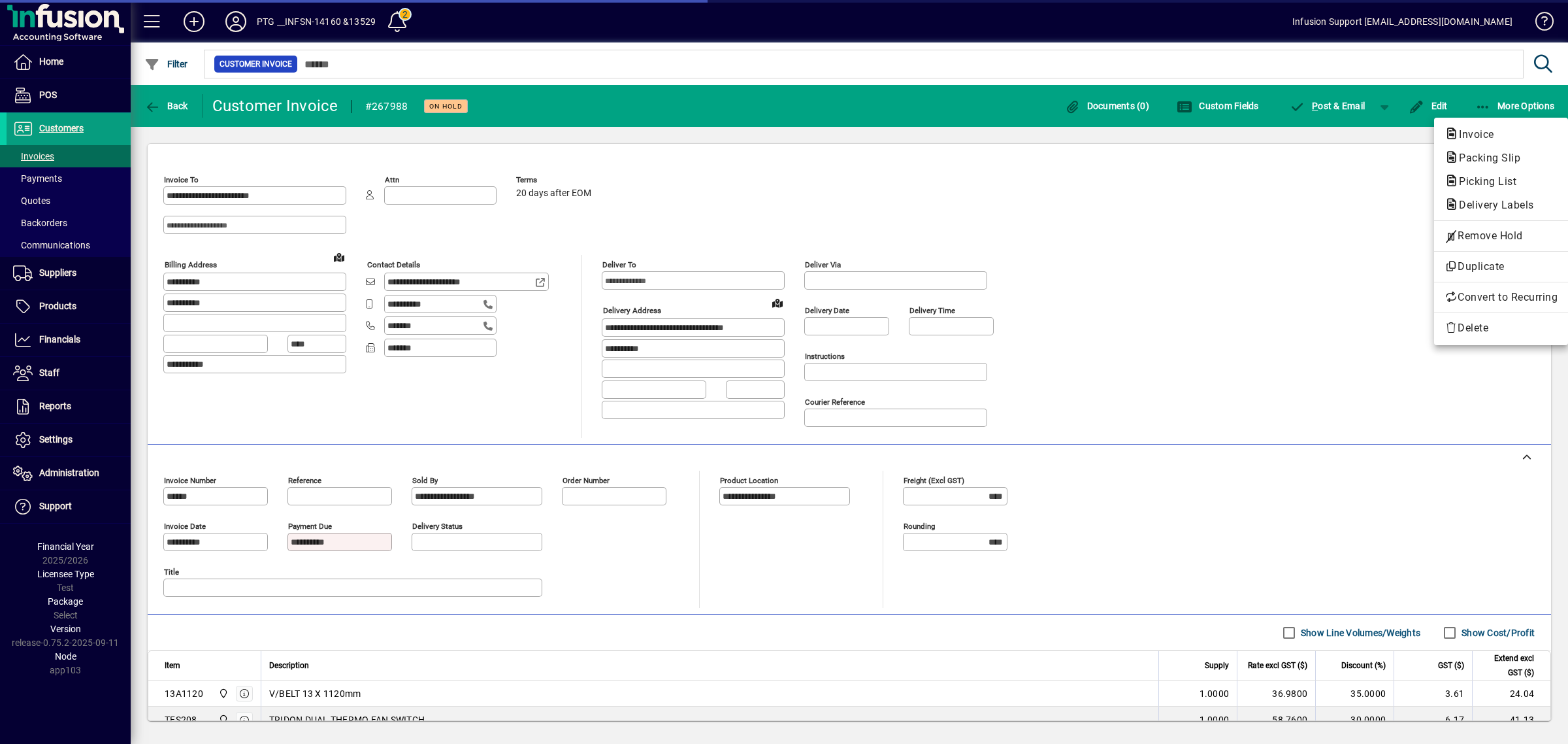
drag, startPoint x: 1308, startPoint y: 247, endPoint x: 832, endPoint y: 69, distance: 508.2
click at [1248, 210] on div at bounding box center [784, 372] width 1568 height 744
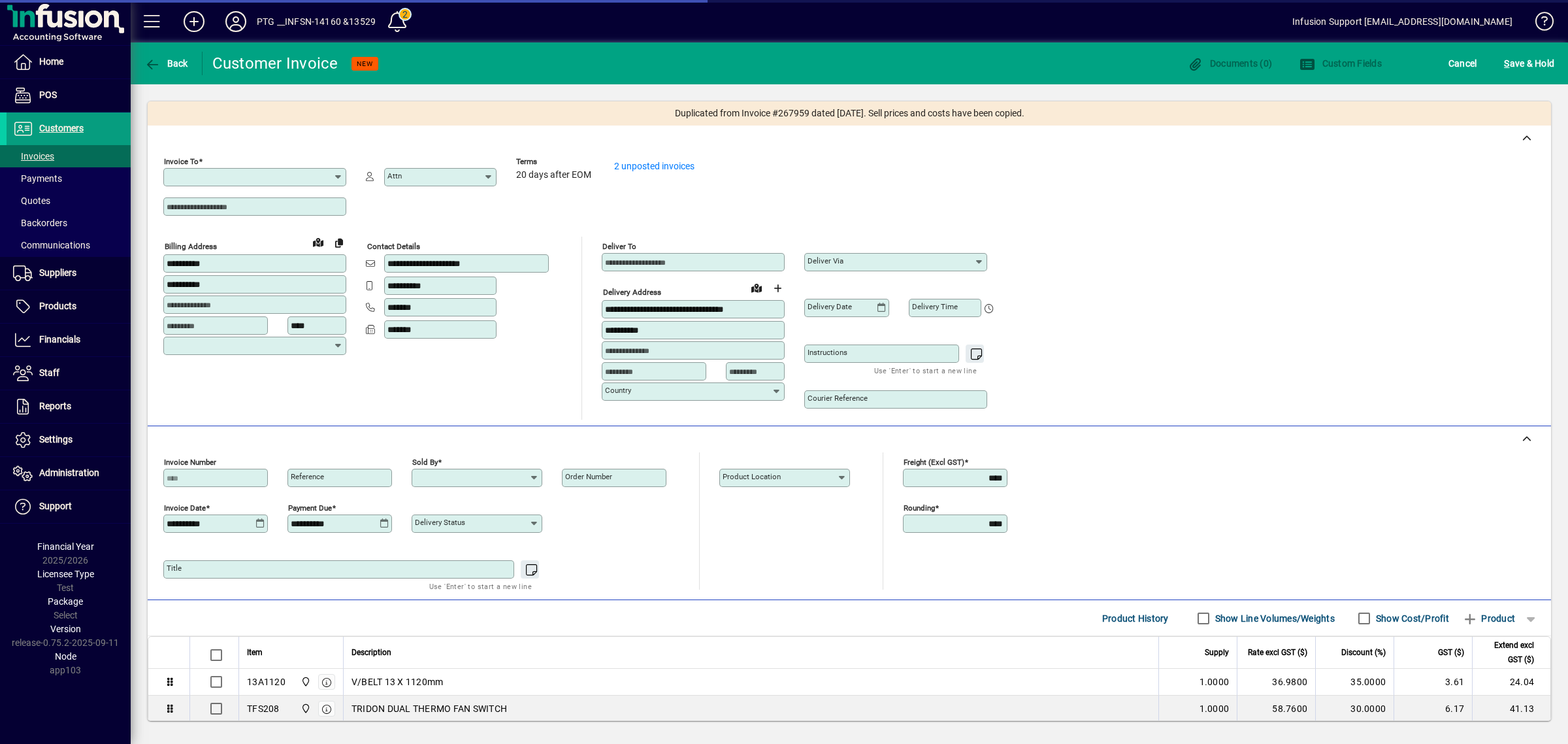
type input "**********"
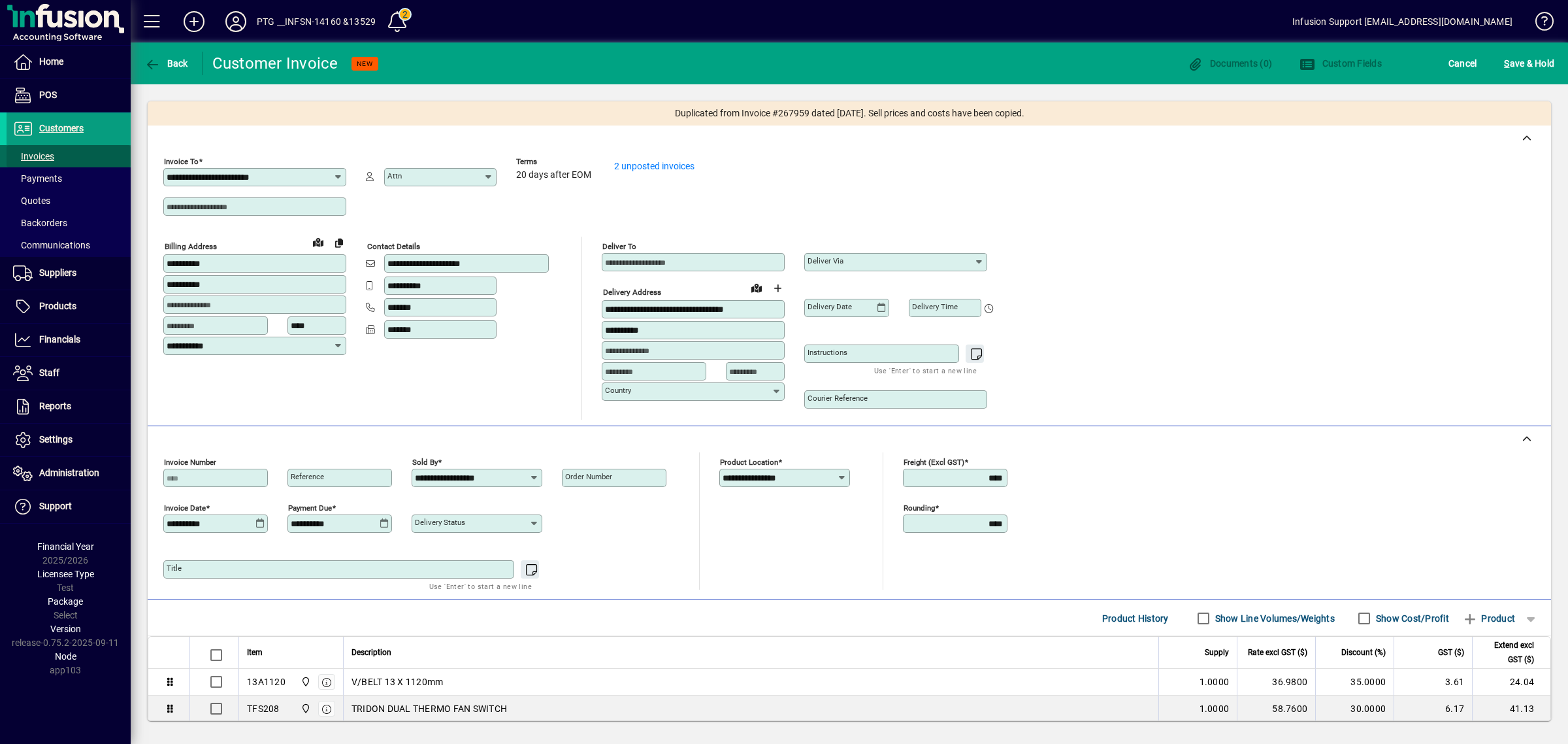
click at [38, 155] on span "Invoices" at bounding box center [33, 156] width 41 height 10
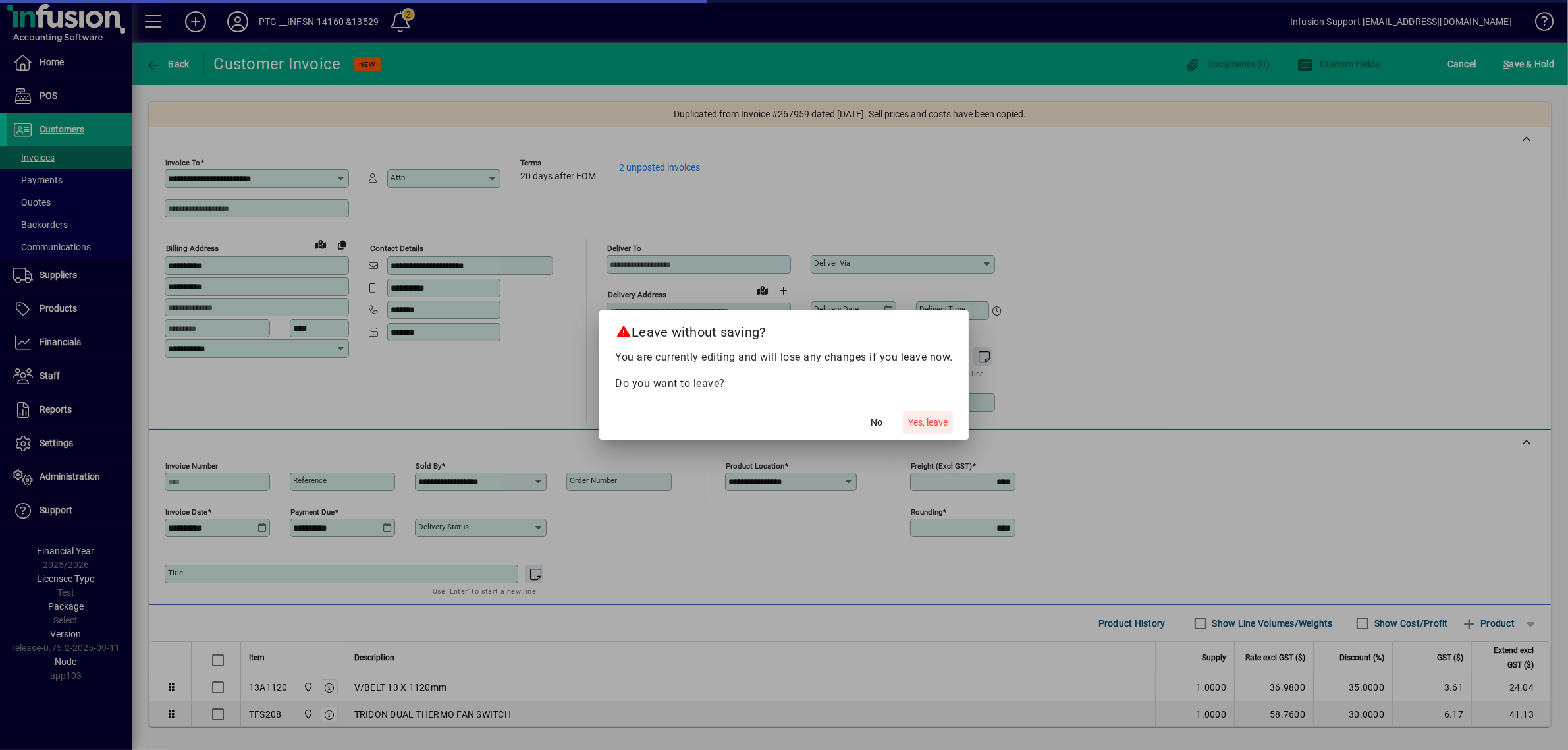
drag, startPoint x: 932, startPoint y: 417, endPoint x: 919, endPoint y: 413, distance: 13.6
click at [930, 417] on span "Yes, leave" at bounding box center [928, 422] width 39 height 14
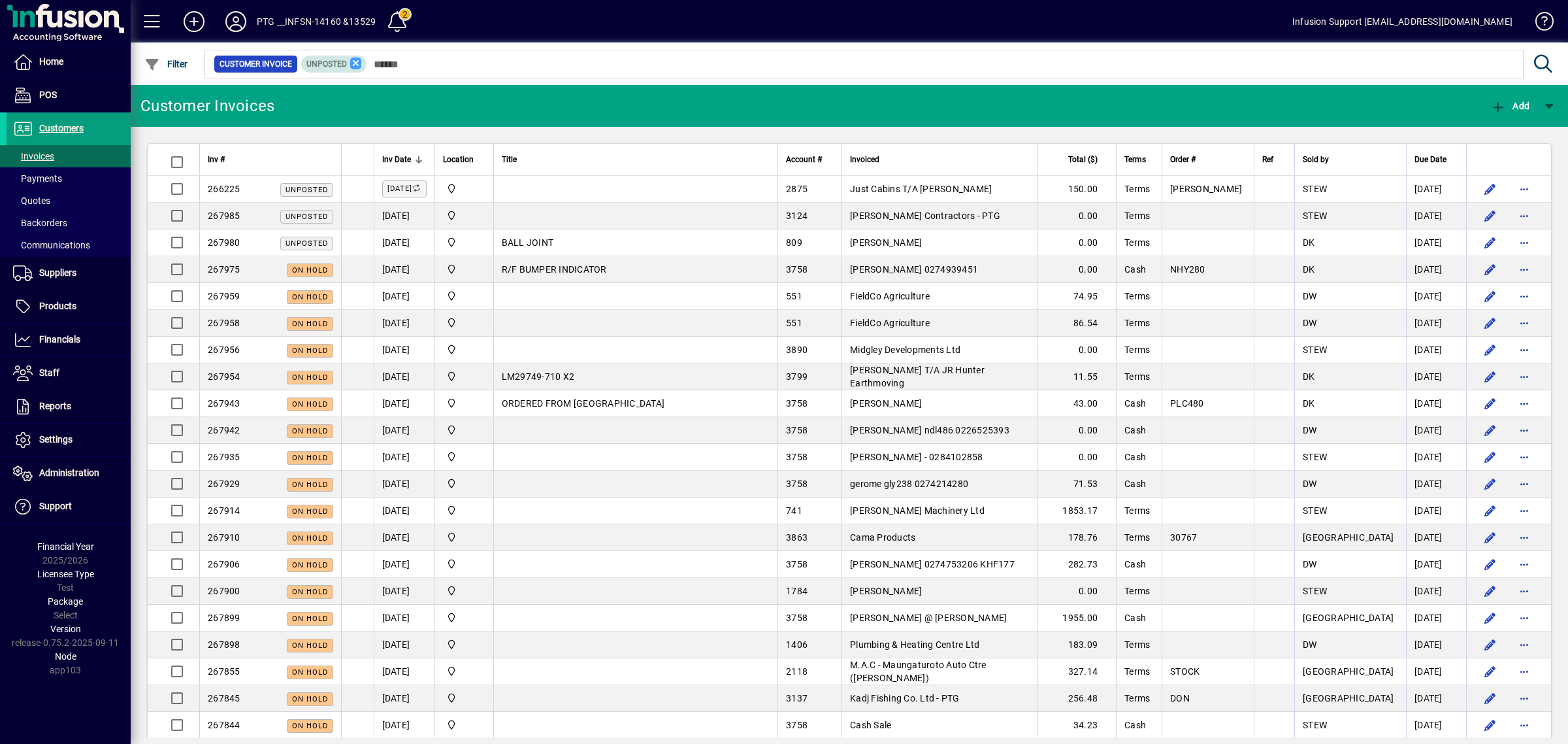
click at [355, 63] on icon at bounding box center [356, 64] width 12 height 12
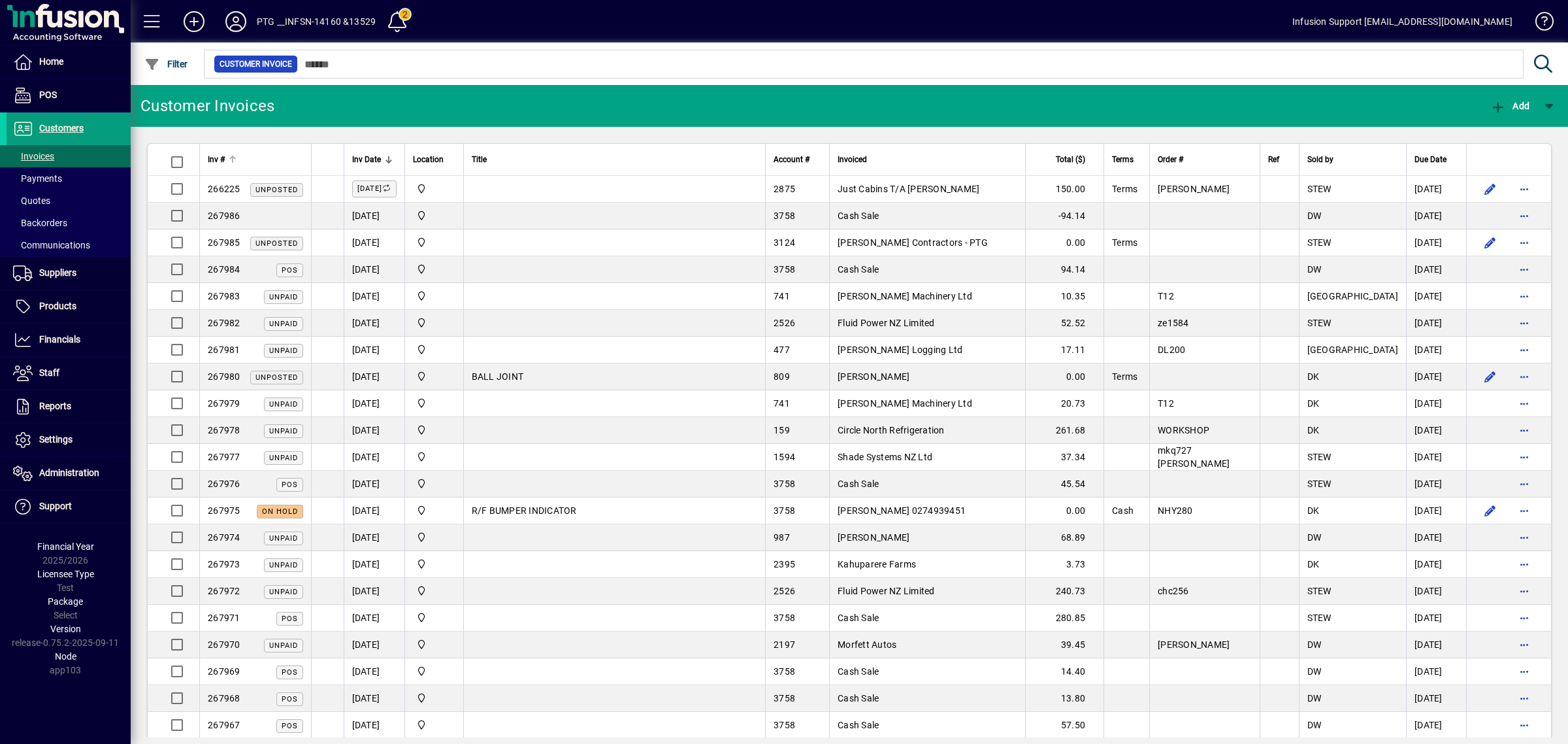
click at [240, 157] on div "Inv #" at bounding box center [255, 159] width 95 height 14
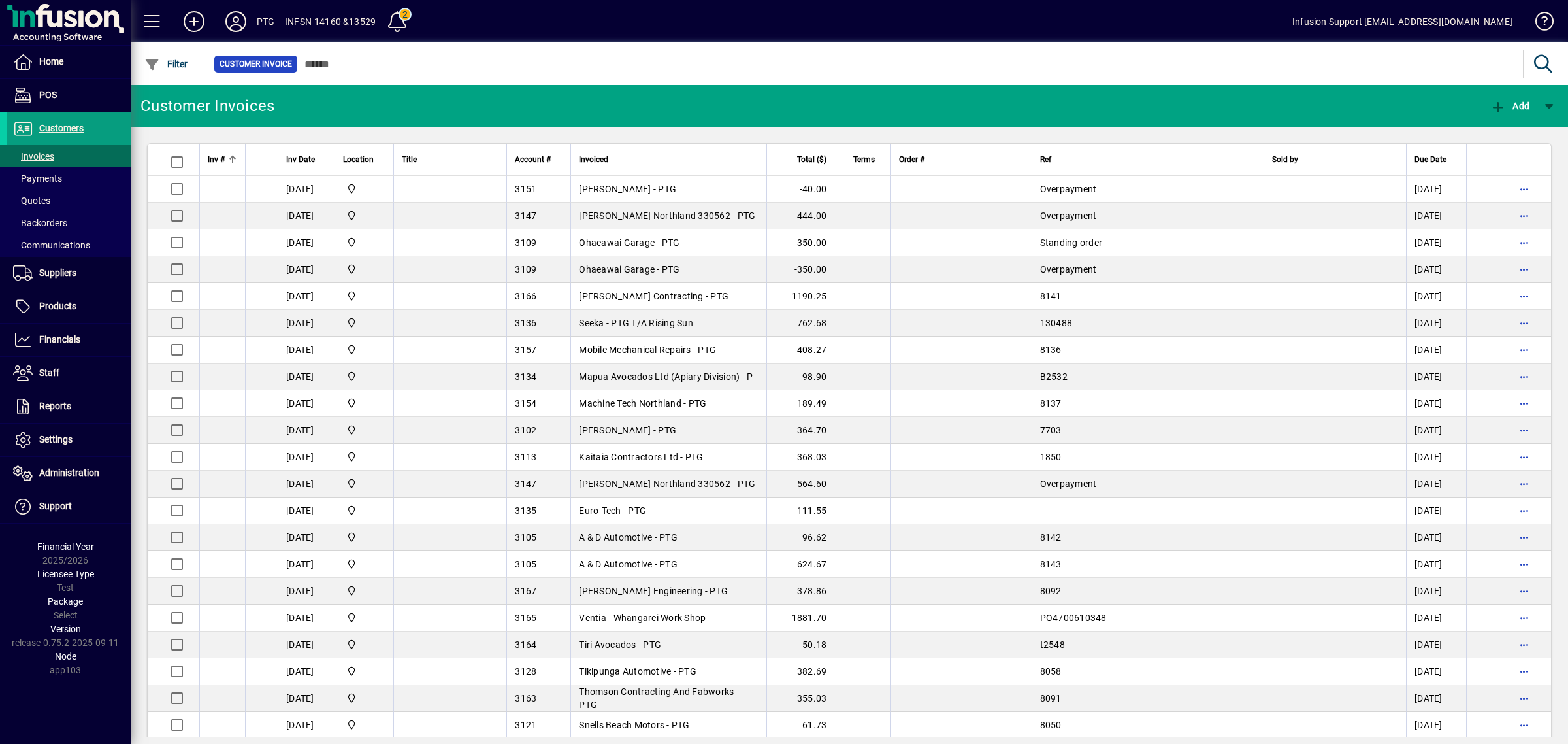
click at [234, 157] on div at bounding box center [234, 157] width 4 height 4
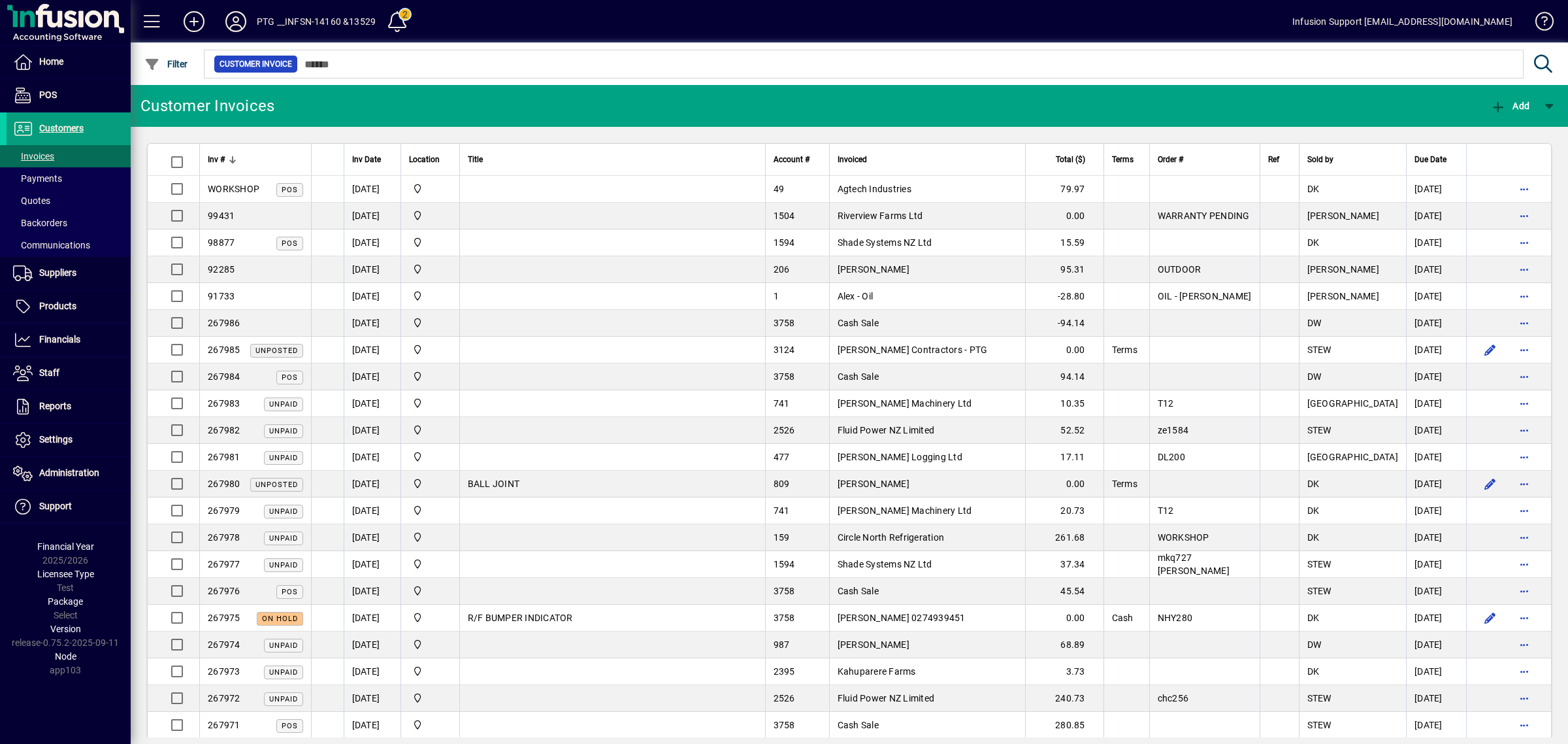
click at [234, 157] on div at bounding box center [232, 160] width 7 height 7
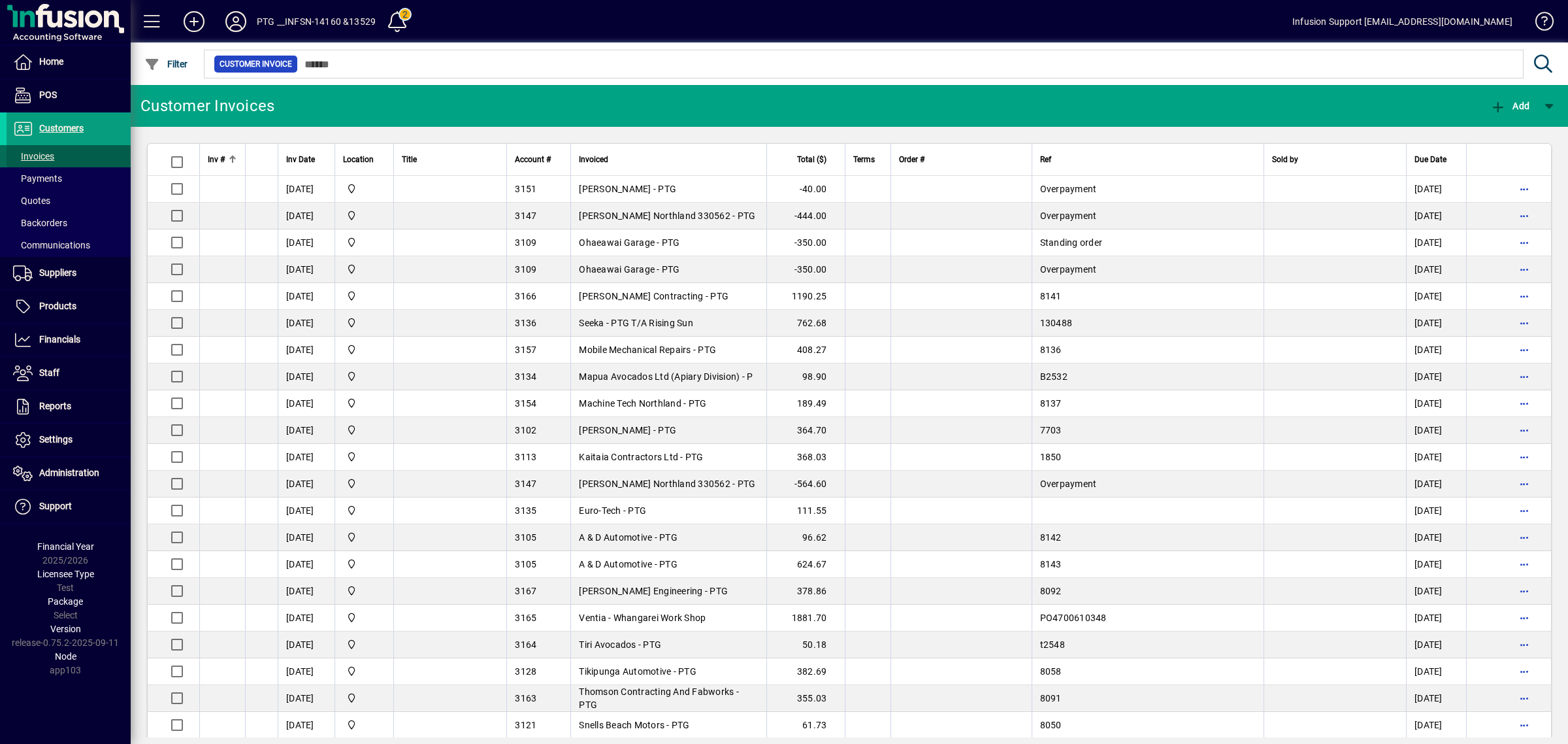
click at [39, 157] on span "Invoices" at bounding box center [33, 156] width 41 height 10
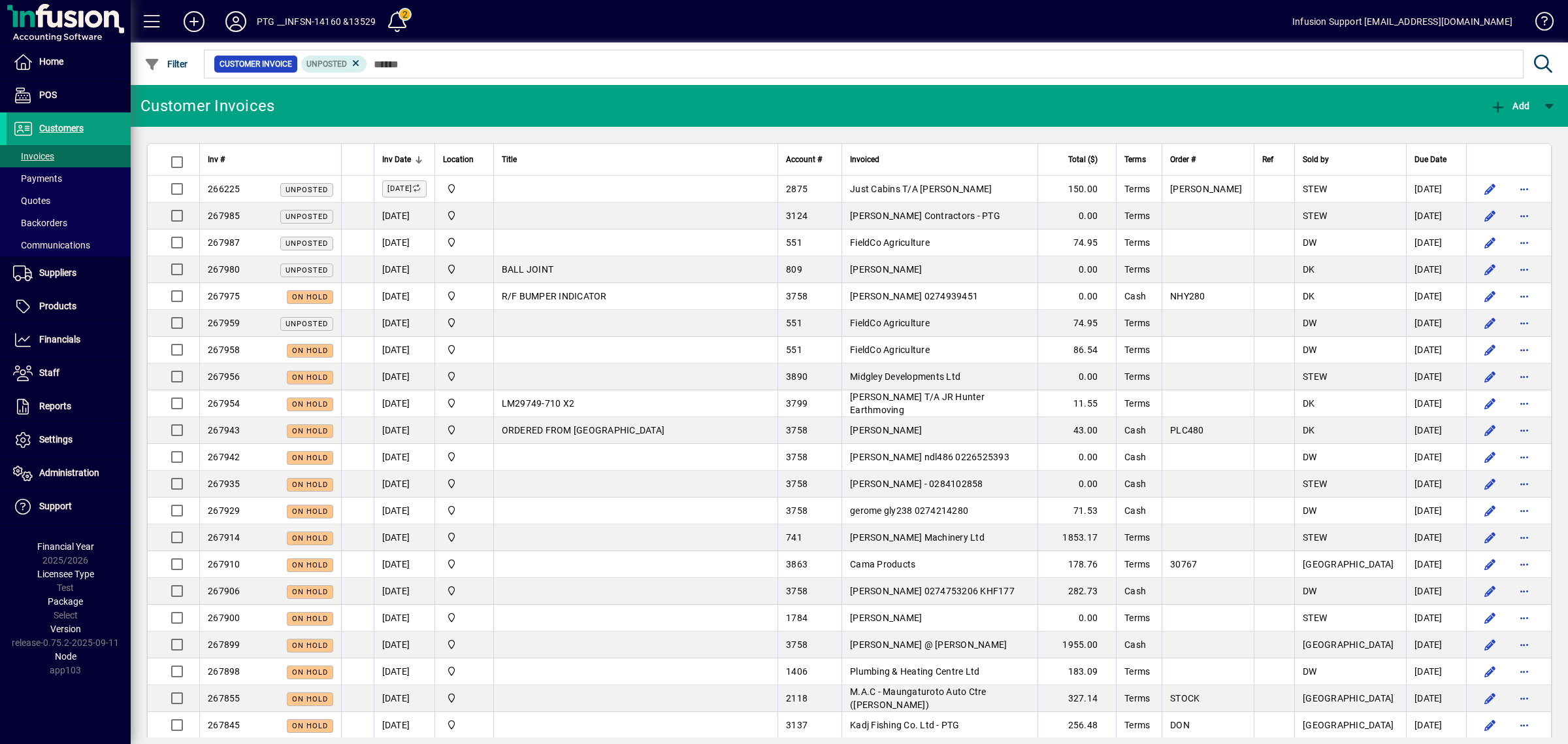
click at [528, 56] on div at bounding box center [921, 49] width 1438 height 14
click at [355, 63] on icon at bounding box center [356, 64] width 12 height 12
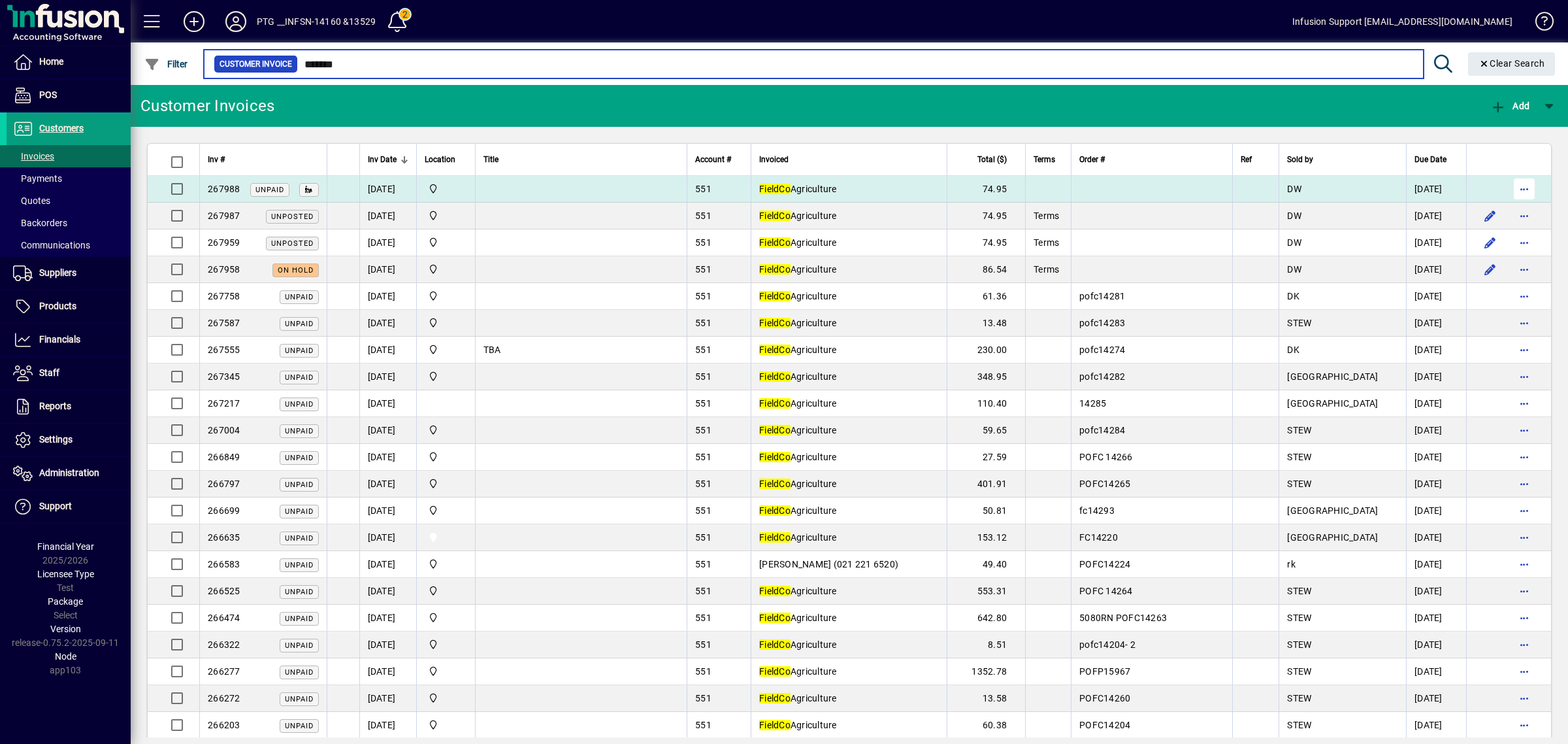
type input "*******"
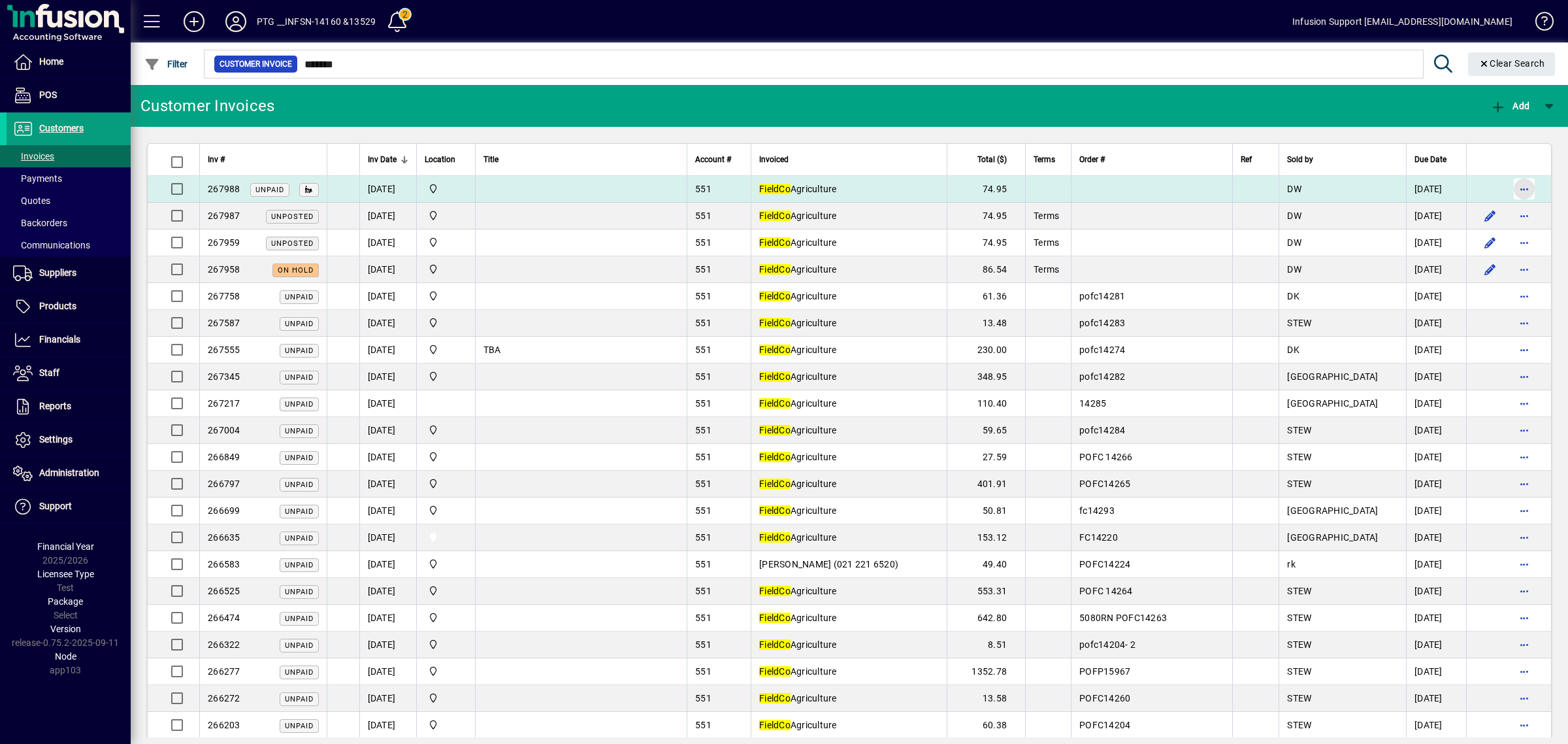
click at [1513, 184] on span "button" at bounding box center [1525, 189] width 31 height 31
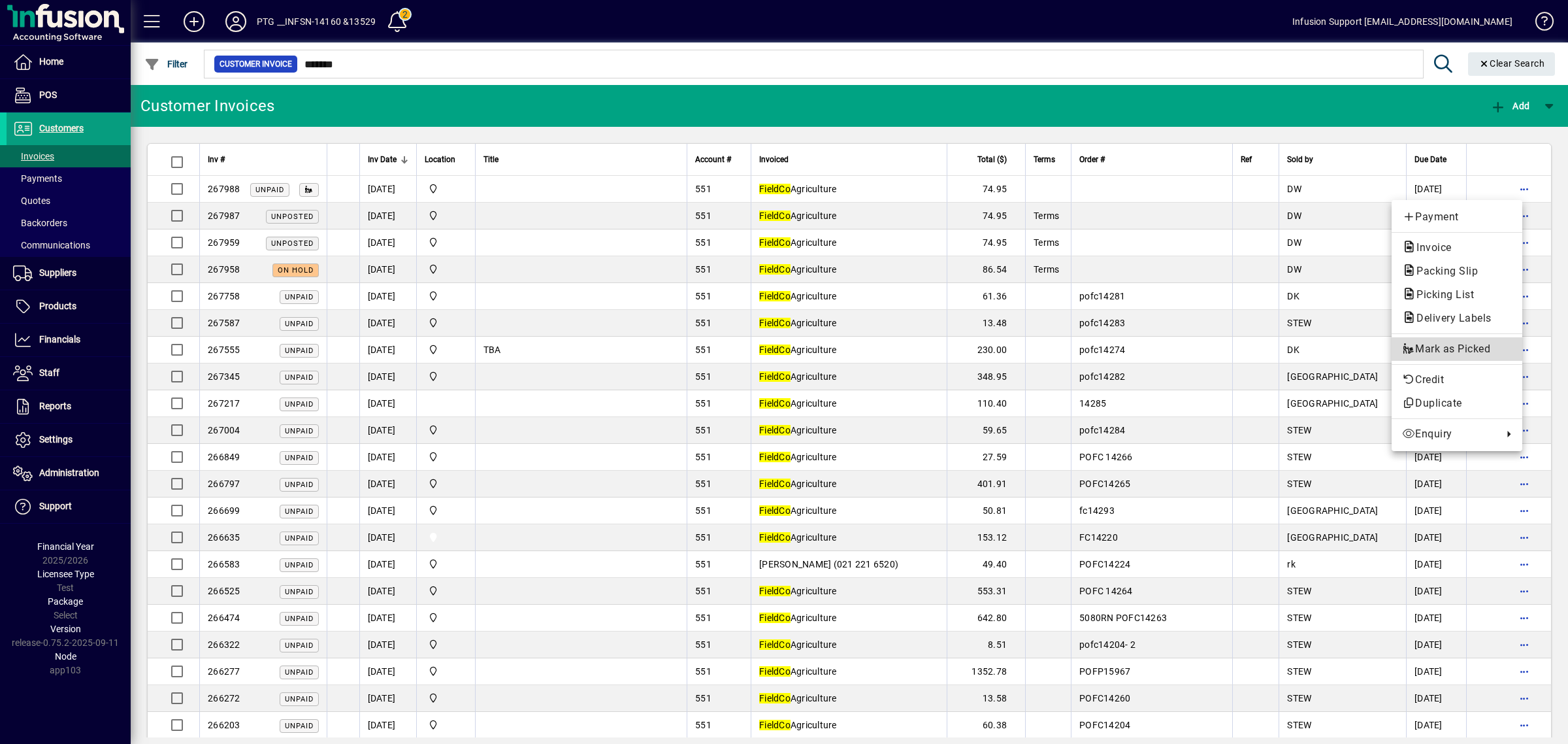
click at [1452, 351] on span "Mark as Picked" at bounding box center [1457, 348] width 110 height 16
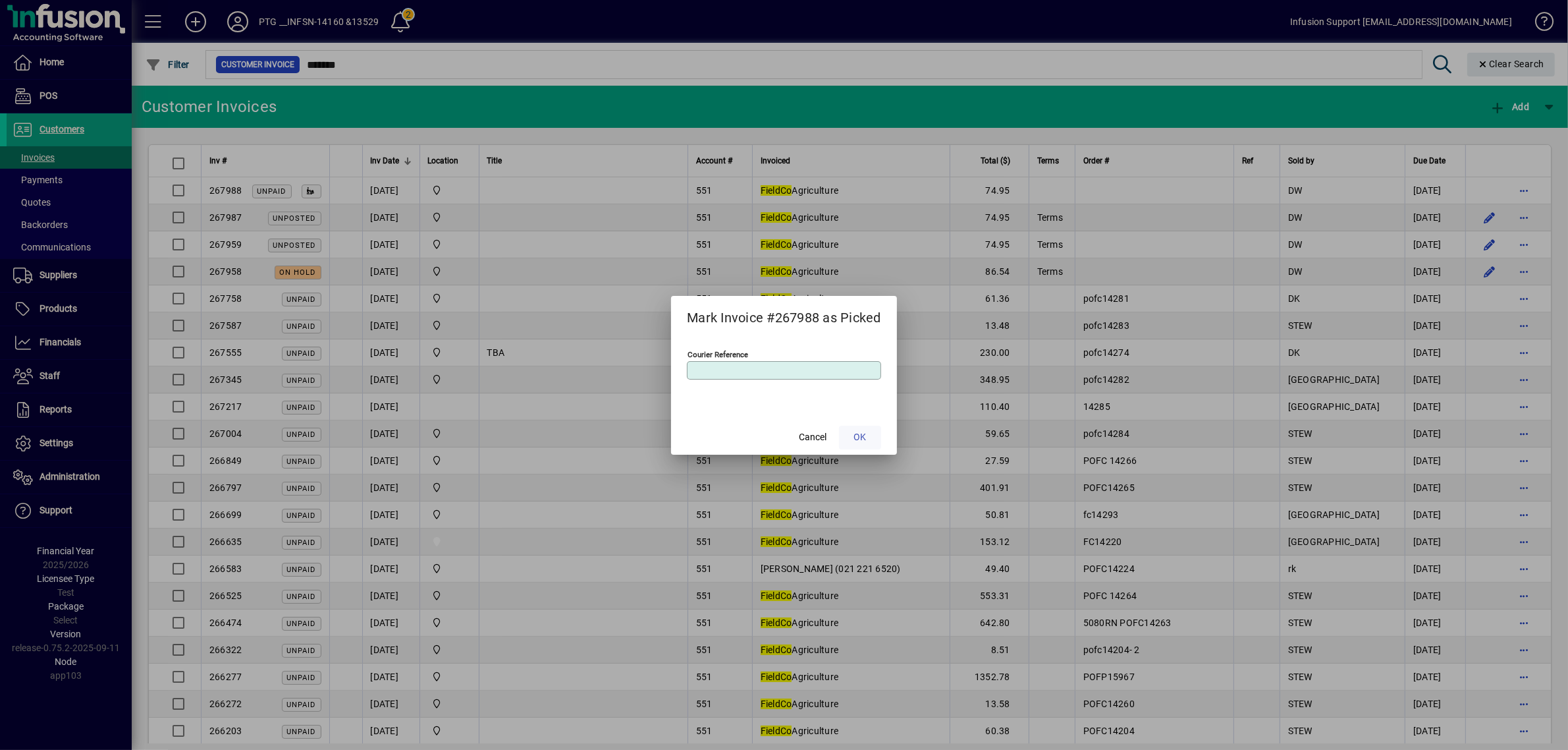
click at [869, 432] on span at bounding box center [860, 437] width 42 height 32
click at [863, 440] on span "OK" at bounding box center [859, 437] width 13 height 14
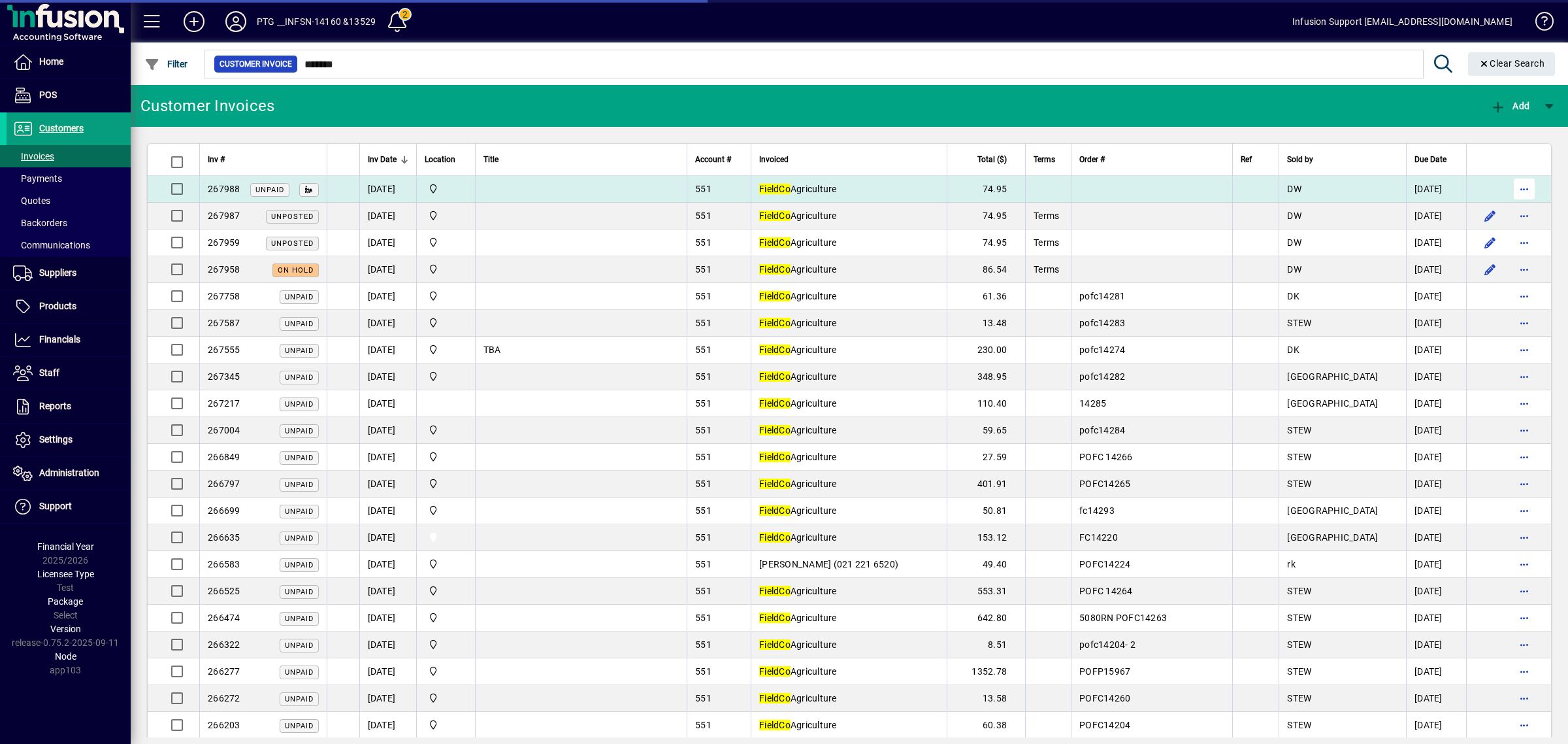
click at [1510, 187] on span "button" at bounding box center [1525, 189] width 31 height 31
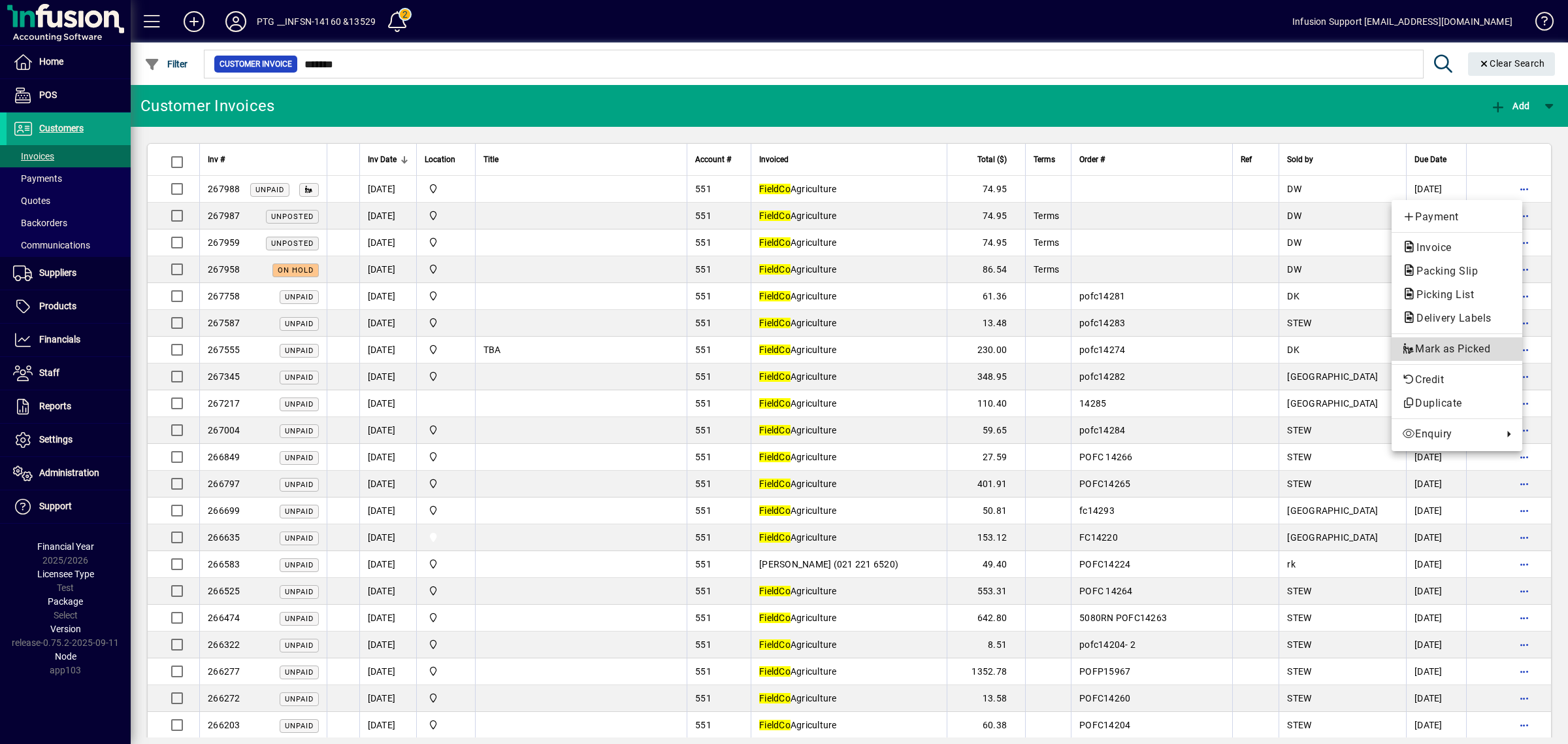
click at [1425, 353] on span "Mark as Picked" at bounding box center [1457, 348] width 110 height 16
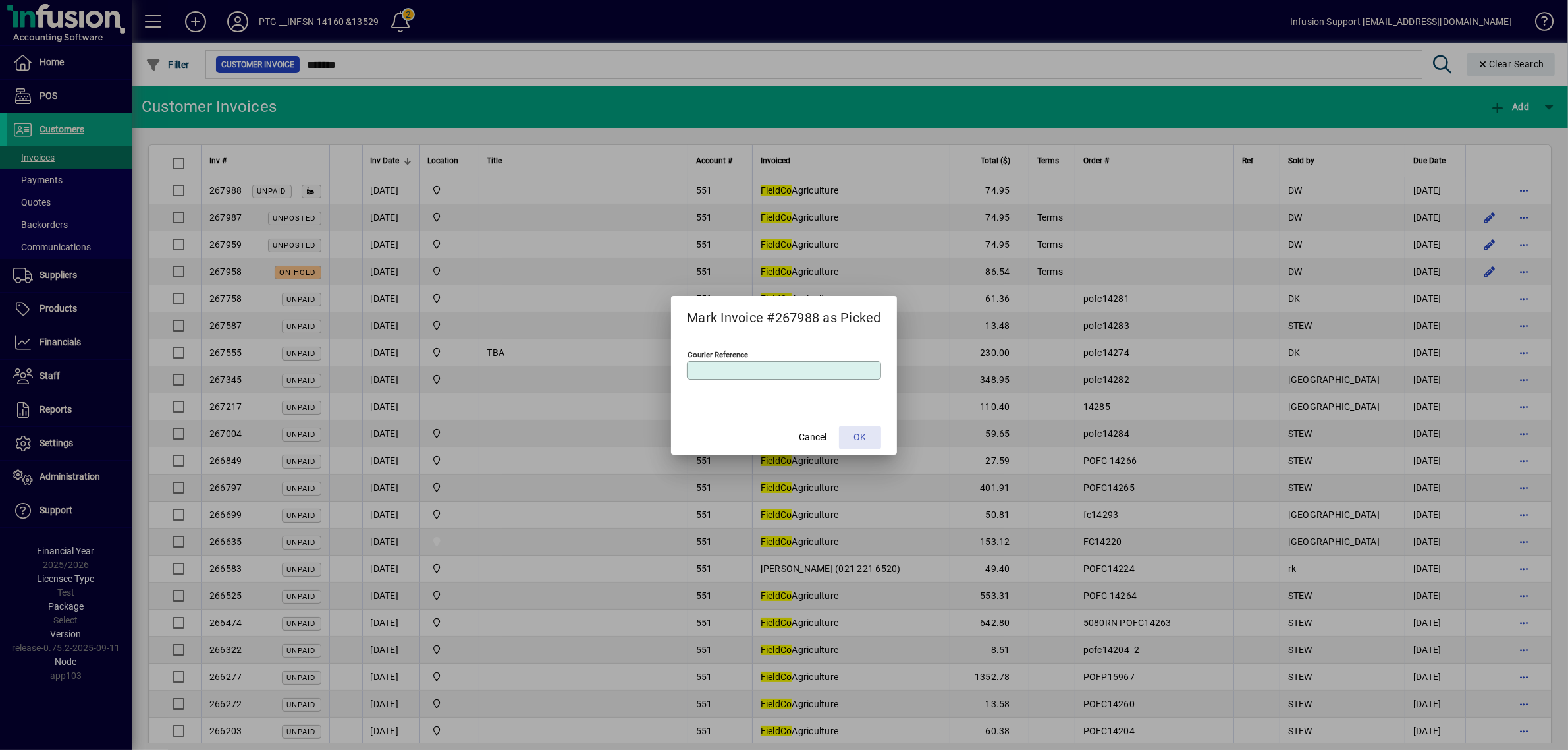
click at [861, 439] on span "OK" at bounding box center [859, 437] width 13 height 14
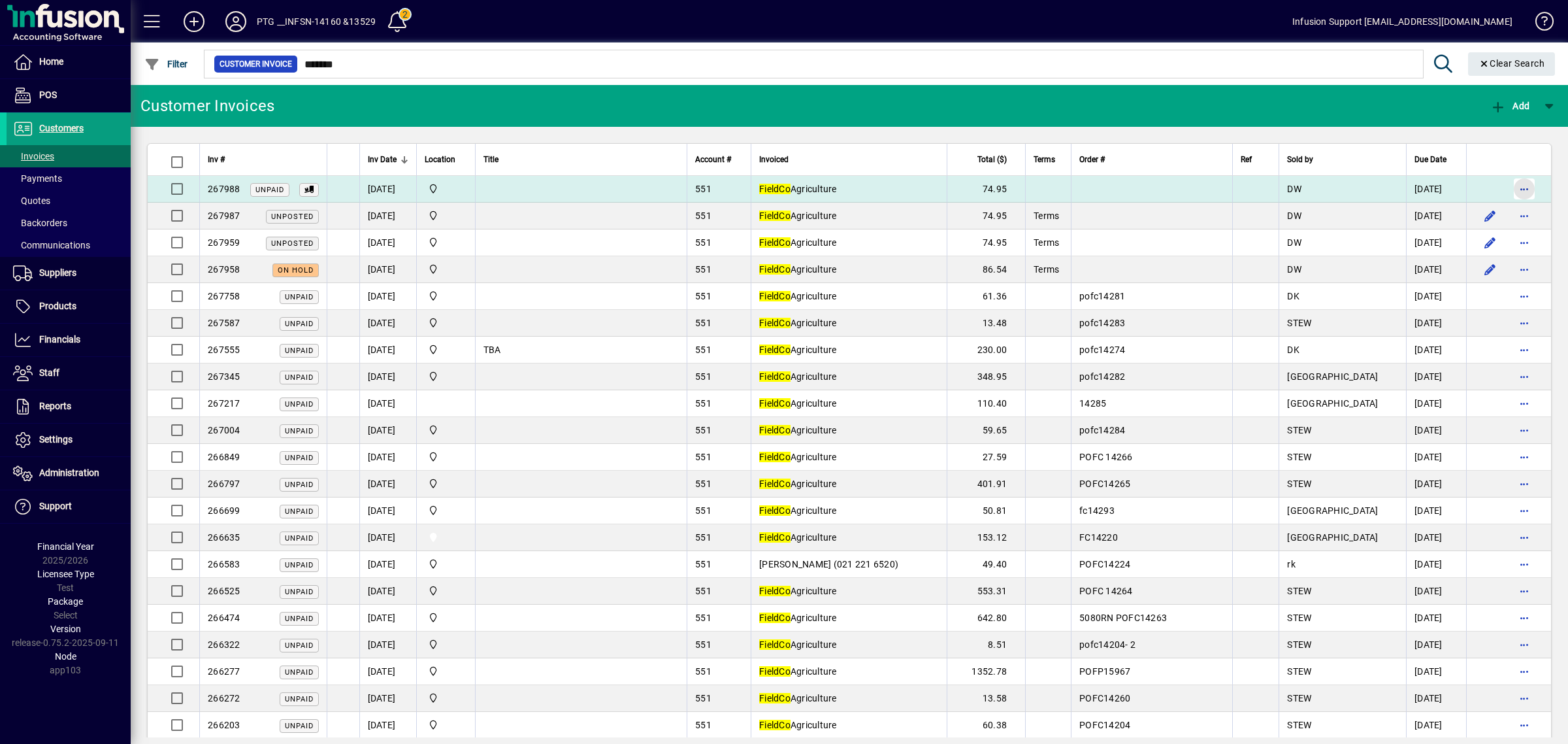
click at [1515, 184] on span "button" at bounding box center [1525, 189] width 31 height 31
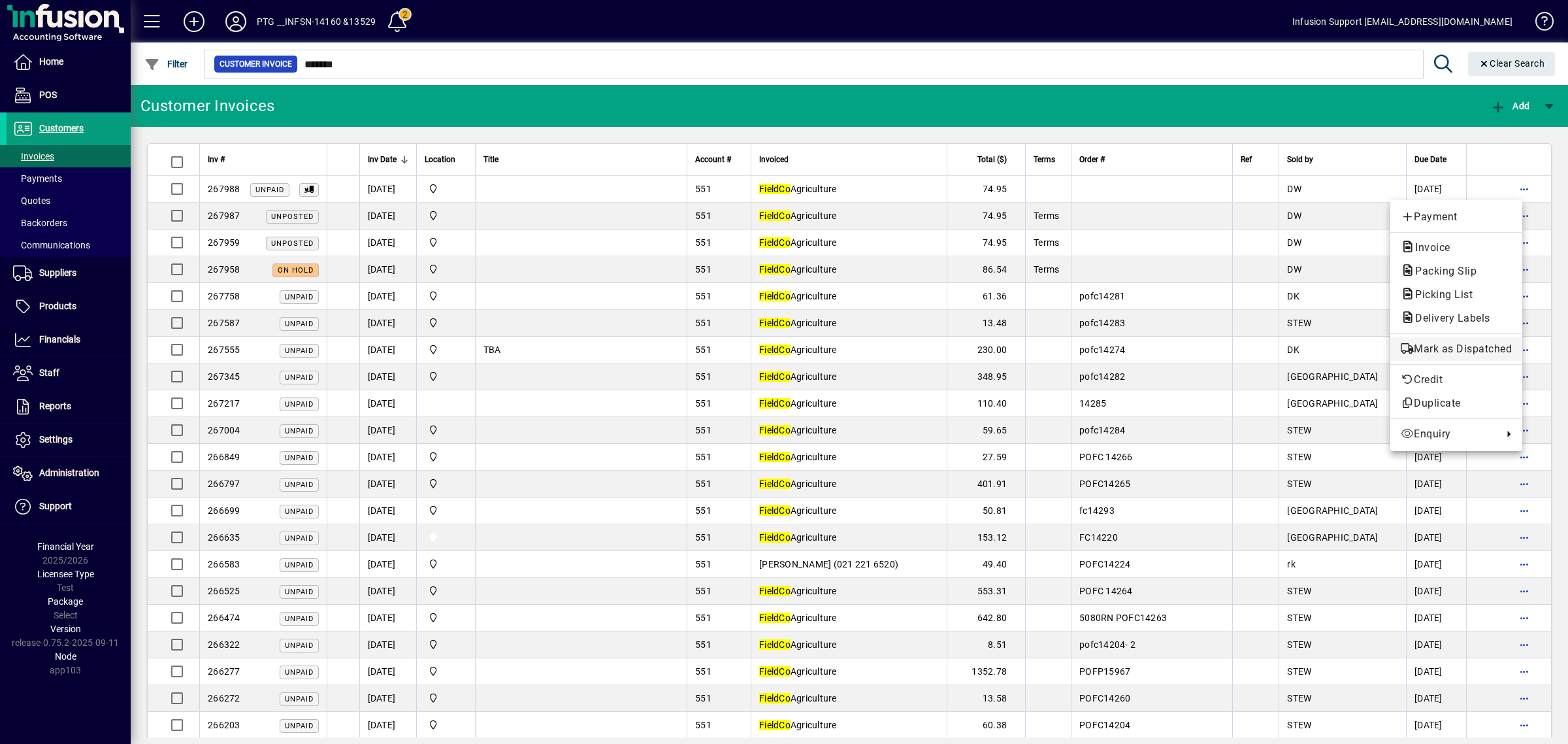
click at [1445, 351] on span "Mark as Dispatched" at bounding box center [1456, 348] width 111 height 16
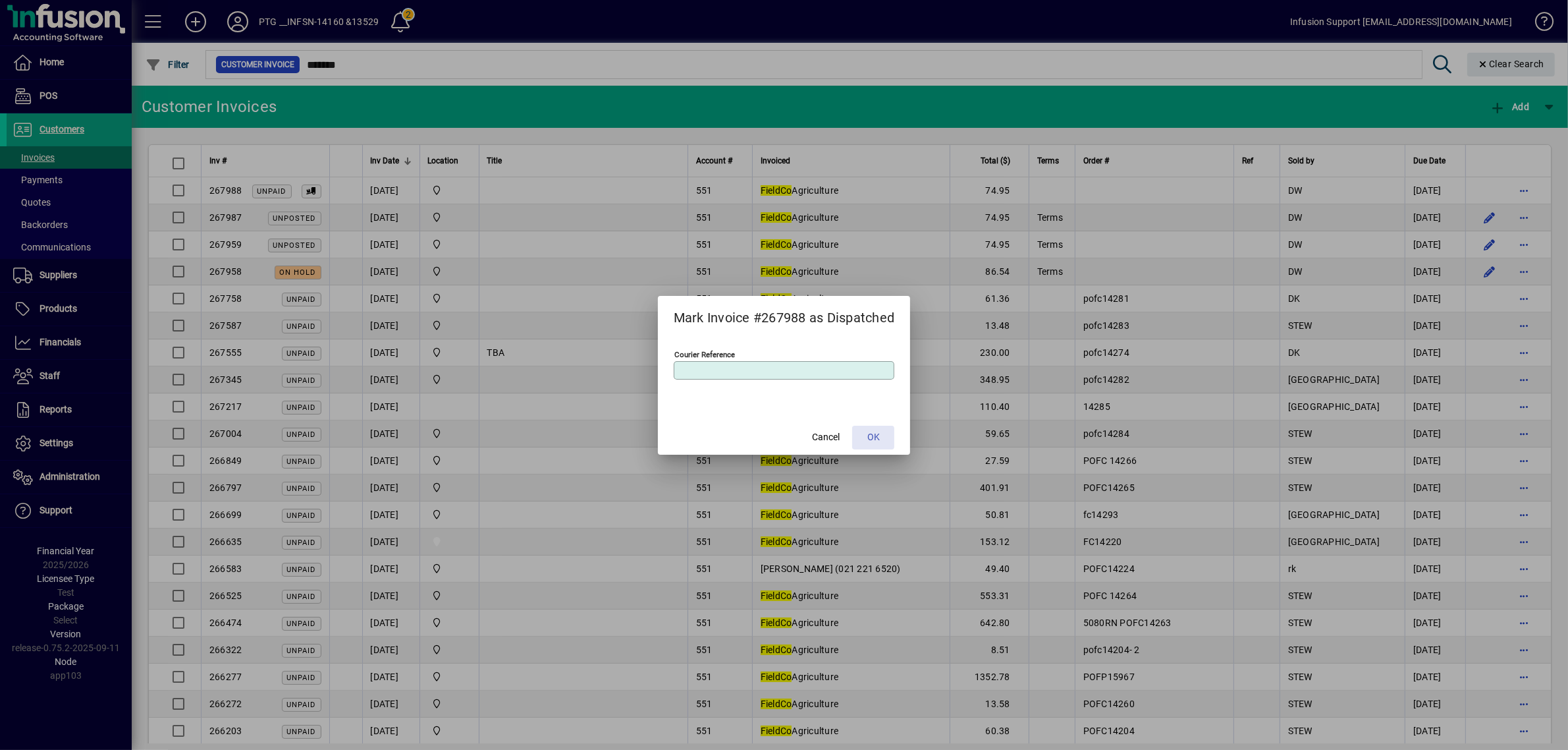
click at [867, 435] on span at bounding box center [873, 437] width 42 height 32
click at [873, 435] on span "OK" at bounding box center [873, 437] width 13 height 14
click at [876, 437] on span "OK" at bounding box center [873, 437] width 13 height 14
click at [876, 435] on span "OK" at bounding box center [873, 437] width 13 height 14
click at [876, 436] on span "OK" at bounding box center [873, 437] width 13 height 14
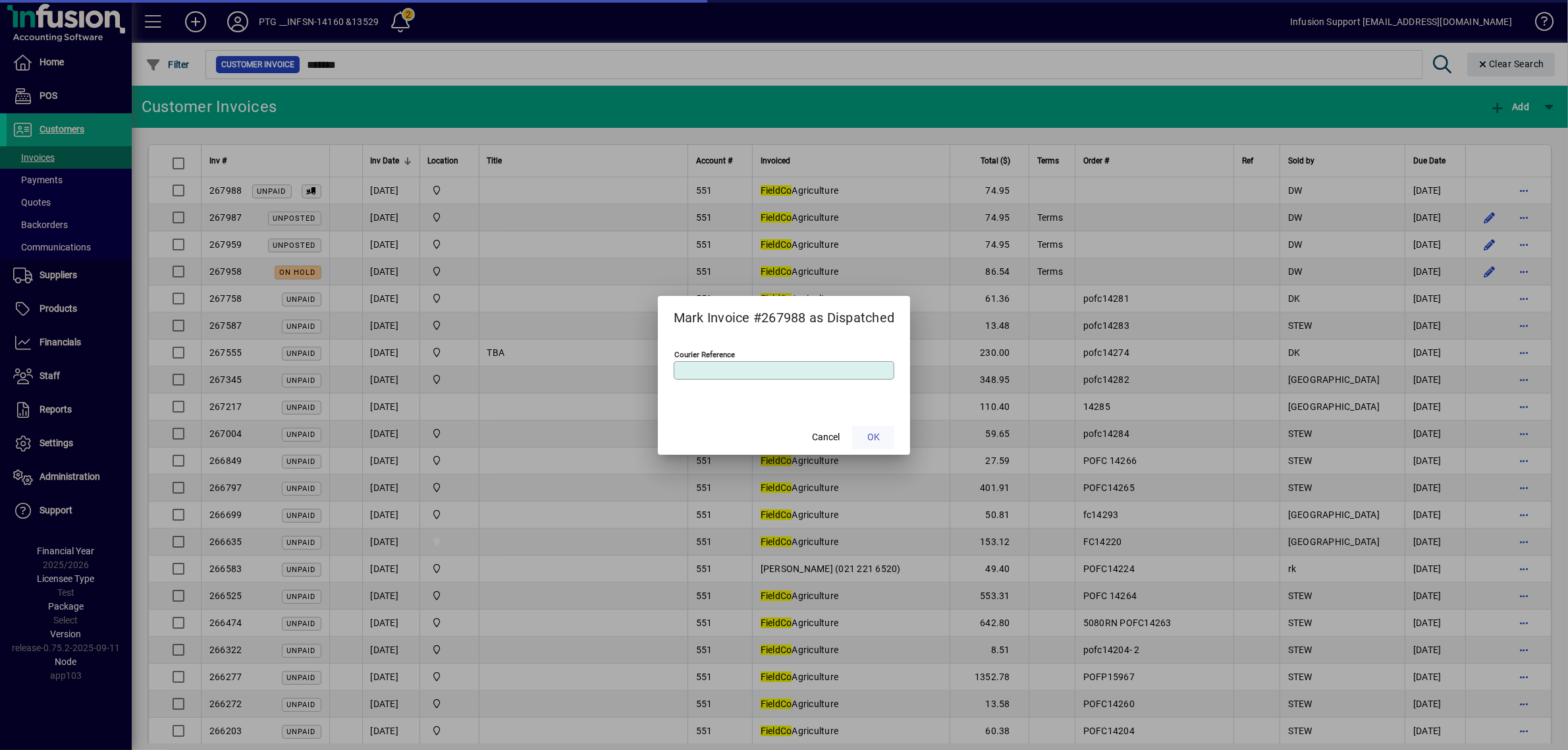
click at [873, 432] on span "OK" at bounding box center [873, 437] width 13 height 14
click at [873, 431] on span "OK" at bounding box center [873, 437] width 13 height 14
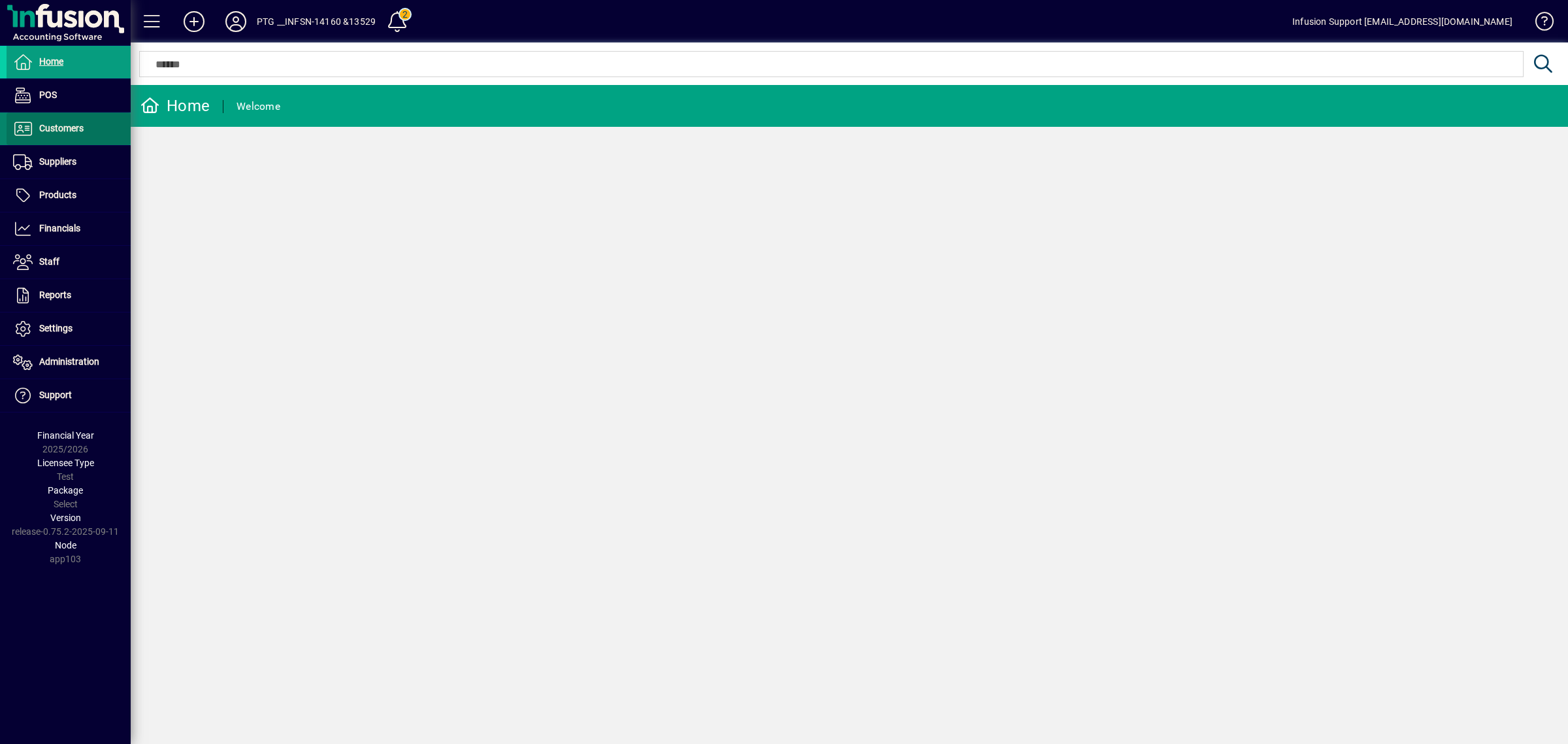
click at [79, 119] on span at bounding box center [69, 129] width 124 height 31
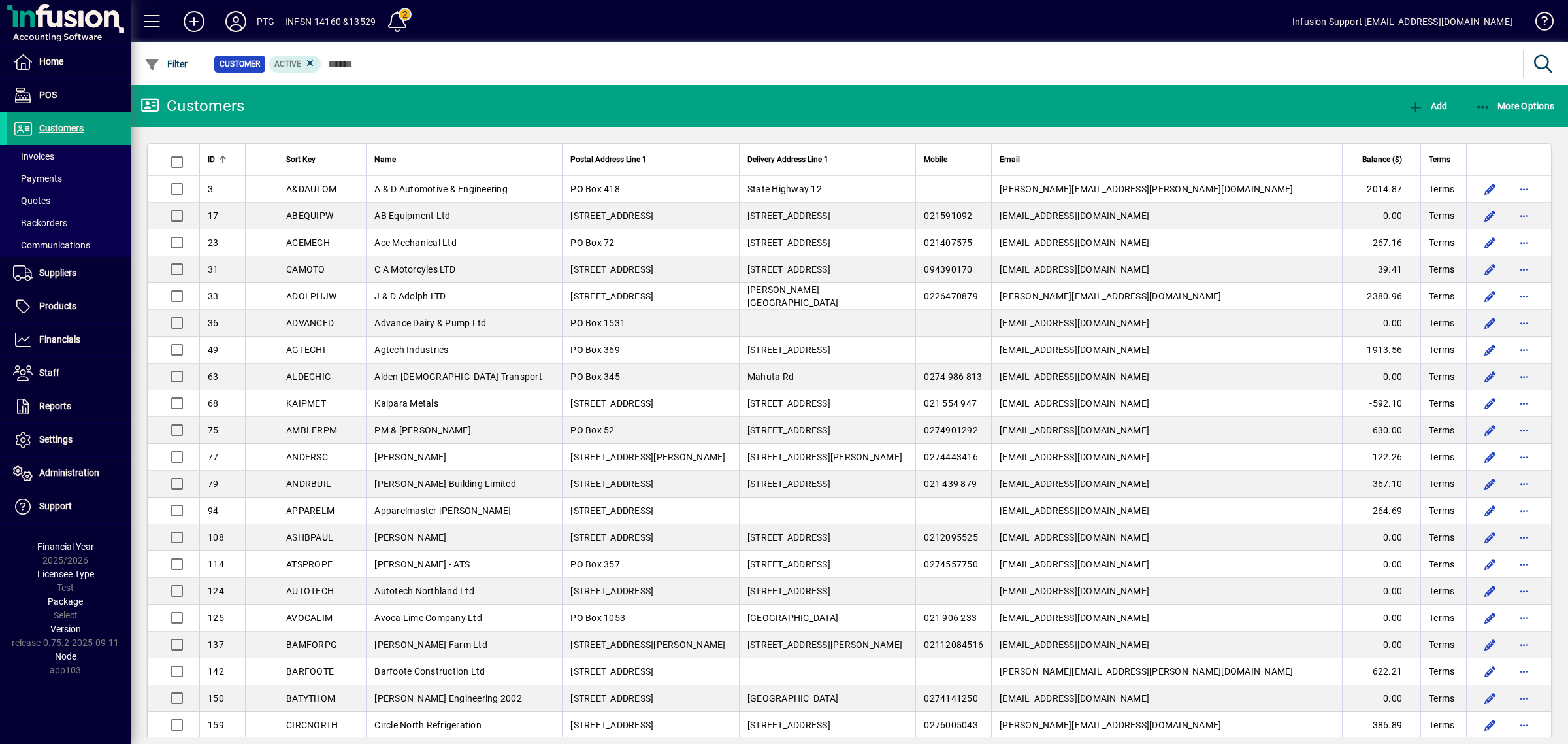
click at [232, 15] on icon at bounding box center [235, 22] width 26 height 21
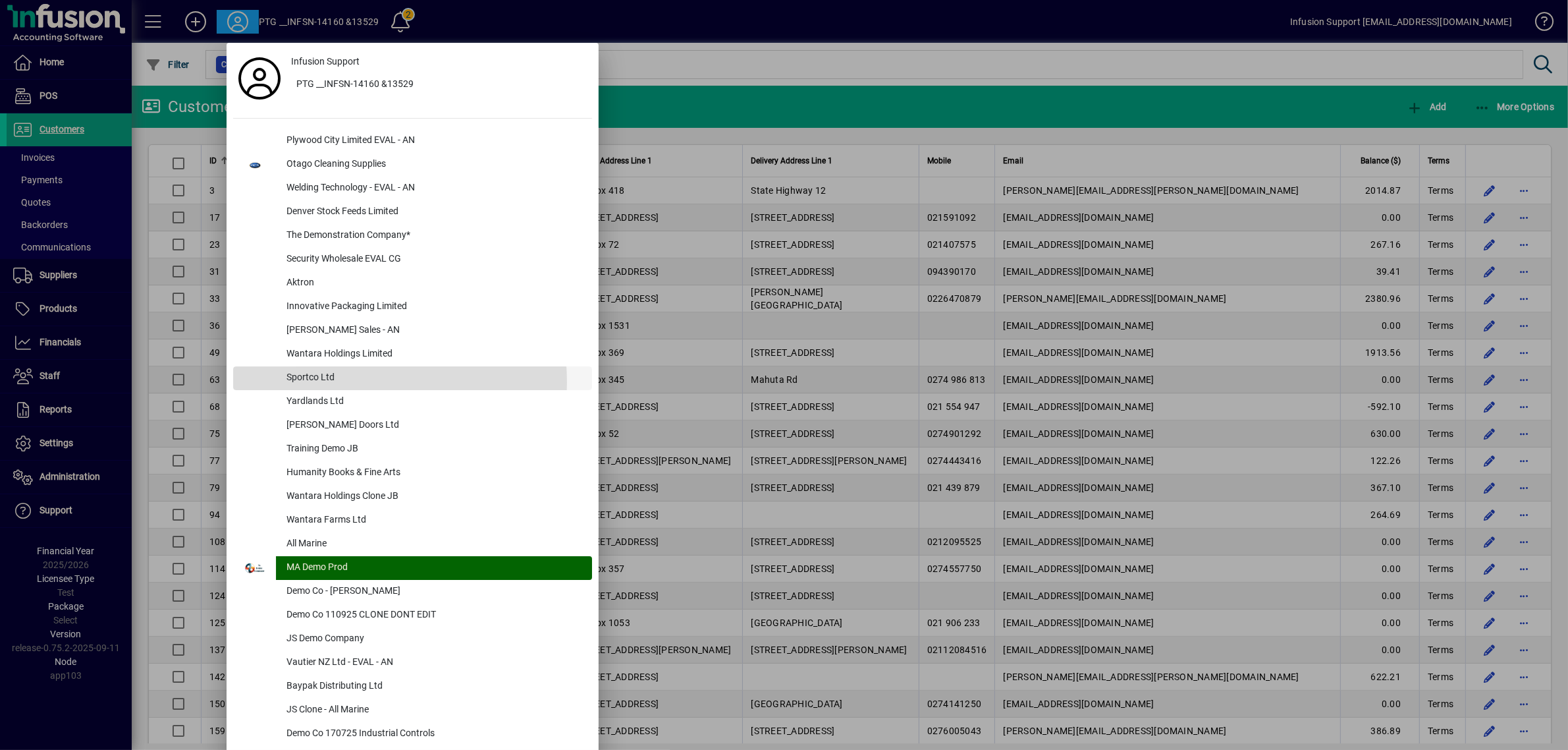
click at [347, 382] on div "Sportco Ltd" at bounding box center [433, 378] width 316 height 23
